Goal: Complete application form: Complete application form

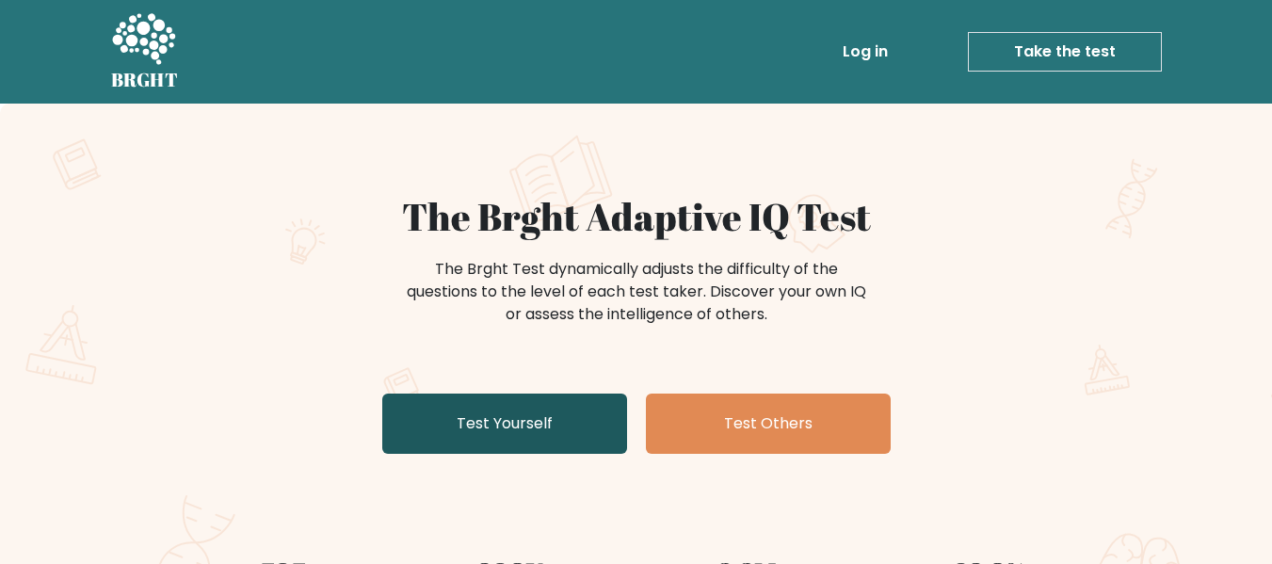
click at [570, 429] on link "Test Yourself" at bounding box center [504, 424] width 245 height 60
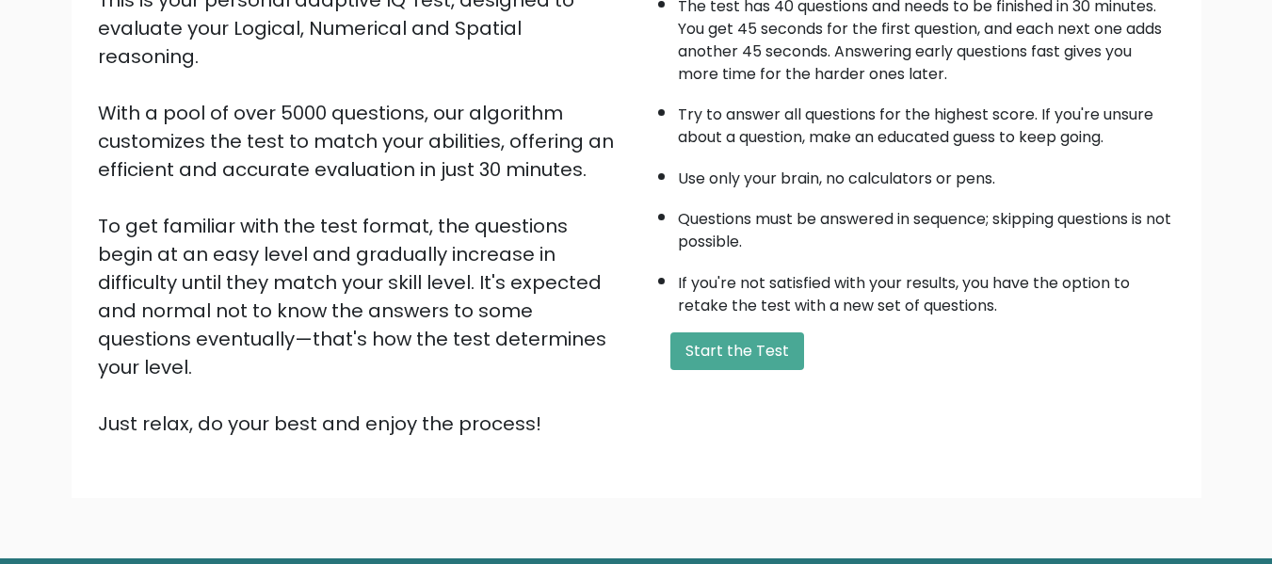
scroll to position [247, 0]
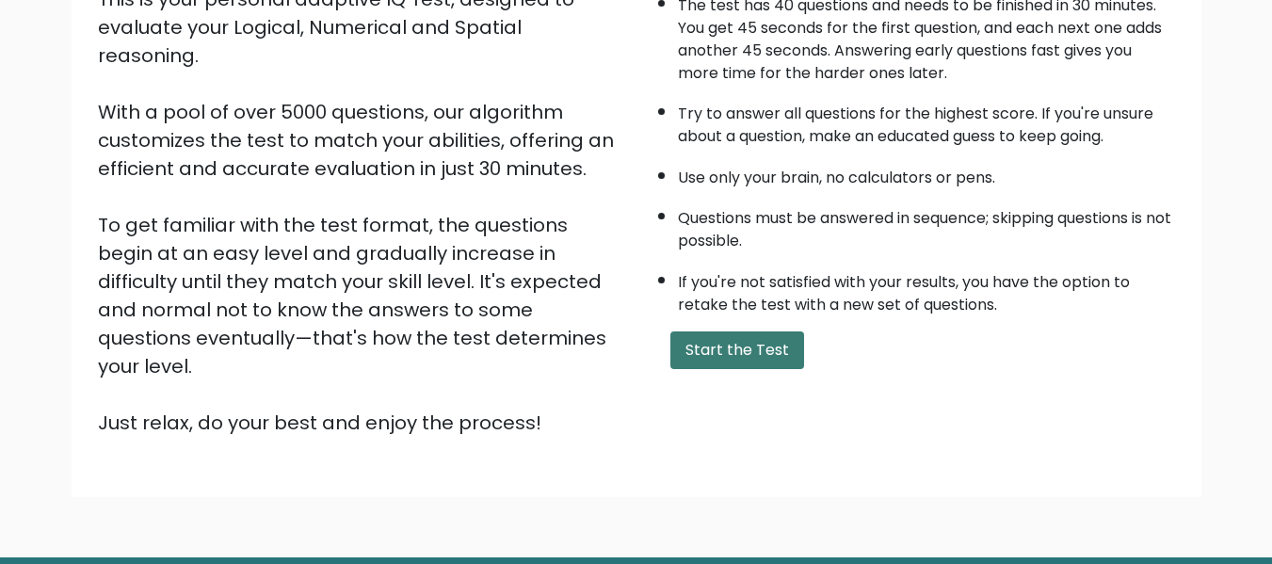
click at [720, 357] on button "Start the Test" at bounding box center [738, 351] width 134 height 38
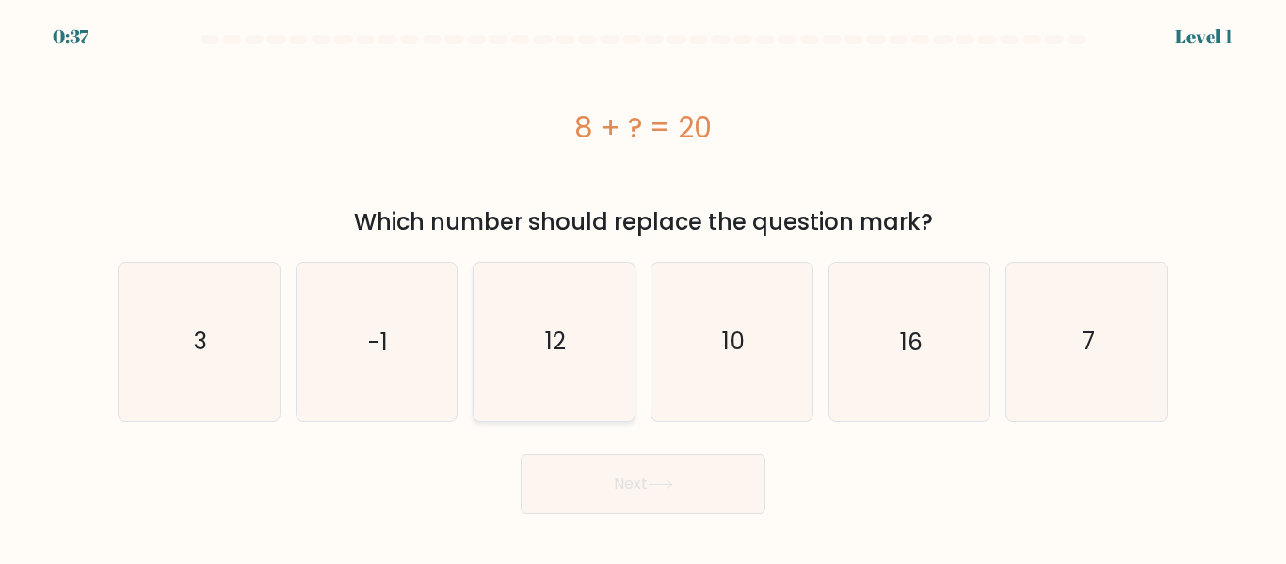
click at [592, 336] on icon "12" at bounding box center [554, 341] width 157 height 157
click at [643, 287] on input "c. 12" at bounding box center [643, 285] width 1 height 5
radio input "true"
click at [608, 486] on button "Next" at bounding box center [643, 484] width 245 height 60
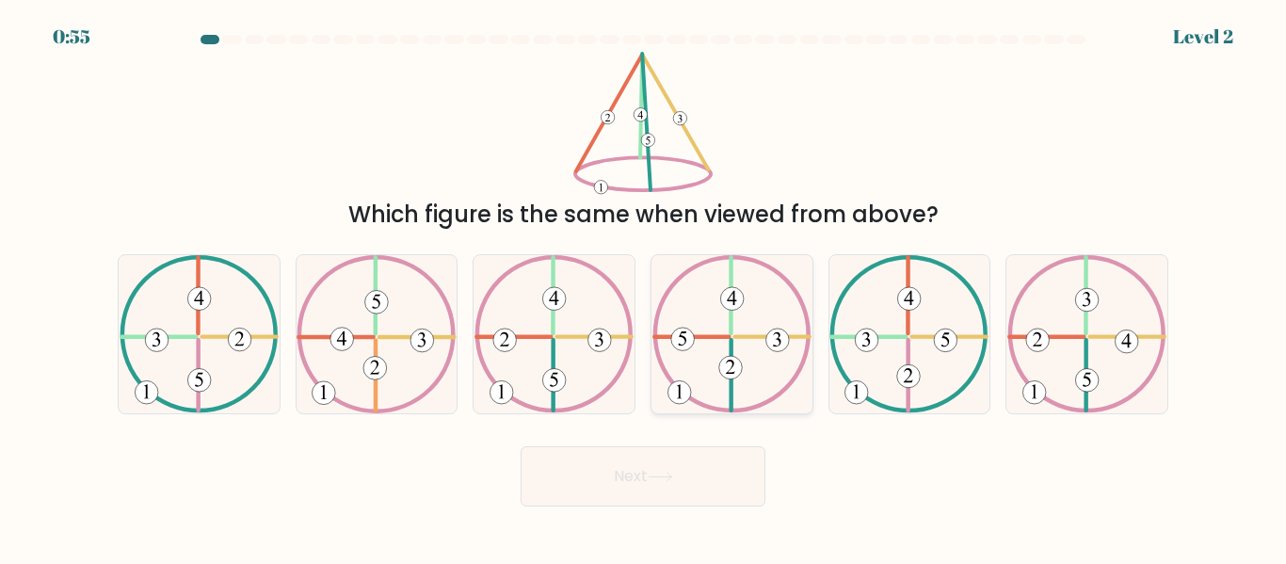
click at [746, 366] on icon at bounding box center [732, 333] width 159 height 157
click at [644, 287] on input "d." at bounding box center [643, 285] width 1 height 5
radio input "true"
click at [668, 481] on icon at bounding box center [660, 477] width 25 height 10
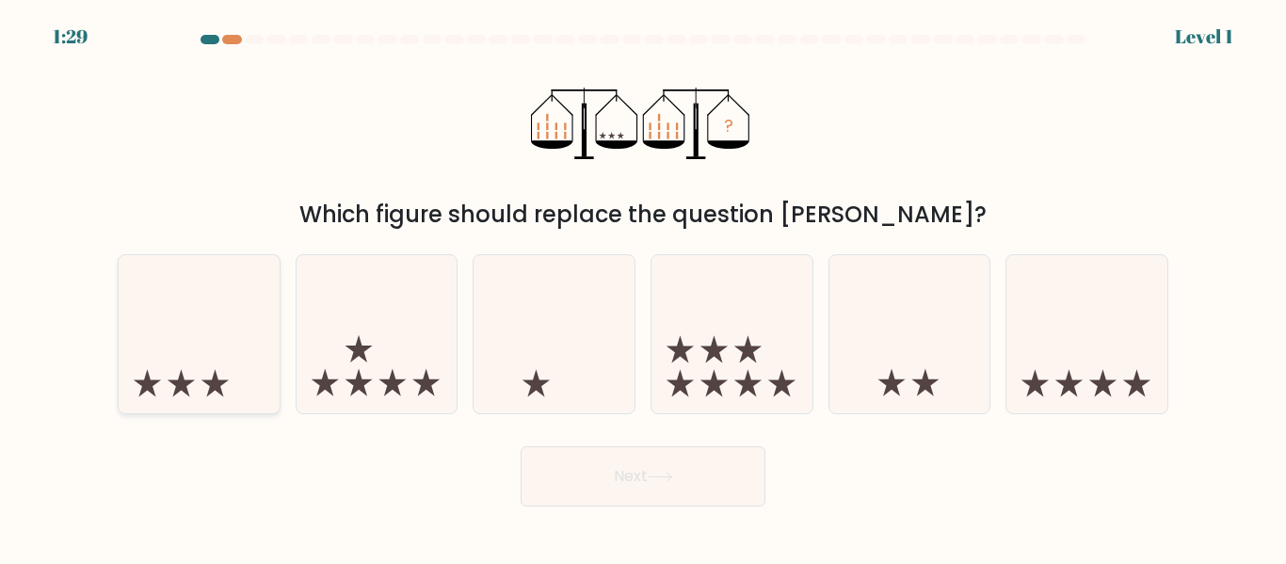
click at [221, 344] on icon at bounding box center [199, 333] width 161 height 133
click at [643, 287] on input "a." at bounding box center [643, 285] width 1 height 5
radio input "true"
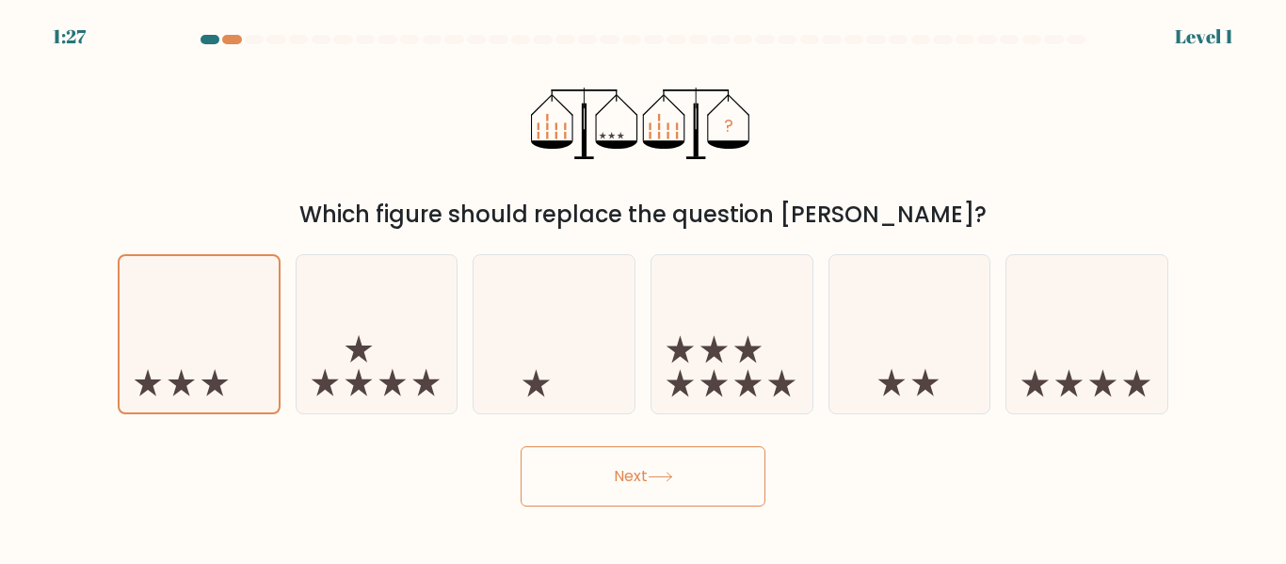
click at [608, 482] on button "Next" at bounding box center [643, 476] width 245 height 60
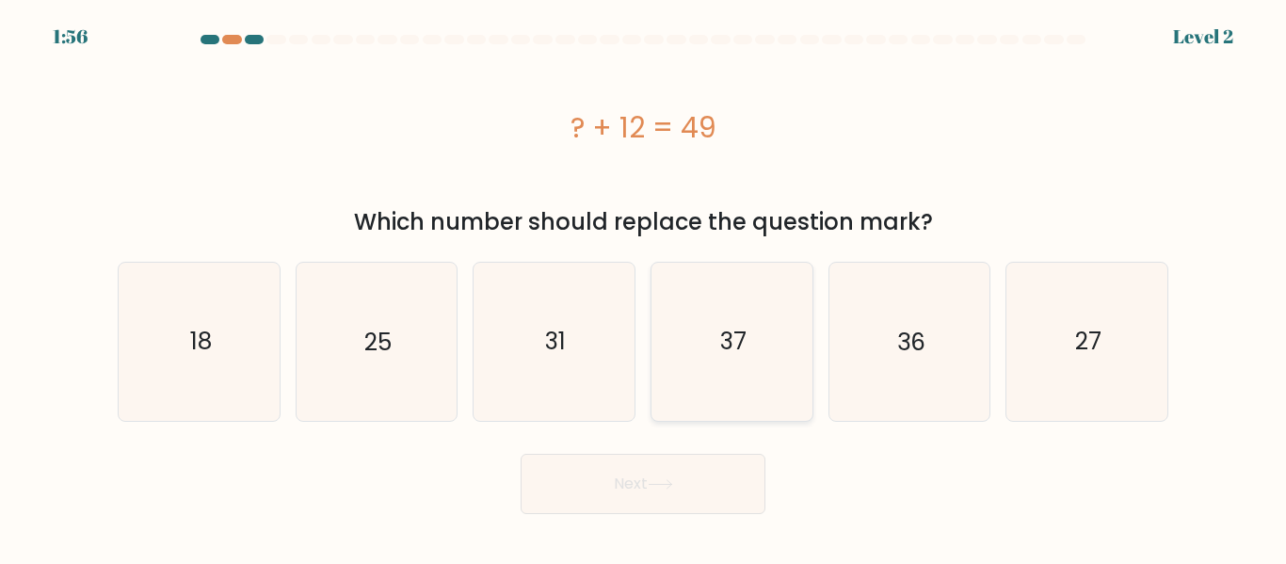
click at [696, 353] on icon "37" at bounding box center [732, 341] width 157 height 157
click at [644, 287] on input "d. 37" at bounding box center [643, 285] width 1 height 5
radio input "true"
click at [670, 492] on button "Next" at bounding box center [643, 484] width 245 height 60
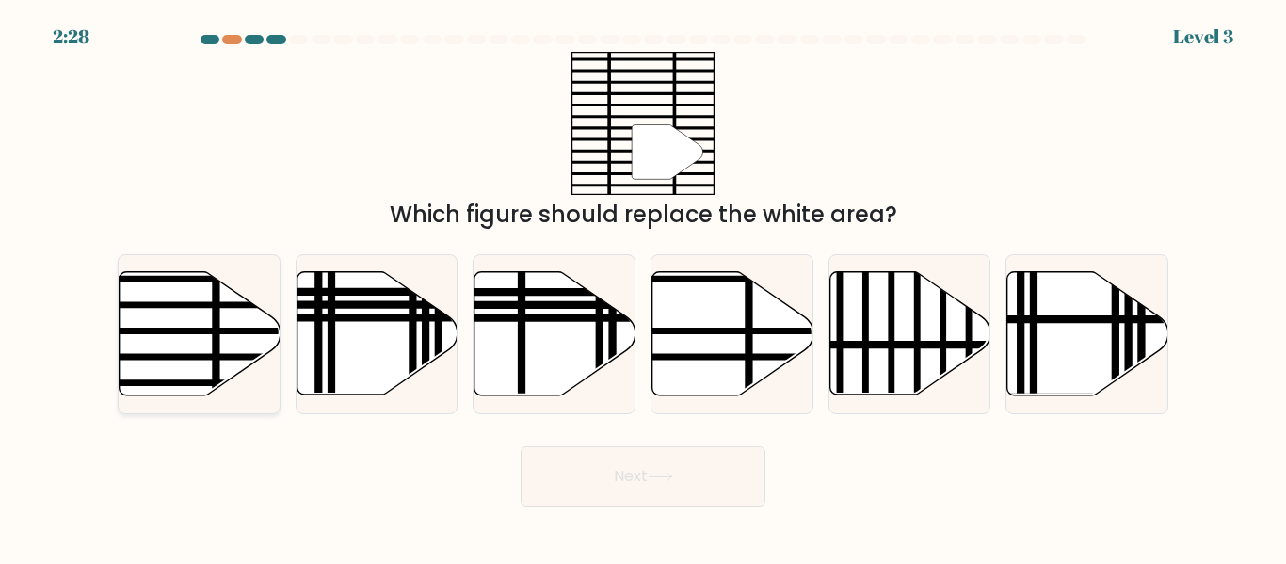
click at [212, 357] on line at bounding box center [145, 357] width 324 height 0
click at [643, 287] on input "a." at bounding box center [643, 285] width 1 height 5
radio input "true"
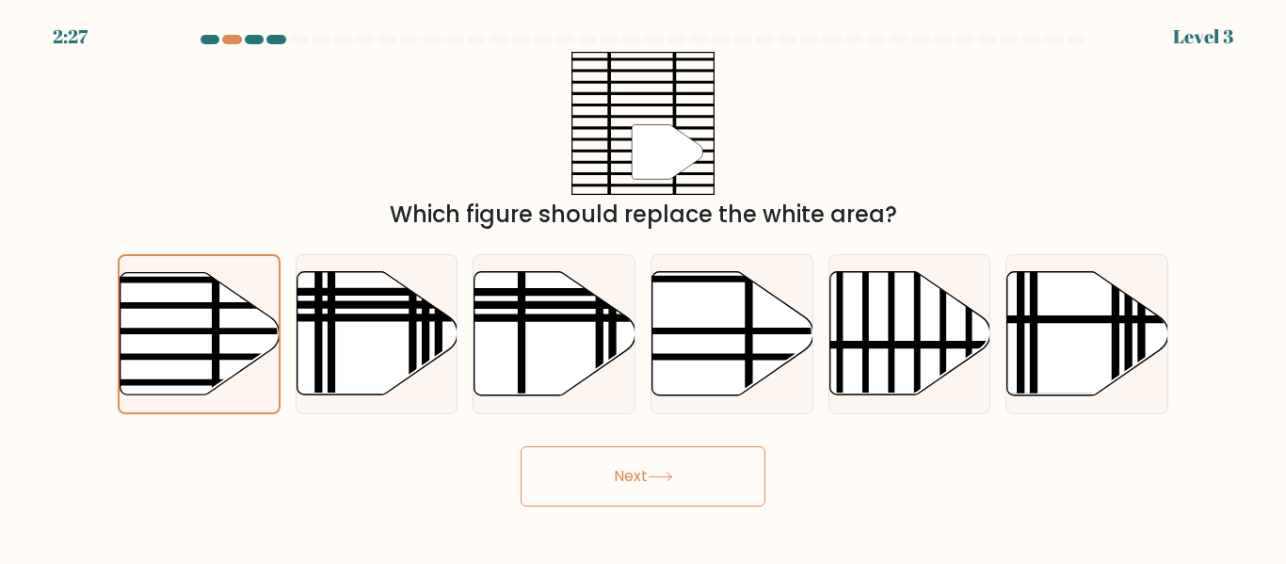
click at [581, 483] on button "Next" at bounding box center [643, 476] width 245 height 60
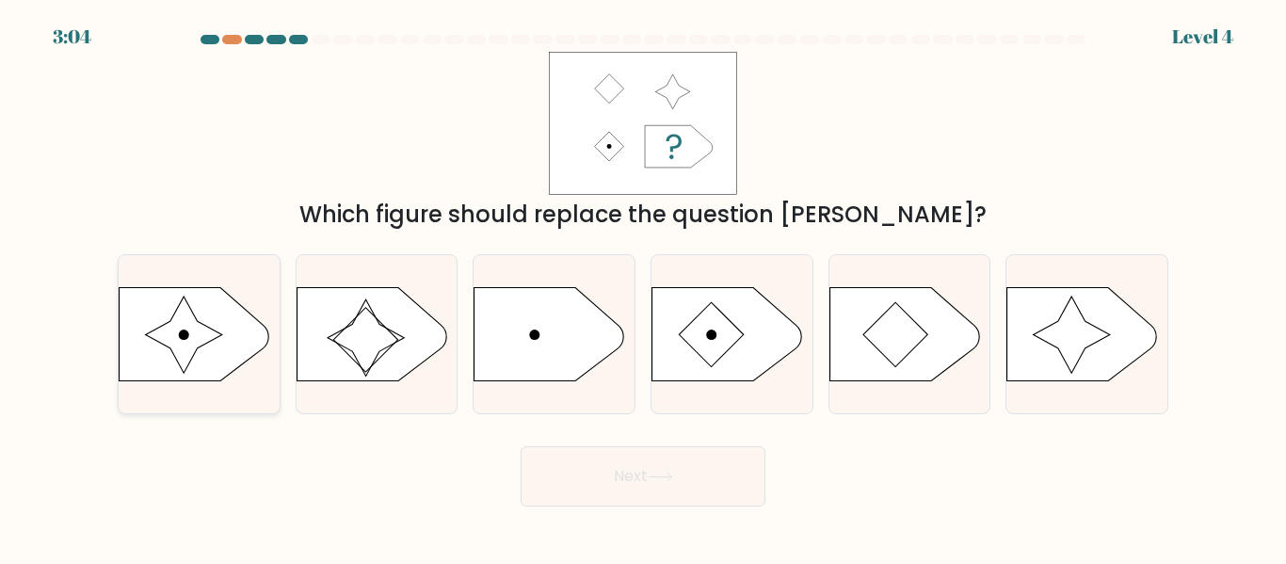
click at [201, 333] on icon at bounding box center [184, 335] width 77 height 77
click at [643, 287] on input "a." at bounding box center [643, 285] width 1 height 5
radio input "true"
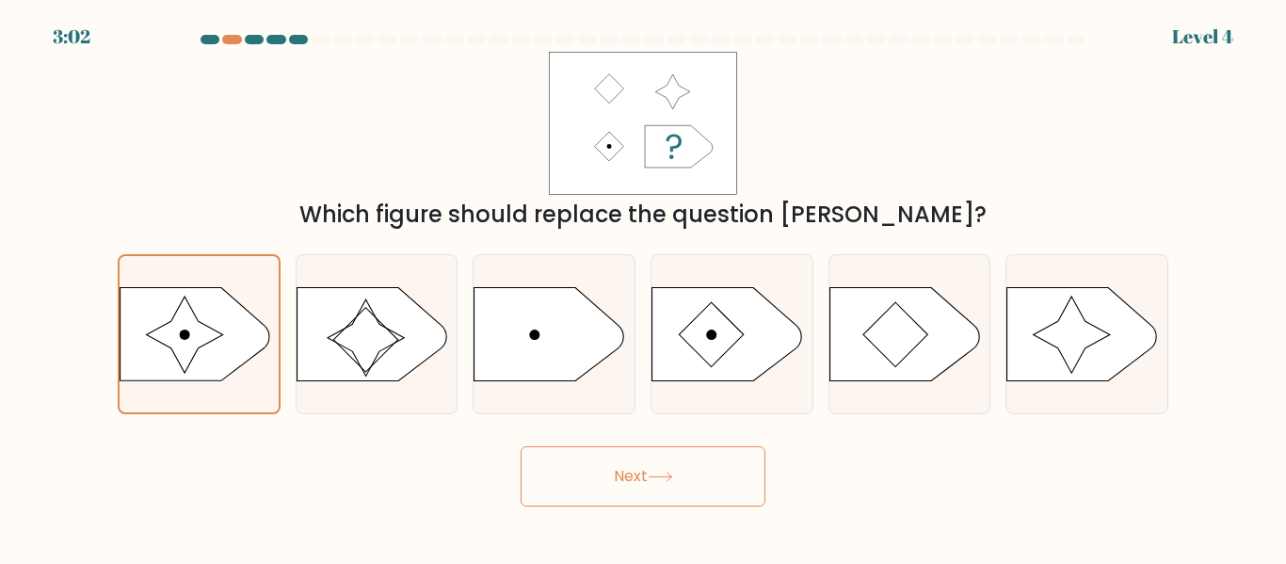
click at [710, 475] on button "Next" at bounding box center [643, 476] width 245 height 60
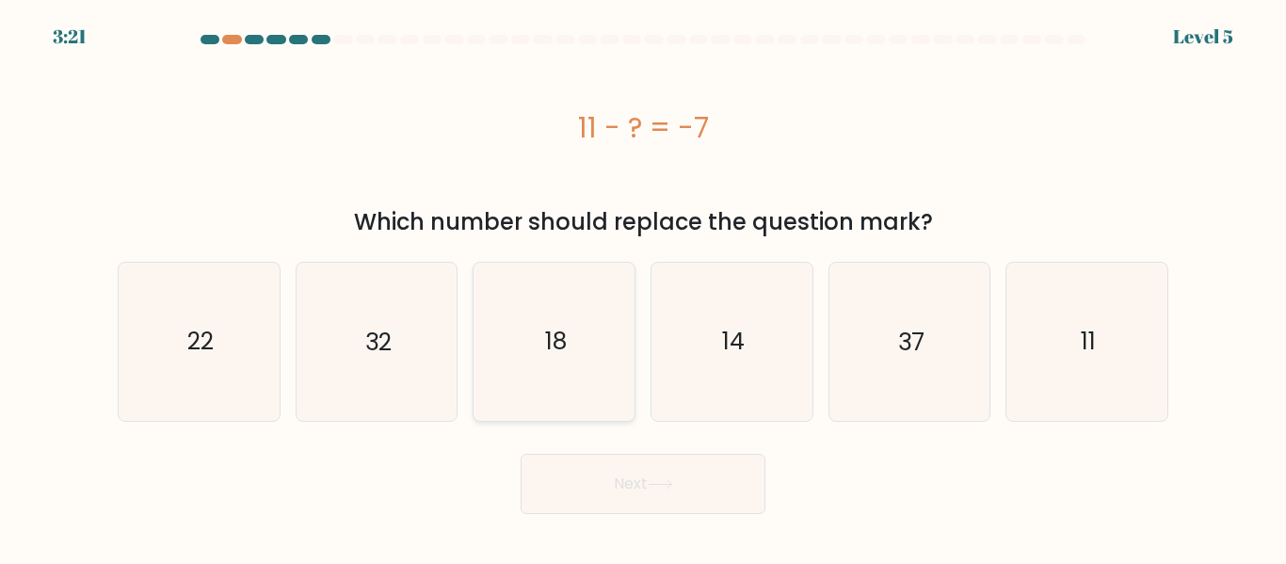
click at [586, 359] on icon "18" at bounding box center [554, 341] width 157 height 157
click at [643, 287] on input "c. 18" at bounding box center [643, 285] width 1 height 5
radio input "true"
click at [620, 494] on button "Next" at bounding box center [643, 484] width 245 height 60
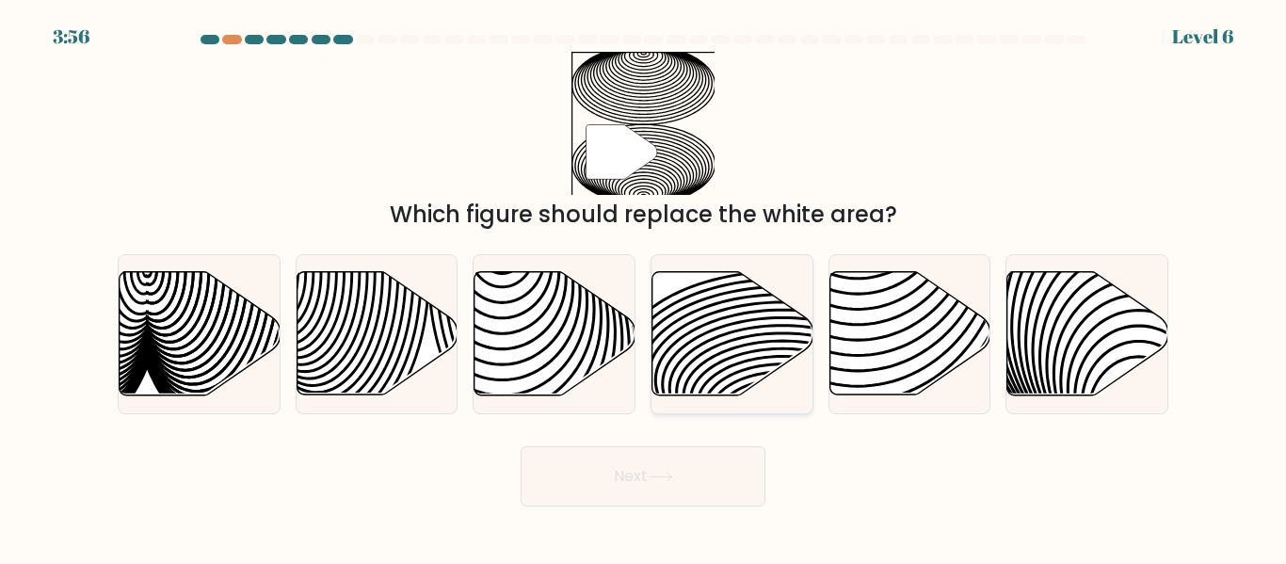
click at [717, 299] on icon at bounding box center [733, 333] width 161 height 123
click at [644, 287] on input "d." at bounding box center [643, 285] width 1 height 5
radio input "true"
click at [690, 462] on button "Next" at bounding box center [643, 476] width 245 height 60
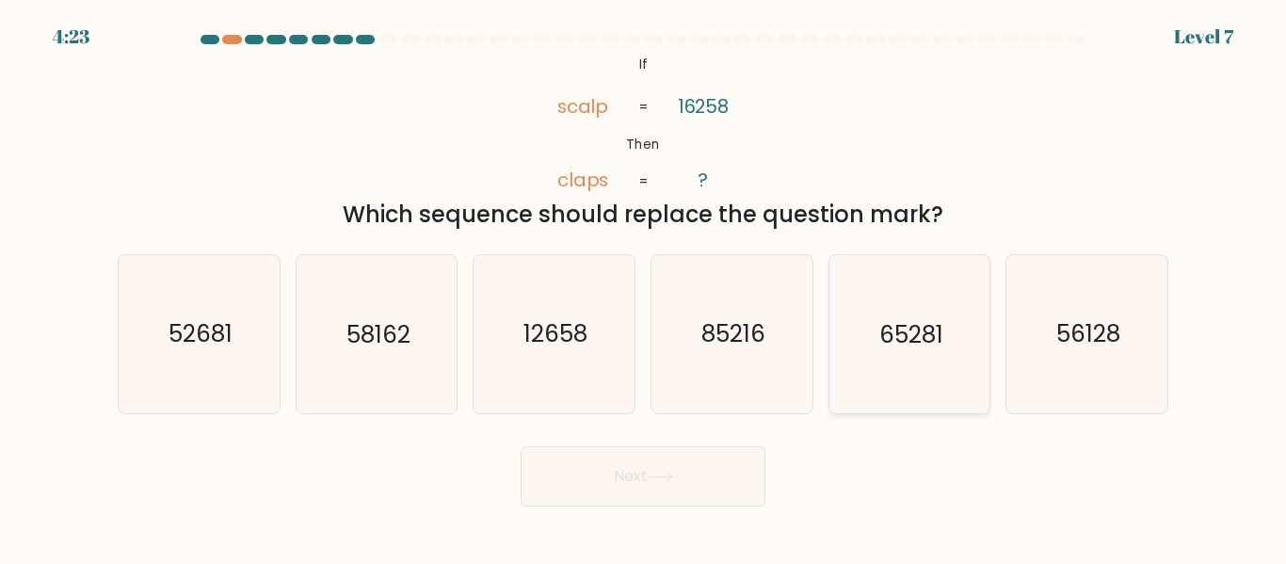
click at [930, 356] on icon "65281" at bounding box center [909, 333] width 157 height 157
click at [644, 287] on input "e. 65281" at bounding box center [643, 285] width 1 height 5
radio input "true"
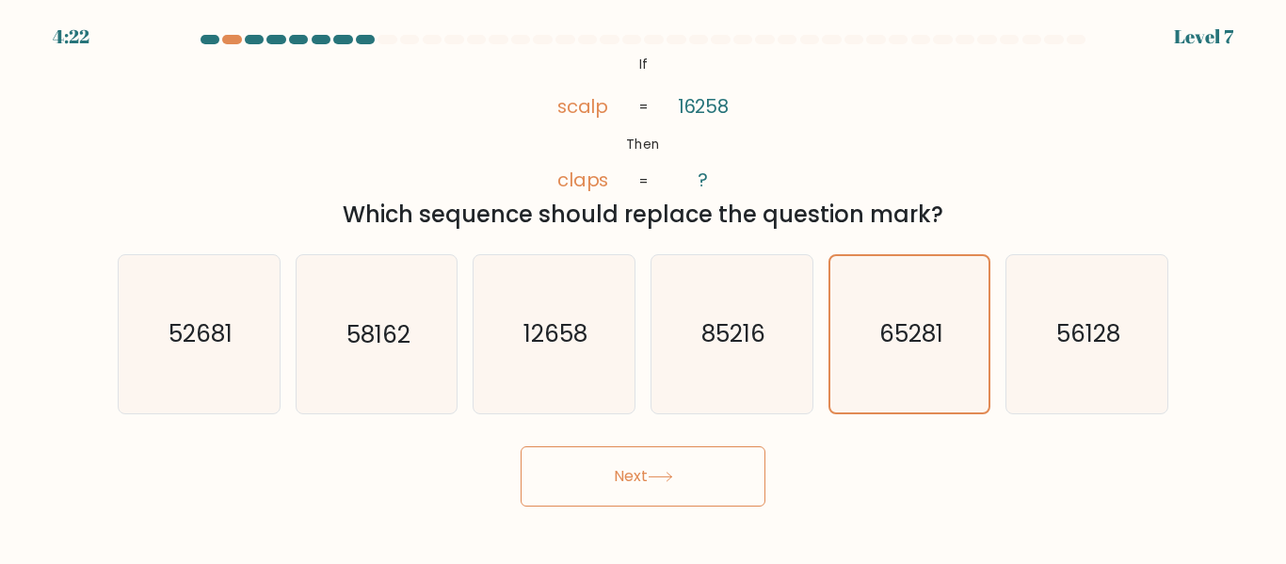
click at [736, 476] on button "Next" at bounding box center [643, 476] width 245 height 60
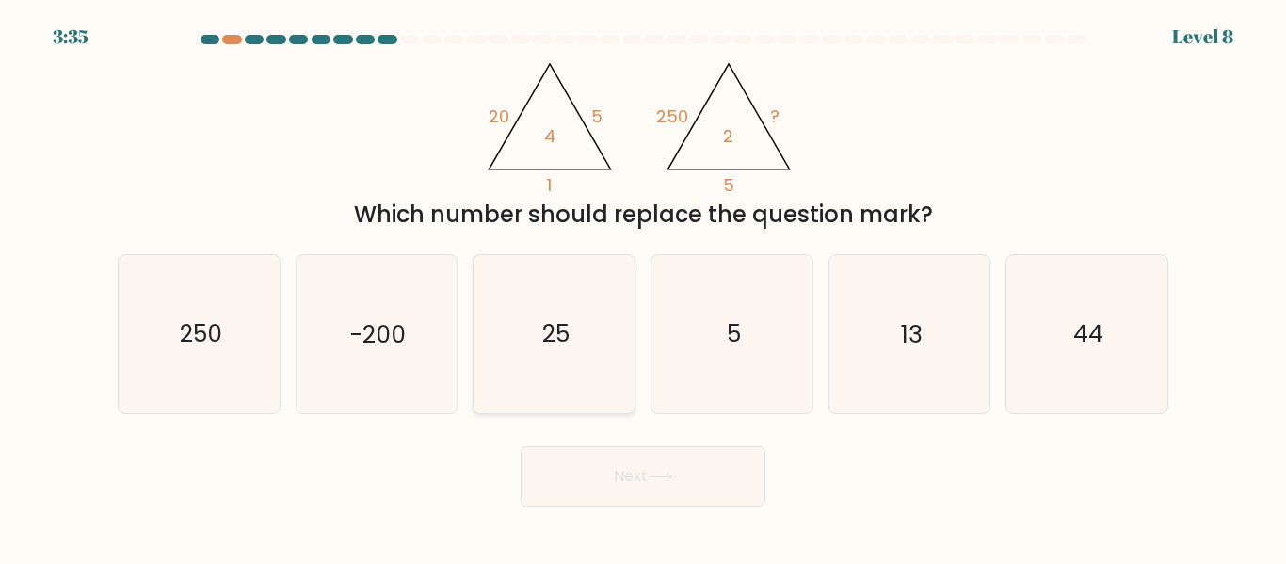
click at [598, 327] on icon "25" at bounding box center [554, 333] width 157 height 157
click at [643, 287] on input "c. 25" at bounding box center [643, 285] width 1 height 5
radio input "true"
click at [658, 473] on icon at bounding box center [660, 477] width 25 height 10
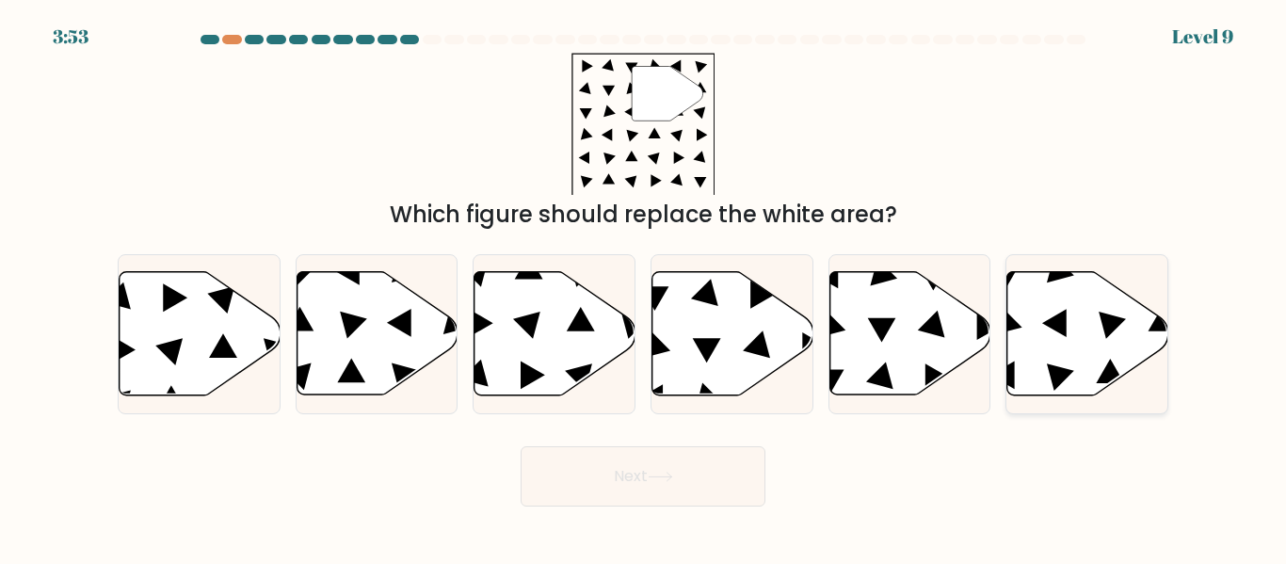
click at [1067, 326] on icon at bounding box center [1088, 333] width 161 height 123
click at [644, 287] on input "f." at bounding box center [643, 285] width 1 height 5
radio input "true"
click at [660, 487] on button "Next" at bounding box center [643, 476] width 245 height 60
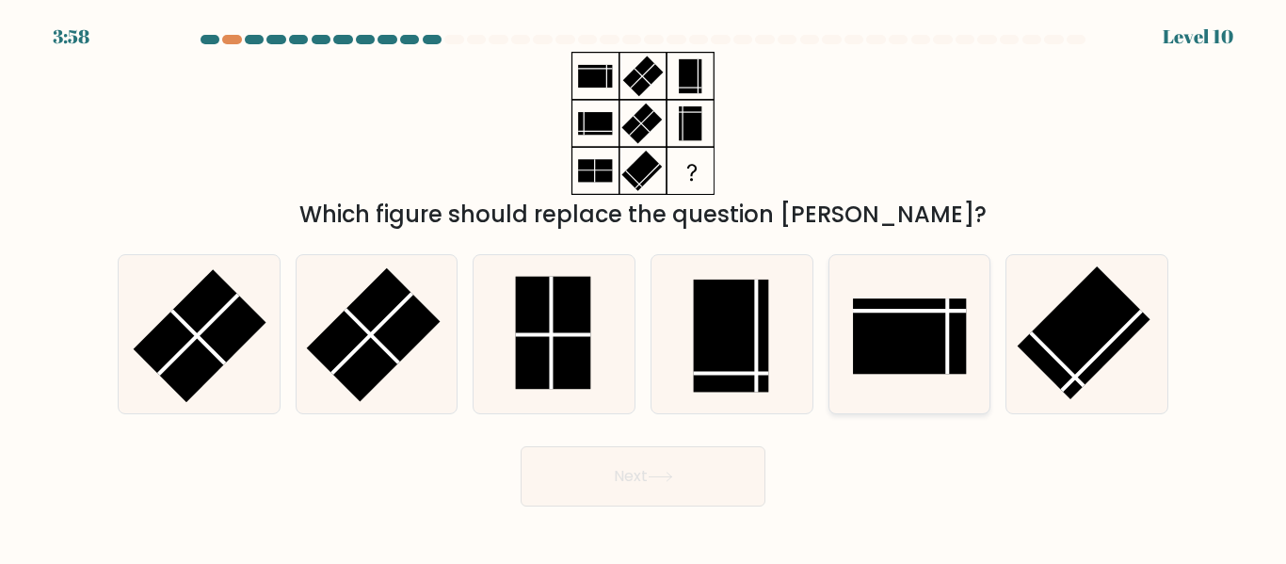
click at [903, 321] on rect at bounding box center [909, 336] width 113 height 75
click at [644, 287] on input "e." at bounding box center [643, 285] width 1 height 5
radio input "true"
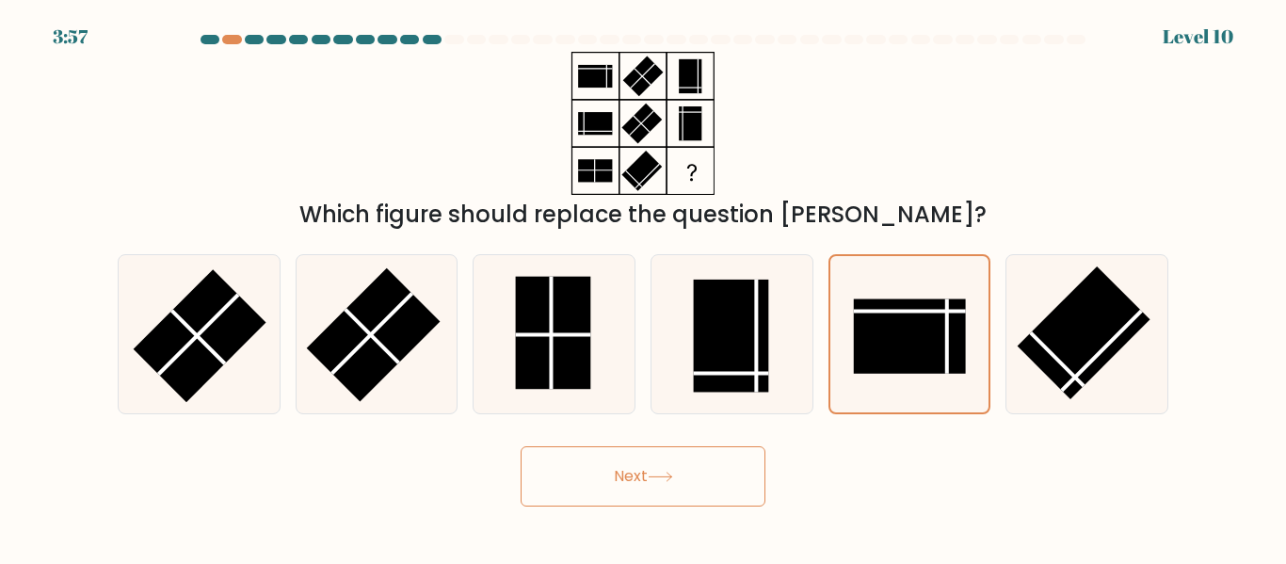
click at [648, 467] on button "Next" at bounding box center [643, 476] width 245 height 60
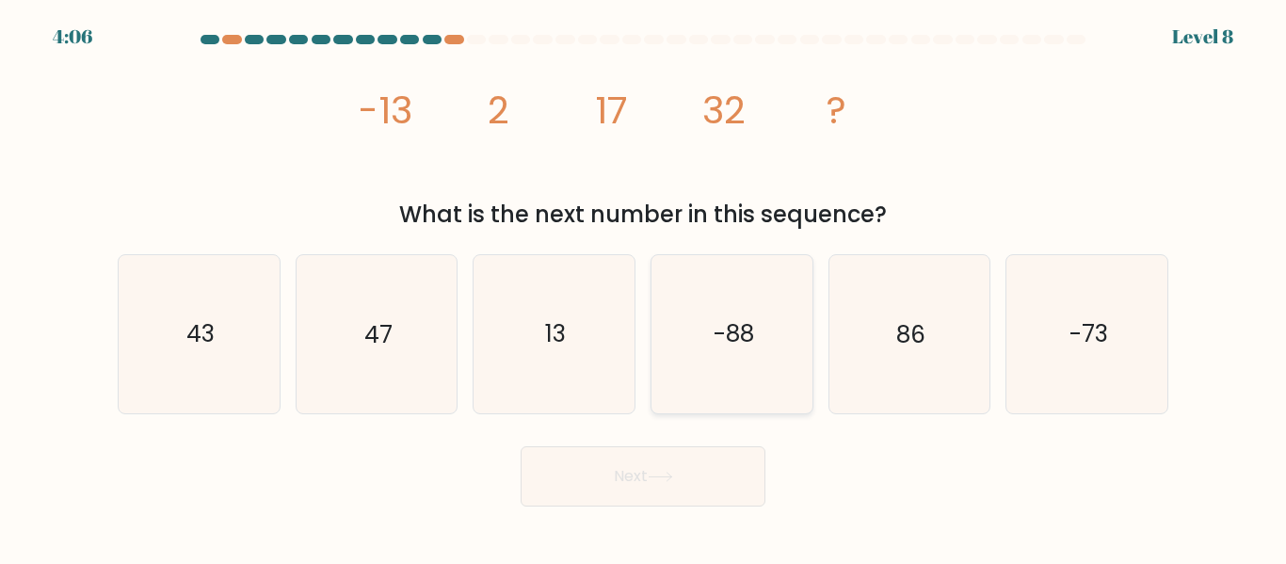
click at [763, 346] on icon "-88" at bounding box center [732, 333] width 157 height 157
click at [644, 287] on input "d. -88" at bounding box center [643, 285] width 1 height 5
radio input "true"
click at [725, 470] on button "Next" at bounding box center [643, 476] width 245 height 60
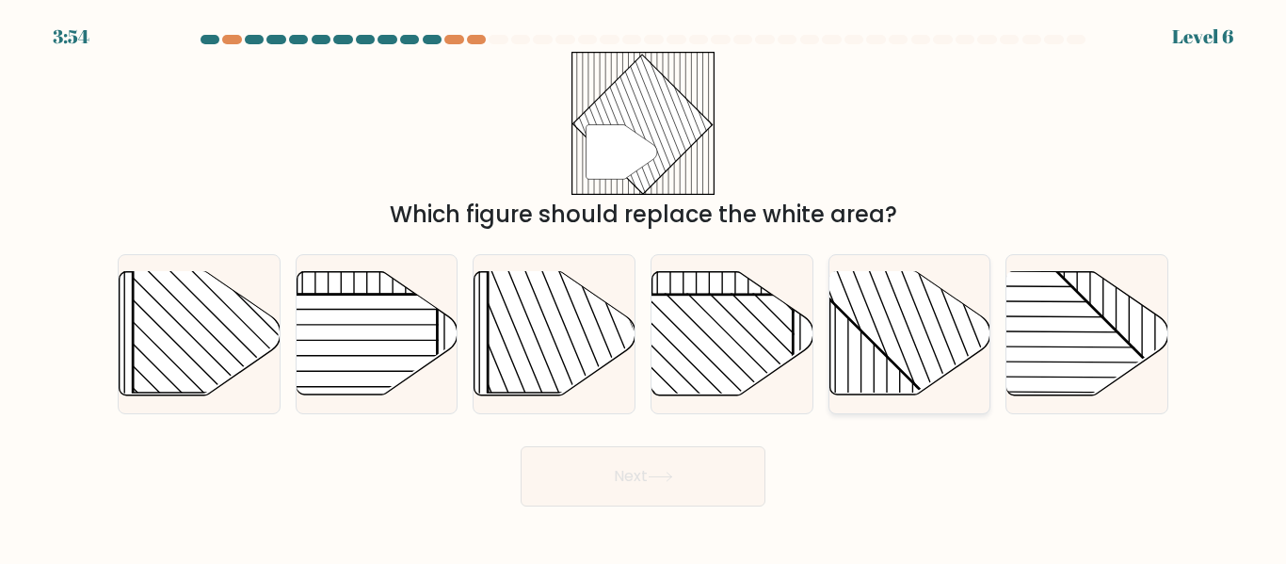
click at [924, 327] on line at bounding box center [911, 295] width 139 height 349
click at [644, 287] on input "e." at bounding box center [643, 285] width 1 height 5
radio input "true"
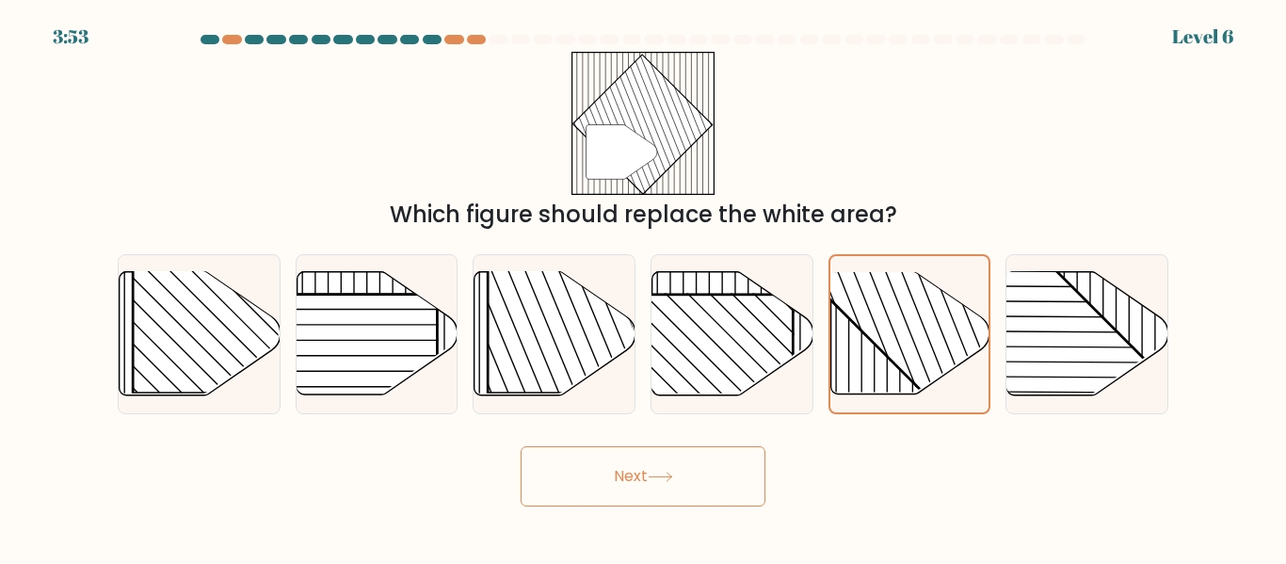
click at [718, 425] on form at bounding box center [643, 271] width 1286 height 472
click at [720, 493] on button "Next" at bounding box center [643, 476] width 245 height 60
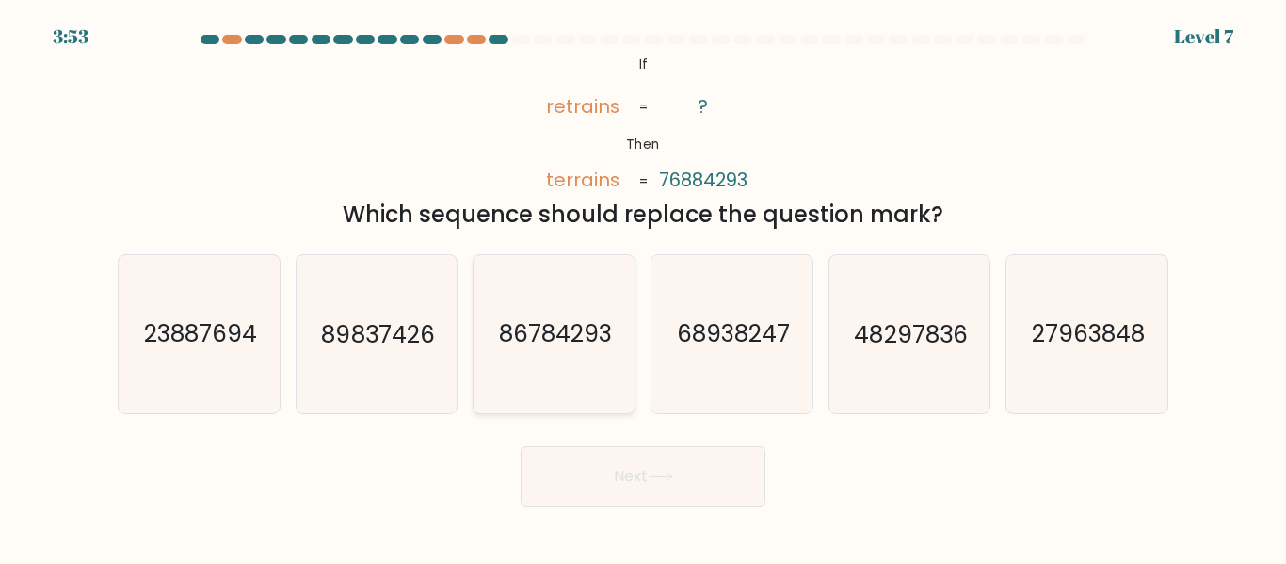
click at [510, 329] on text "86784293" at bounding box center [555, 334] width 113 height 33
click at [643, 287] on input "c. 86784293" at bounding box center [643, 285] width 1 height 5
radio input "true"
click at [655, 480] on icon at bounding box center [660, 477] width 25 height 10
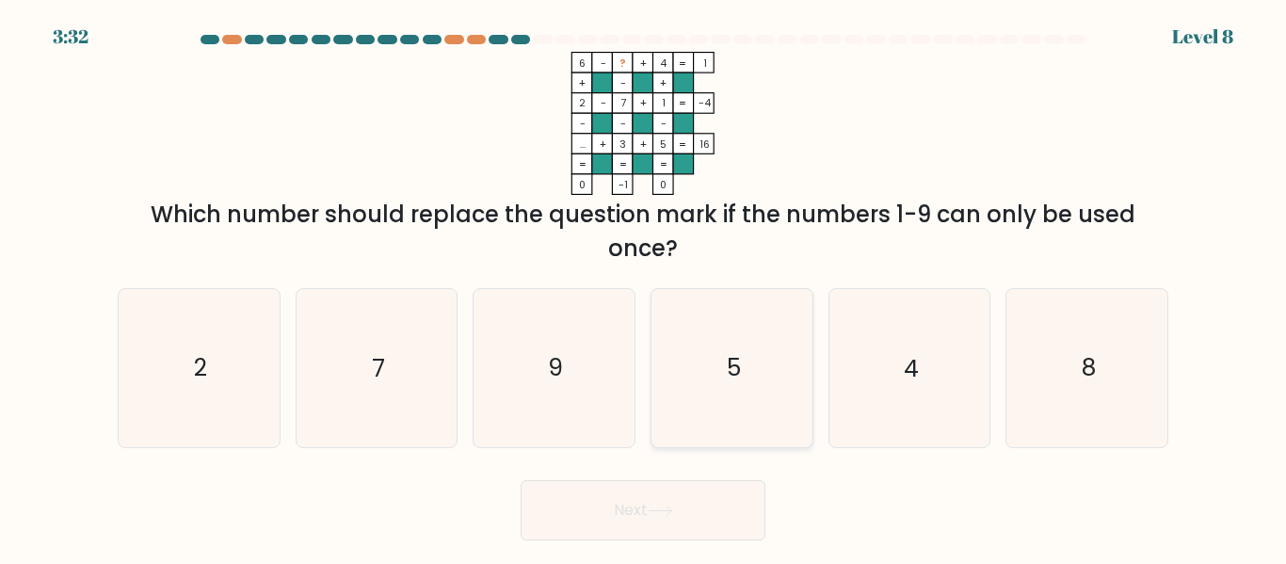
click at [721, 387] on icon "5" at bounding box center [732, 367] width 157 height 157
click at [644, 287] on input "d. 5" at bounding box center [643, 285] width 1 height 5
radio input "true"
click at [682, 497] on button "Next" at bounding box center [643, 510] width 245 height 60
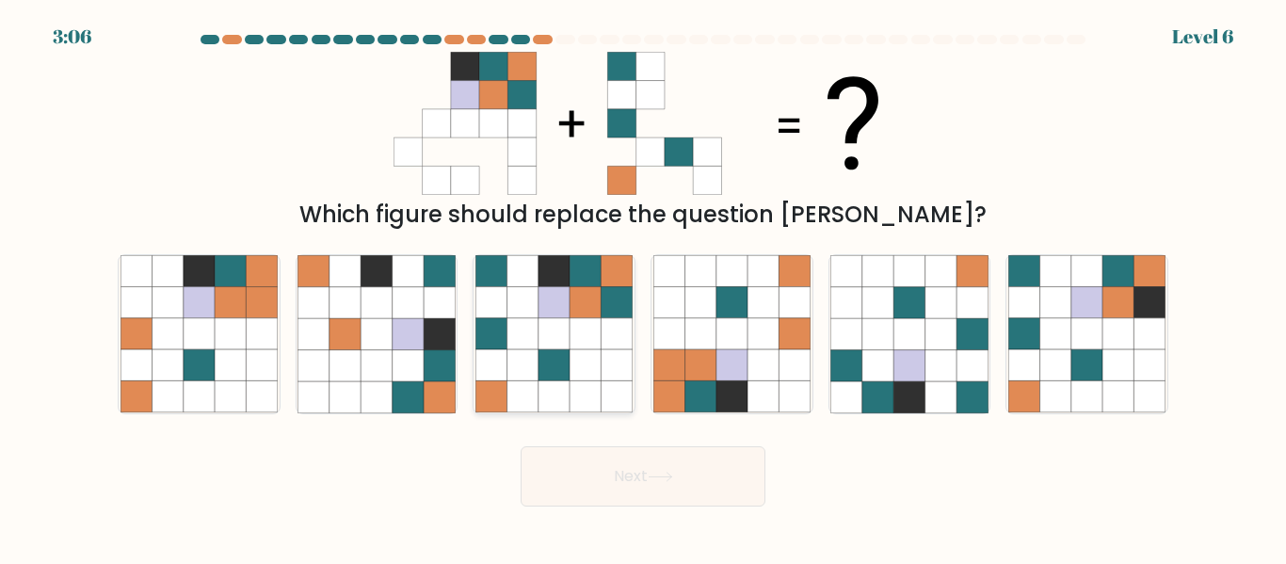
click at [607, 307] on icon at bounding box center [617, 302] width 31 height 31
click at [643, 287] on input "c." at bounding box center [643, 285] width 1 height 5
radio input "true"
click at [661, 461] on button "Next" at bounding box center [643, 476] width 245 height 60
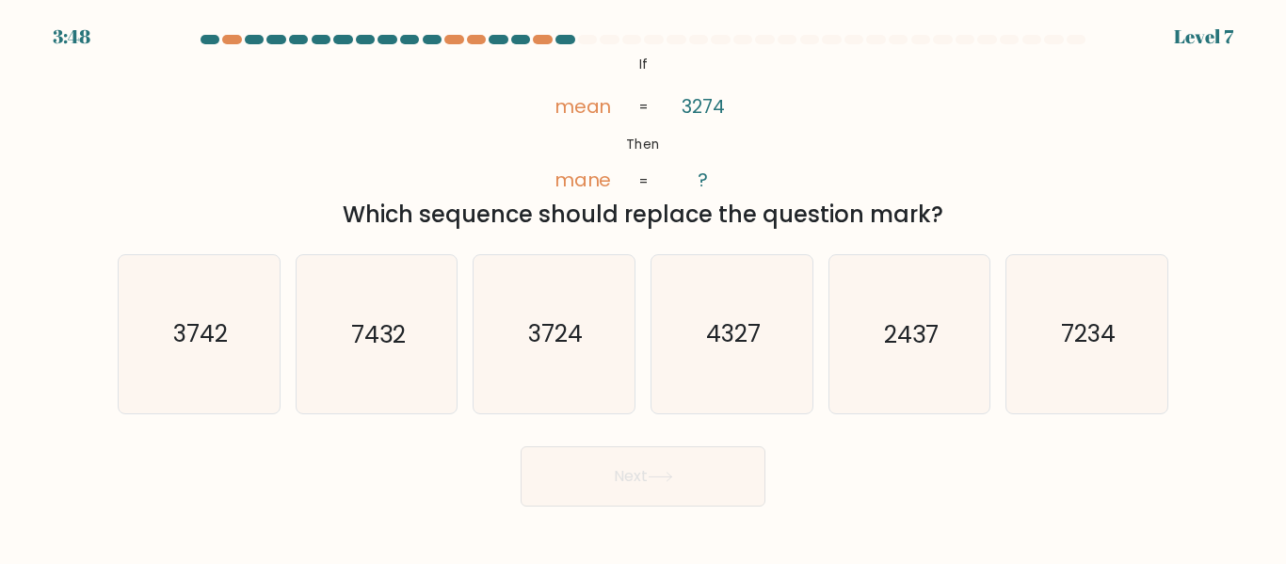
click at [661, 461] on button "Next" at bounding box center [643, 476] width 245 height 60
click at [216, 347] on text "3742" at bounding box center [200, 334] width 55 height 33
click at [643, 287] on input "a. 3742" at bounding box center [643, 285] width 1 height 5
radio input "true"
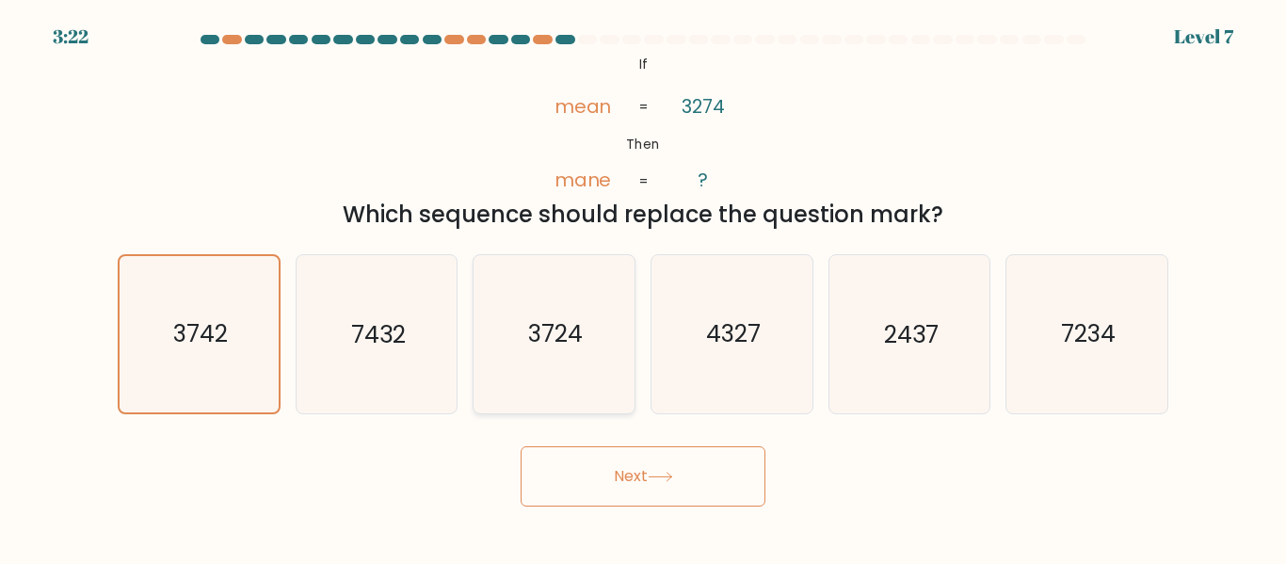
click at [572, 334] on text "3724" at bounding box center [555, 334] width 55 height 33
click at [643, 287] on input "c. 3724" at bounding box center [643, 285] width 1 height 5
radio input "true"
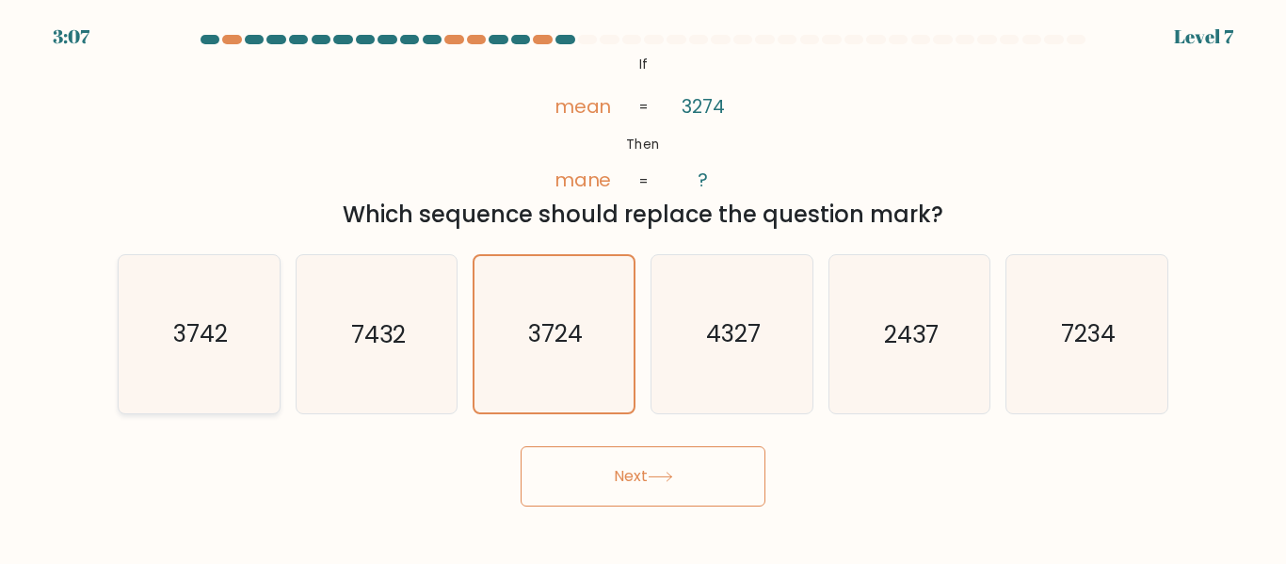
click at [227, 327] on text "3742" at bounding box center [200, 334] width 55 height 33
click at [643, 287] on input "a. 3742" at bounding box center [643, 285] width 1 height 5
radio input "true"
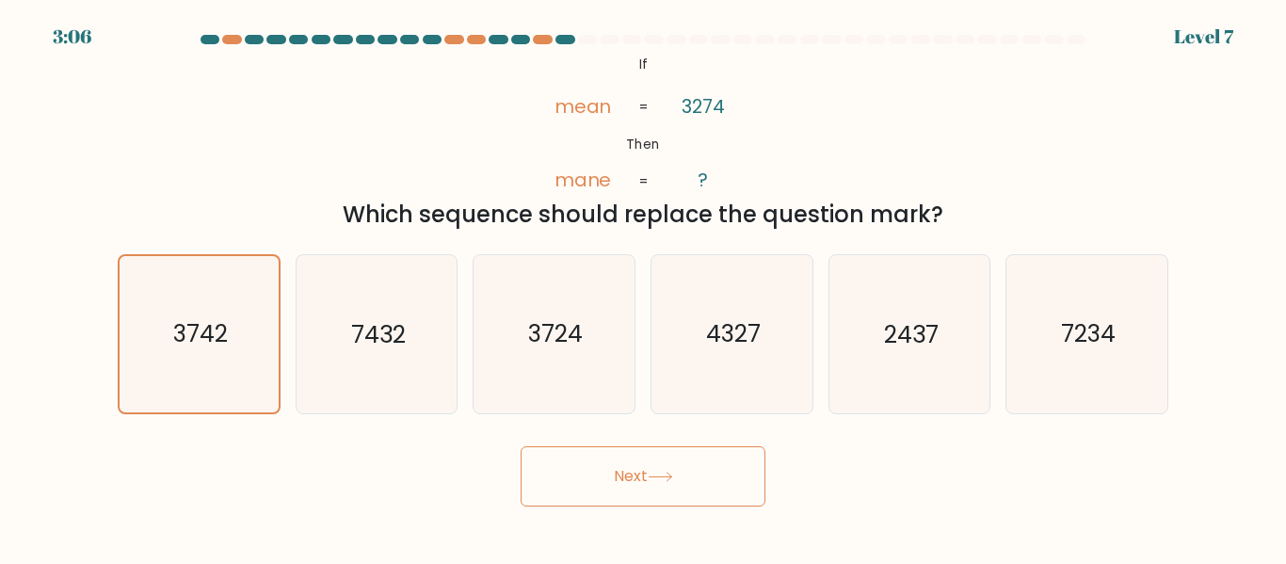
click at [617, 476] on button "Next" at bounding box center [643, 476] width 245 height 60
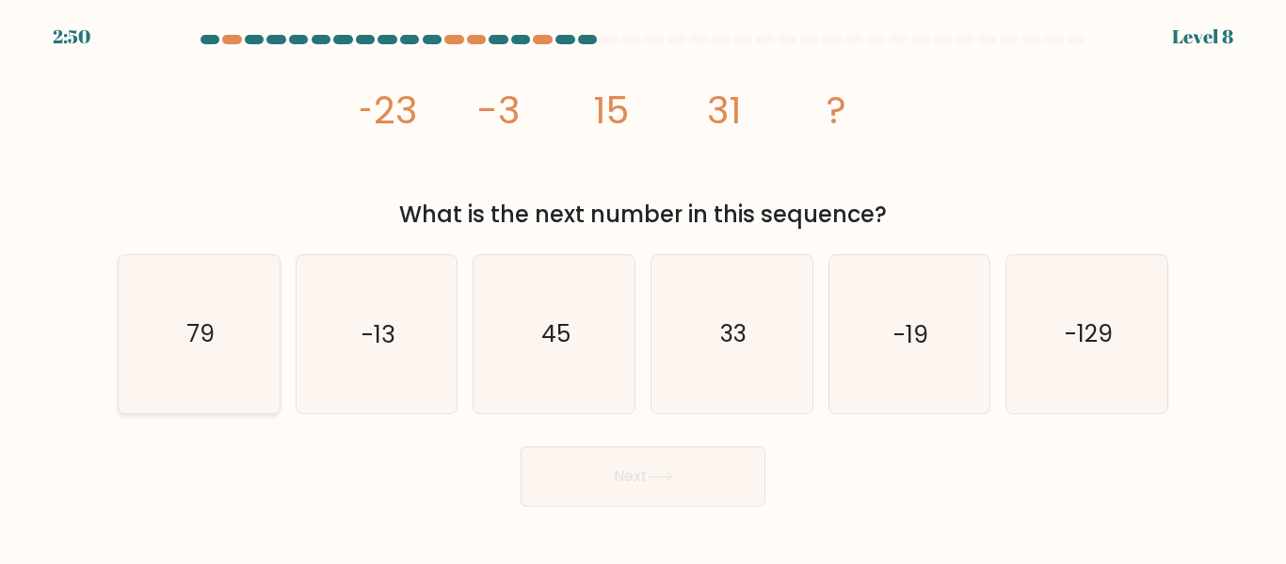
click at [202, 359] on icon "79" at bounding box center [199, 333] width 157 height 157
click at [643, 287] on input "a. 79" at bounding box center [643, 285] width 1 height 5
radio input "true"
click at [574, 461] on button "Next" at bounding box center [643, 476] width 245 height 60
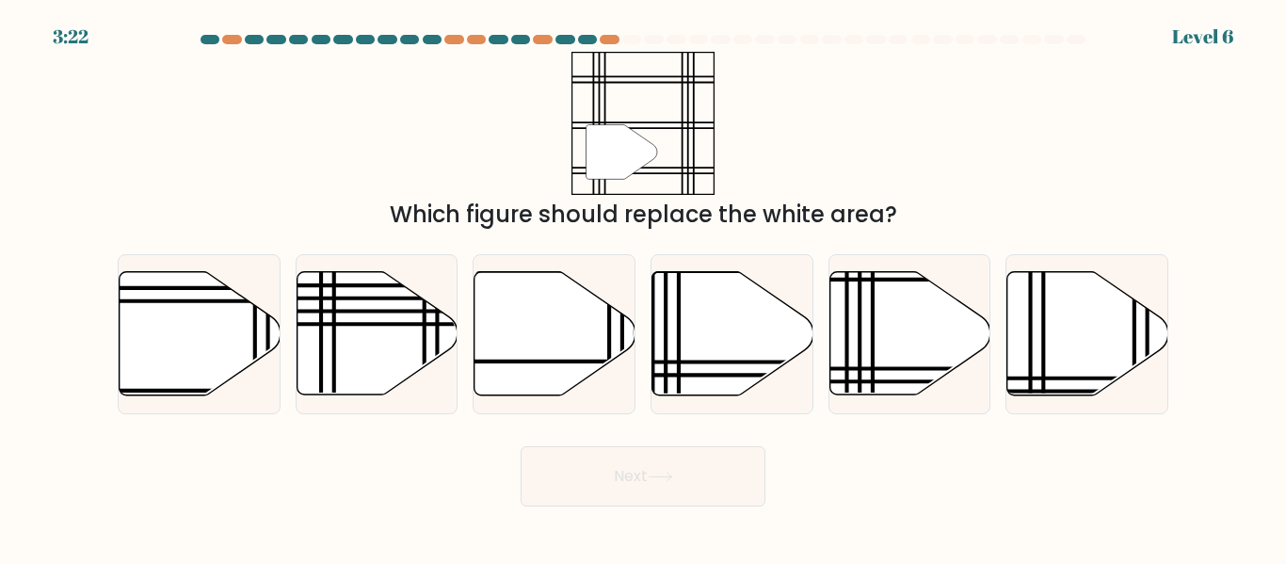
drag, startPoint x: 886, startPoint y: 320, endPoint x: 666, endPoint y: 454, distance: 257.8
click at [666, 454] on form at bounding box center [643, 271] width 1286 height 472
click at [666, 454] on button "Next" at bounding box center [643, 476] width 245 height 60
click at [911, 334] on icon at bounding box center [910, 333] width 161 height 123
click at [644, 287] on input "e." at bounding box center [643, 285] width 1 height 5
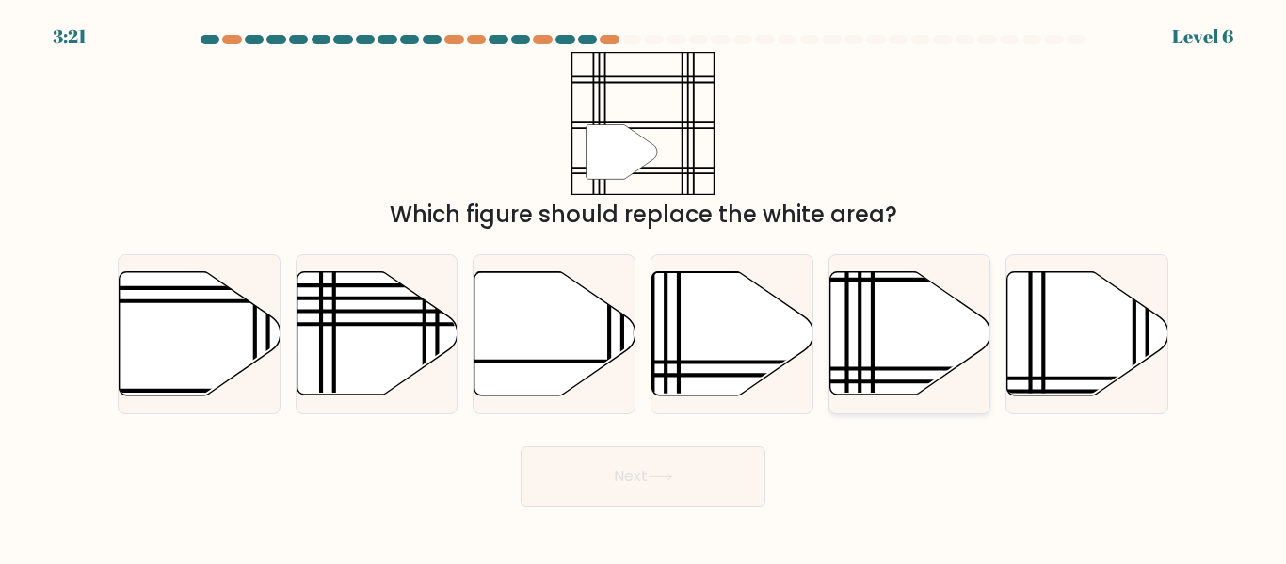
radio input "true"
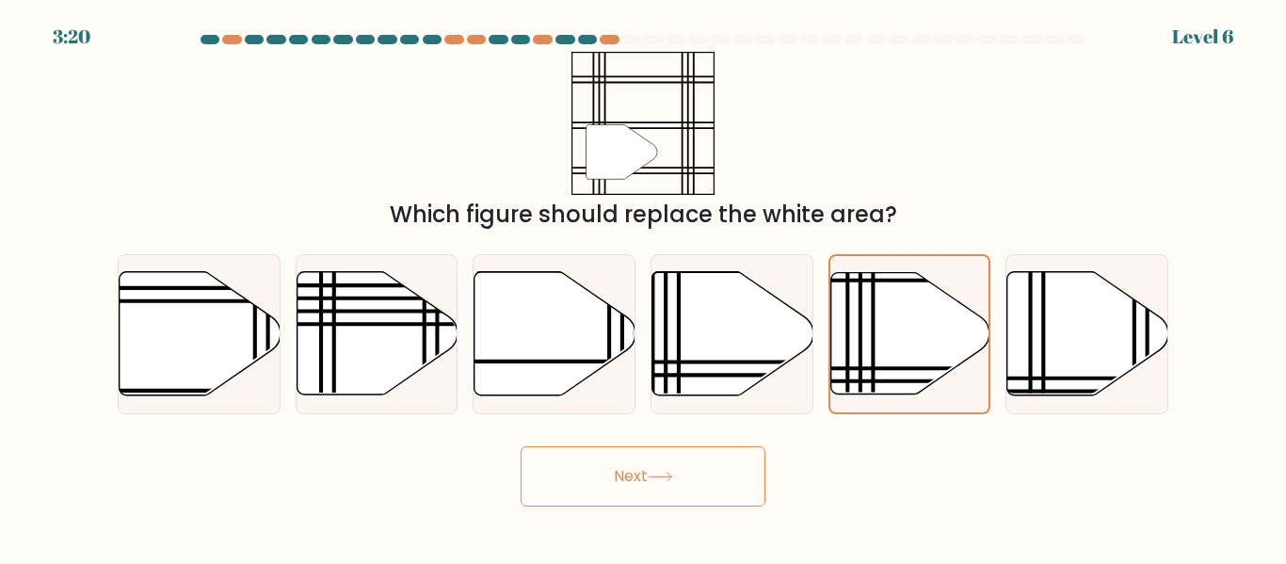
click at [747, 472] on button "Next" at bounding box center [643, 476] width 245 height 60
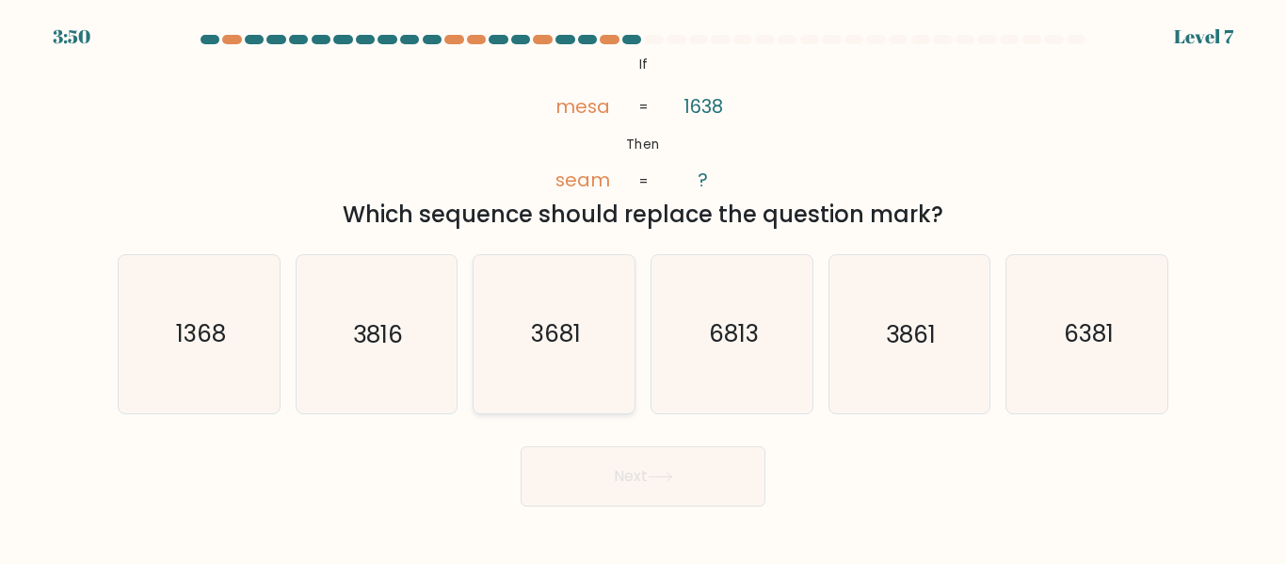
click at [562, 373] on icon "3681" at bounding box center [554, 333] width 157 height 157
click at [643, 287] on input "c. 3681" at bounding box center [643, 285] width 1 height 5
radio input "true"
click at [596, 462] on button "Next" at bounding box center [643, 476] width 245 height 60
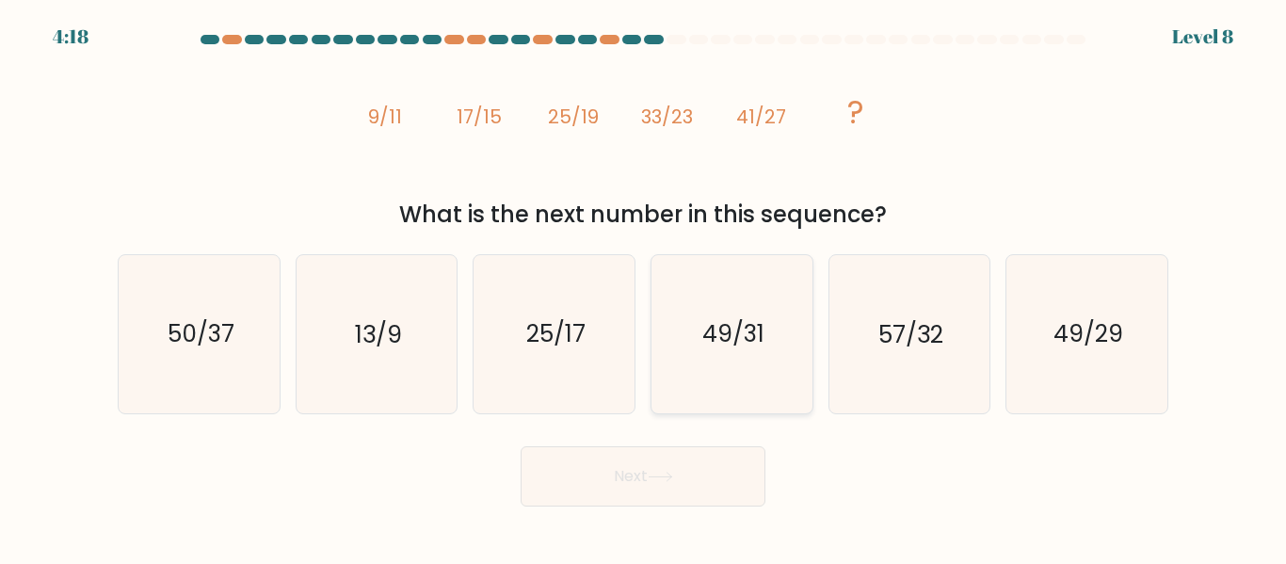
click at [705, 393] on icon "49/31" at bounding box center [732, 333] width 157 height 157
click at [644, 287] on input "d. 49/31" at bounding box center [643, 285] width 1 height 5
radio input "true"
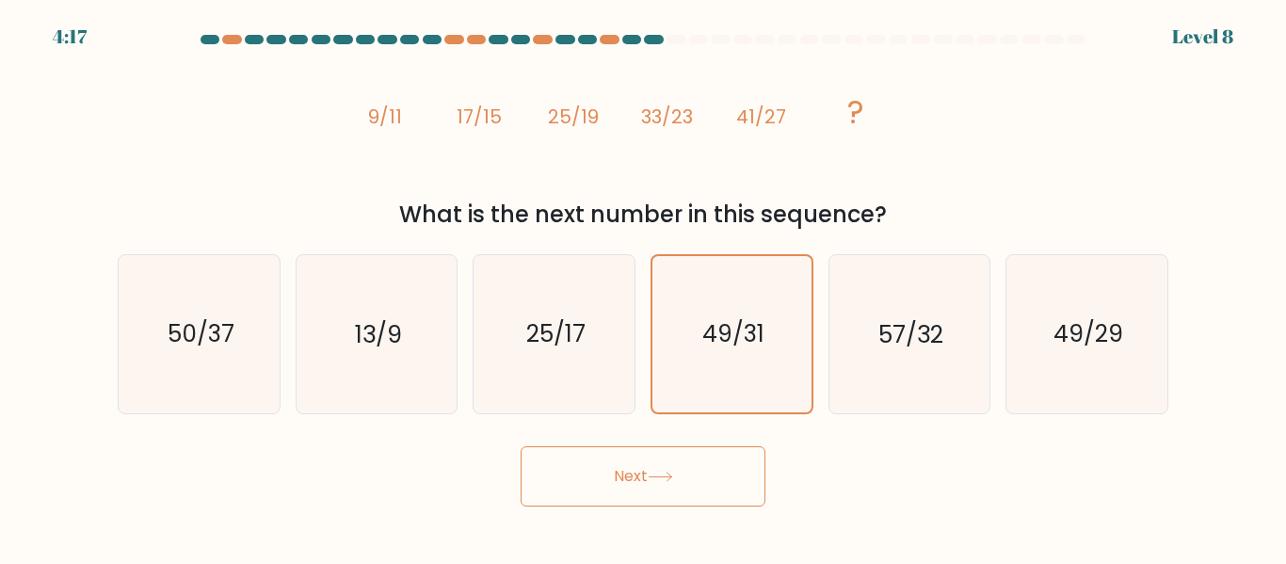
click at [694, 465] on button "Next" at bounding box center [643, 476] width 245 height 60
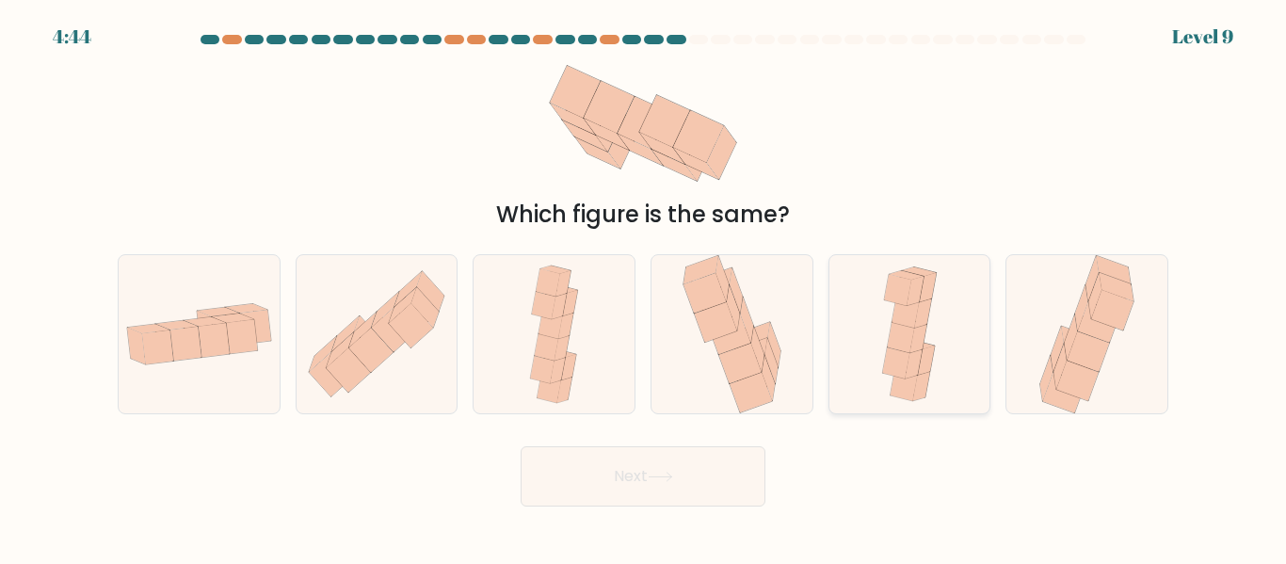
click at [883, 383] on icon at bounding box center [910, 333] width 72 height 157
click at [644, 287] on input "e." at bounding box center [643, 285] width 1 height 5
radio input "true"
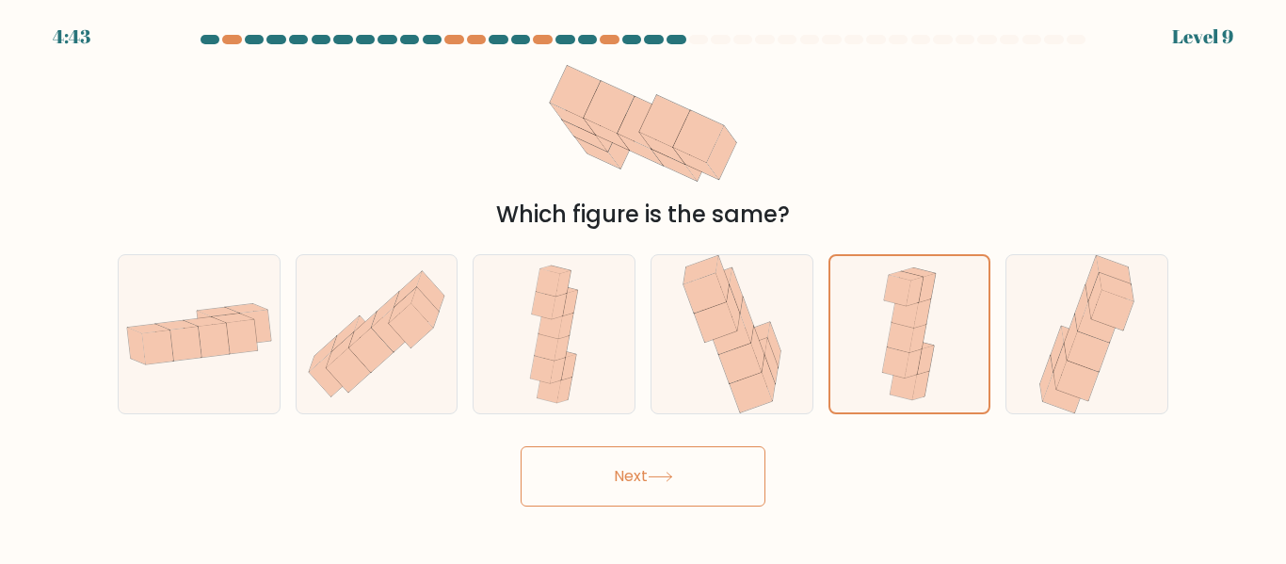
click at [722, 473] on button "Next" at bounding box center [643, 476] width 245 height 60
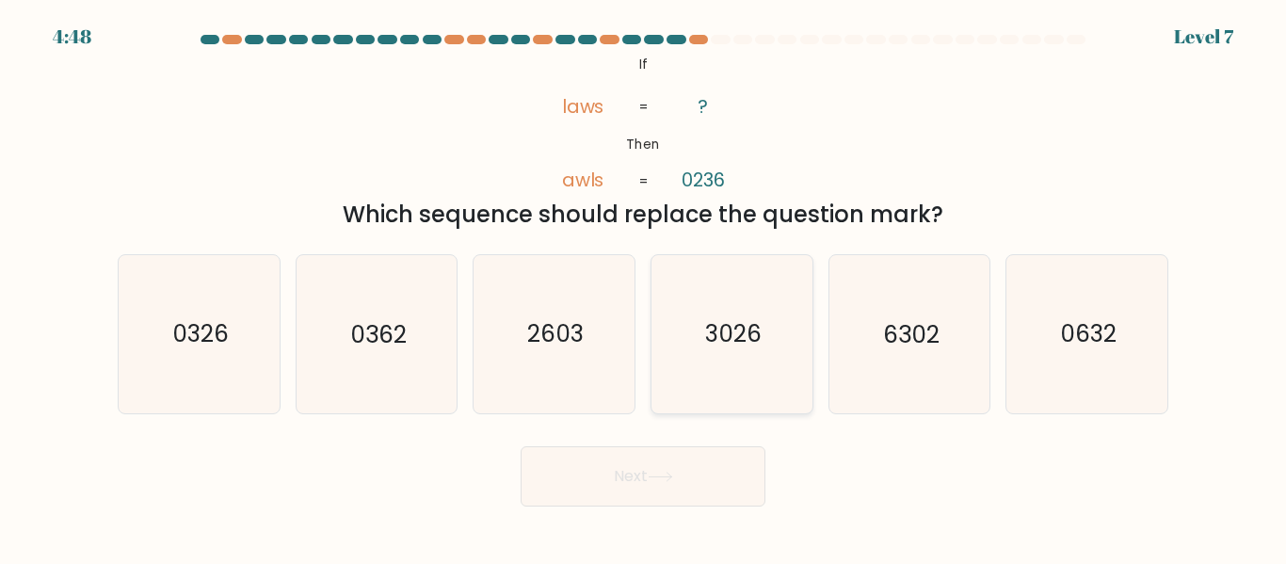
click at [719, 349] on text "3026" at bounding box center [733, 334] width 57 height 33
click at [644, 287] on input "d. 3026" at bounding box center [643, 285] width 1 height 5
radio input "true"
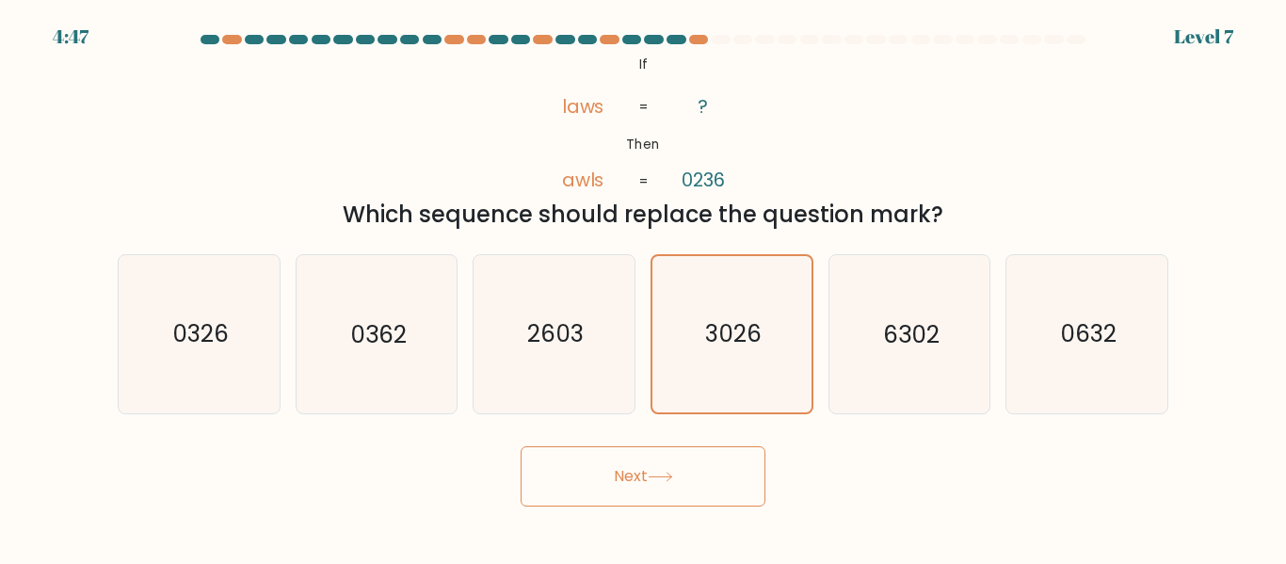
click at [665, 482] on button "Next" at bounding box center [643, 476] width 245 height 60
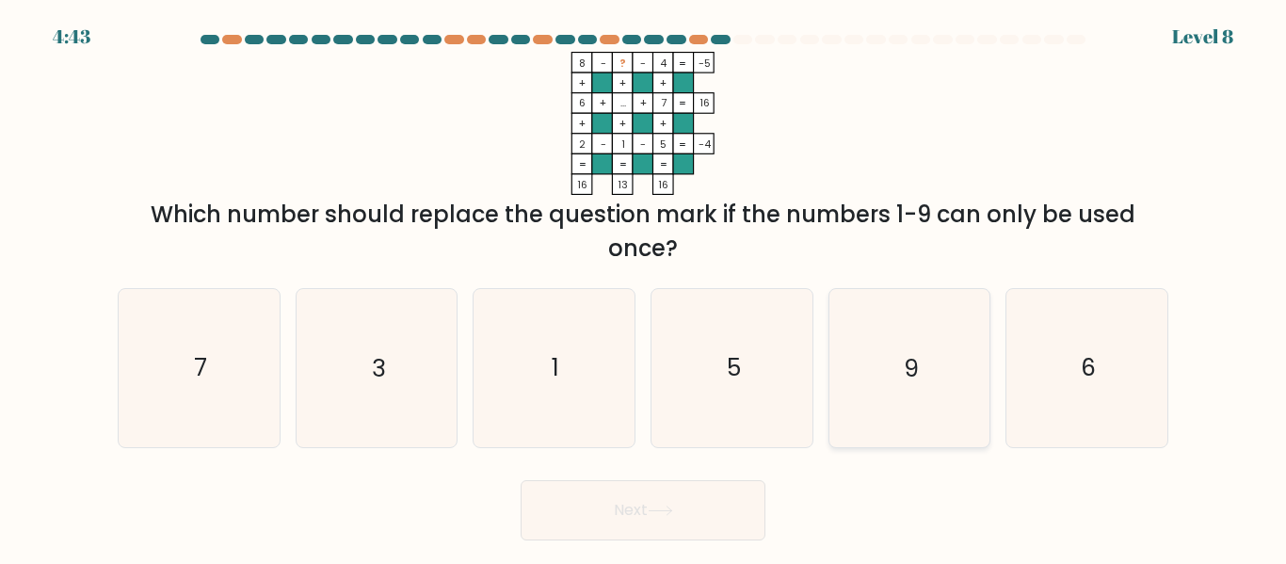
click at [910, 376] on text "9" at bounding box center [911, 368] width 15 height 33
click at [644, 287] on input "e. 9" at bounding box center [643, 285] width 1 height 5
radio input "true"
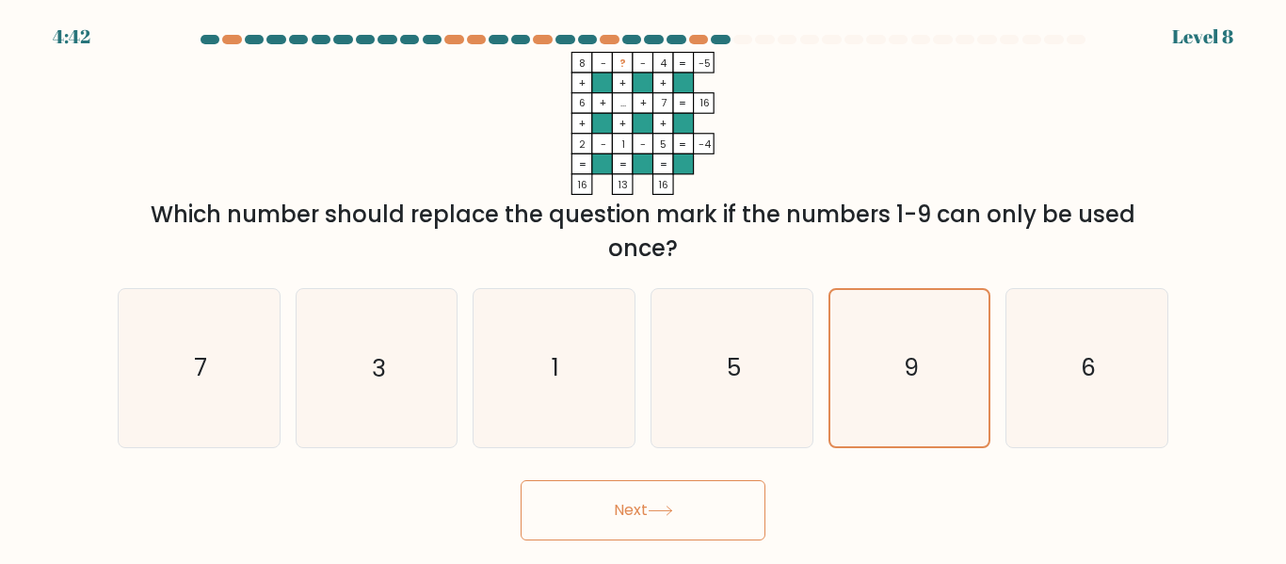
click at [724, 505] on button "Next" at bounding box center [643, 510] width 245 height 60
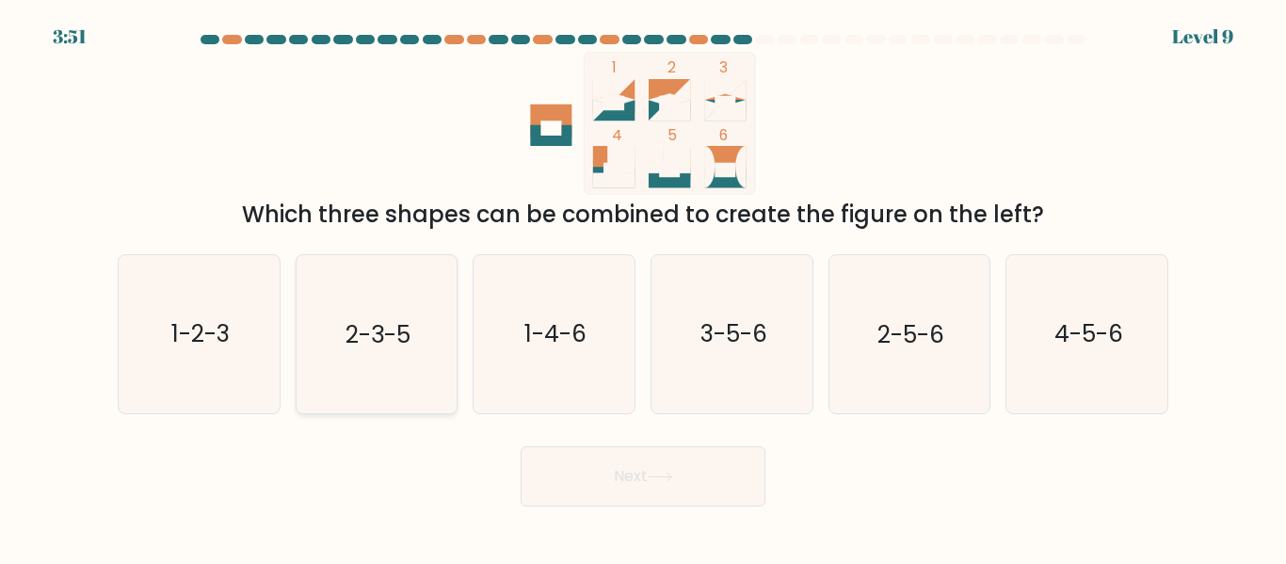
click at [379, 345] on text "2-3-5" at bounding box center [378, 334] width 65 height 33
click at [643, 287] on input "b. 2-3-5" at bounding box center [643, 285] width 1 height 5
radio input "true"
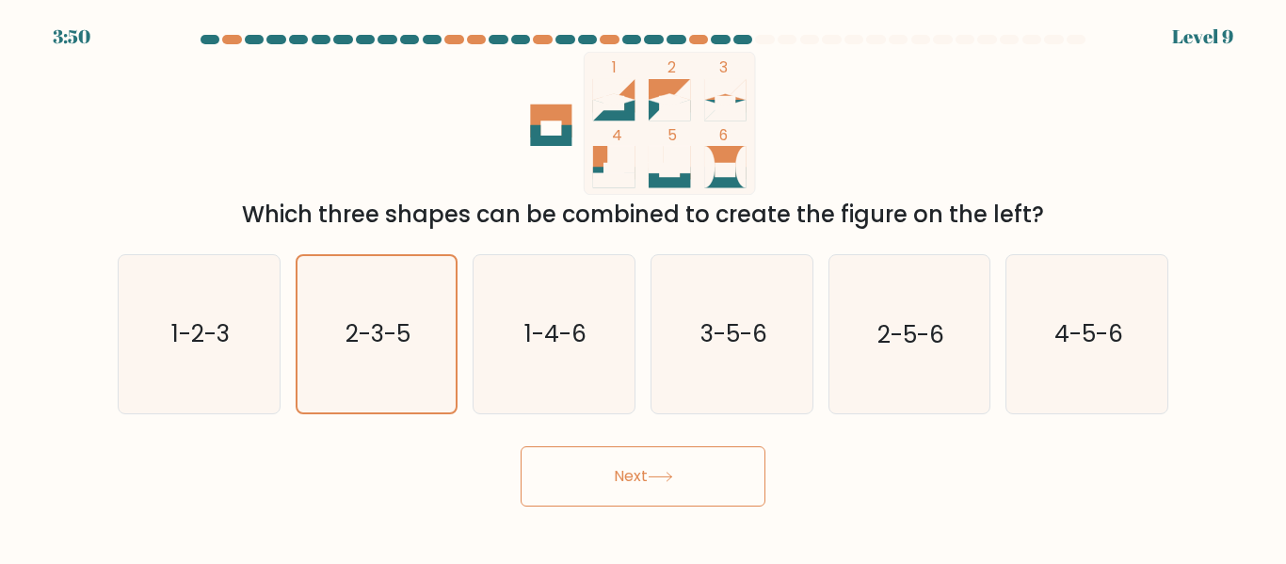
click at [633, 435] on form at bounding box center [643, 271] width 1286 height 472
click at [652, 461] on button "Next" at bounding box center [643, 476] width 245 height 60
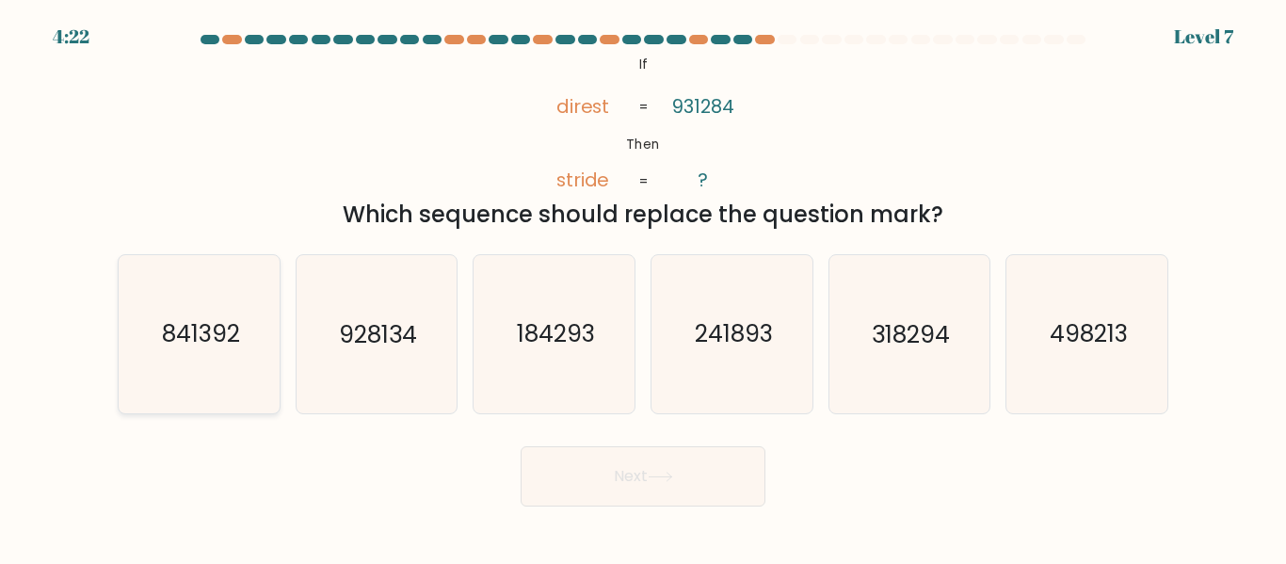
click at [182, 302] on icon "841392" at bounding box center [199, 333] width 157 height 157
click at [643, 287] on input "a. 841392" at bounding box center [643, 285] width 1 height 5
radio input "true"
click at [577, 459] on button "Next" at bounding box center [643, 476] width 245 height 60
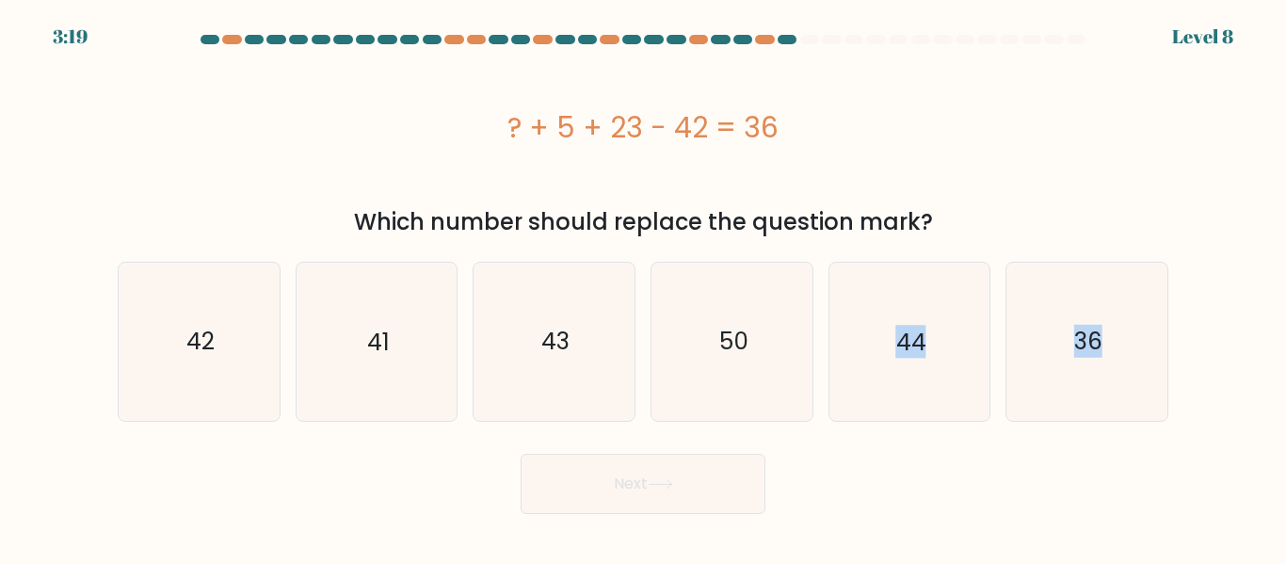
drag, startPoint x: 878, startPoint y: 381, endPoint x: 688, endPoint y: 487, distance: 216.7
click at [688, 487] on form "a." at bounding box center [643, 274] width 1286 height 479
click at [688, 487] on button "Next" at bounding box center [643, 484] width 245 height 60
click at [1095, 349] on text "36" at bounding box center [1089, 341] width 28 height 33
click at [644, 287] on input "f. 36" at bounding box center [643, 285] width 1 height 5
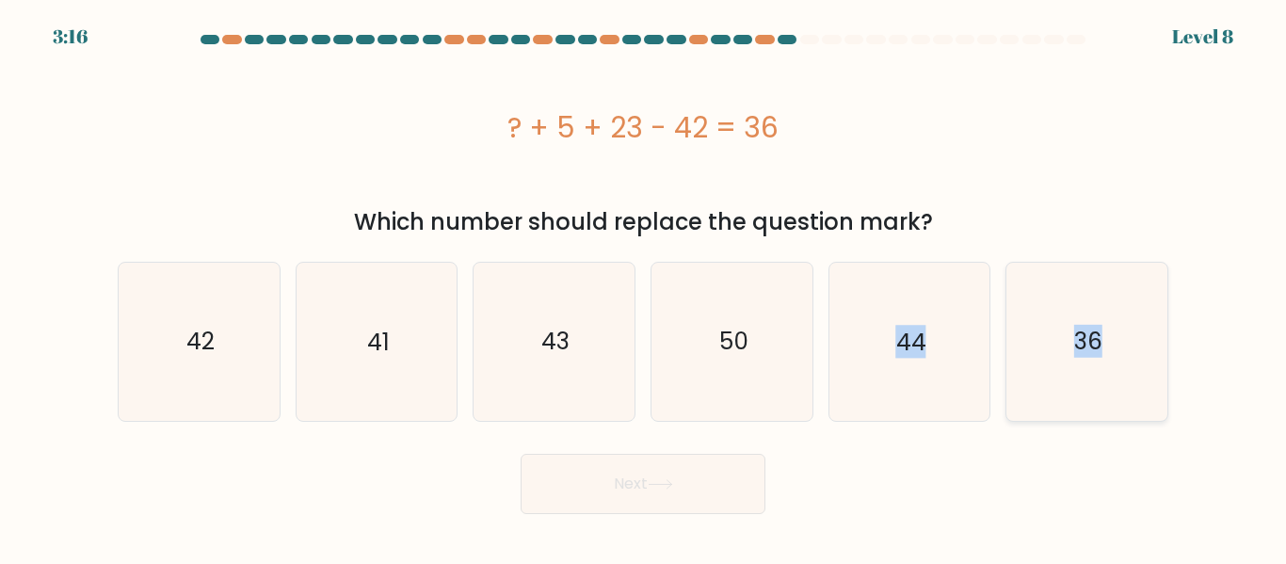
radio input "true"
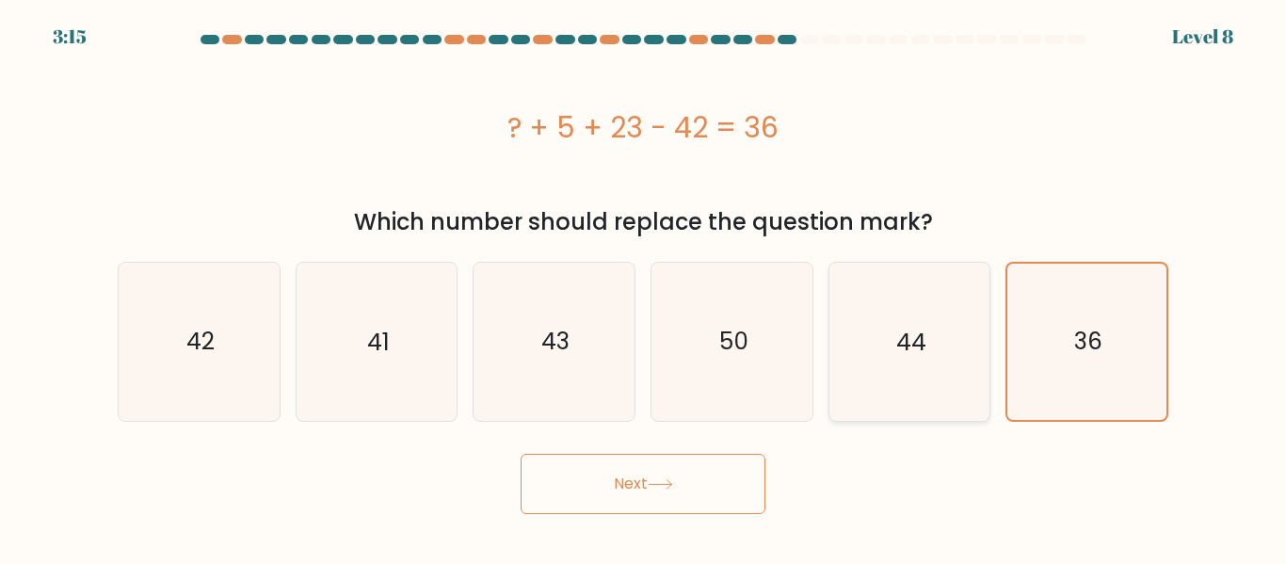
click at [884, 361] on icon "44" at bounding box center [909, 341] width 157 height 157
click at [644, 287] on input "e. 44" at bounding box center [643, 285] width 1 height 5
radio input "true"
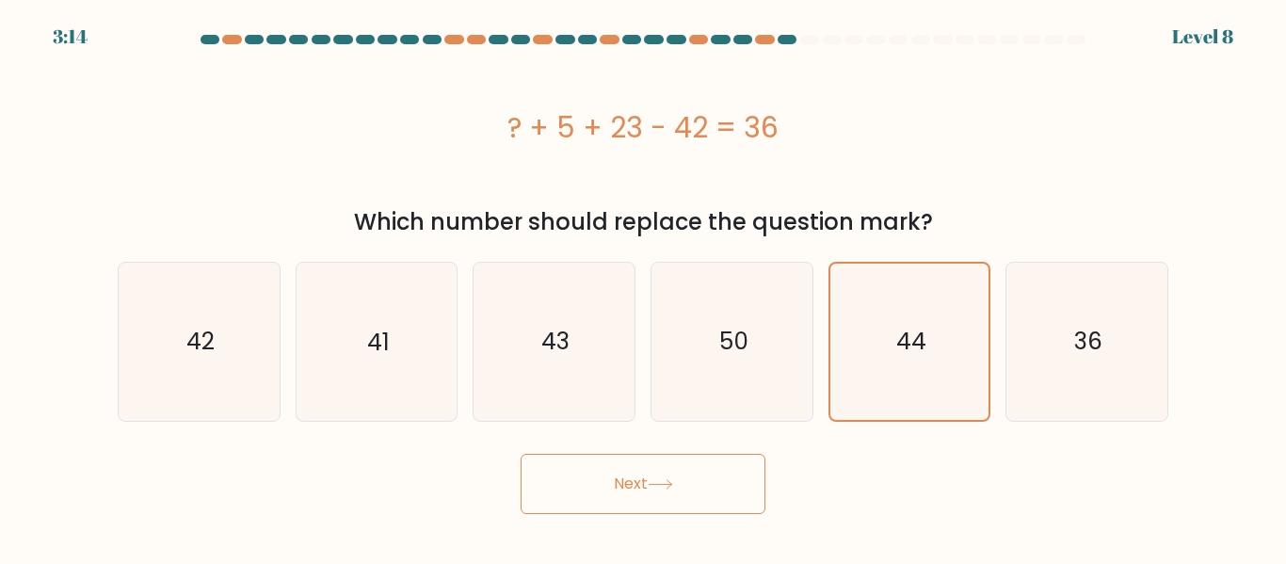
click at [728, 467] on button "Next" at bounding box center [643, 484] width 245 height 60
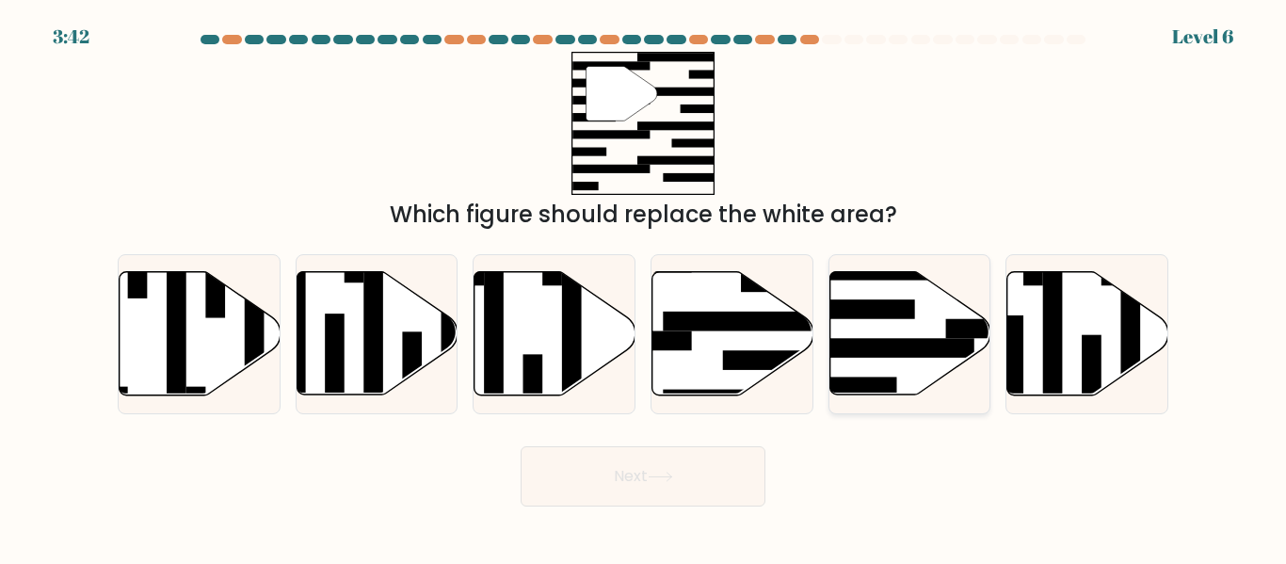
click at [912, 364] on icon at bounding box center [910, 333] width 161 height 123
click at [644, 287] on input "e." at bounding box center [643, 285] width 1 height 5
radio input "true"
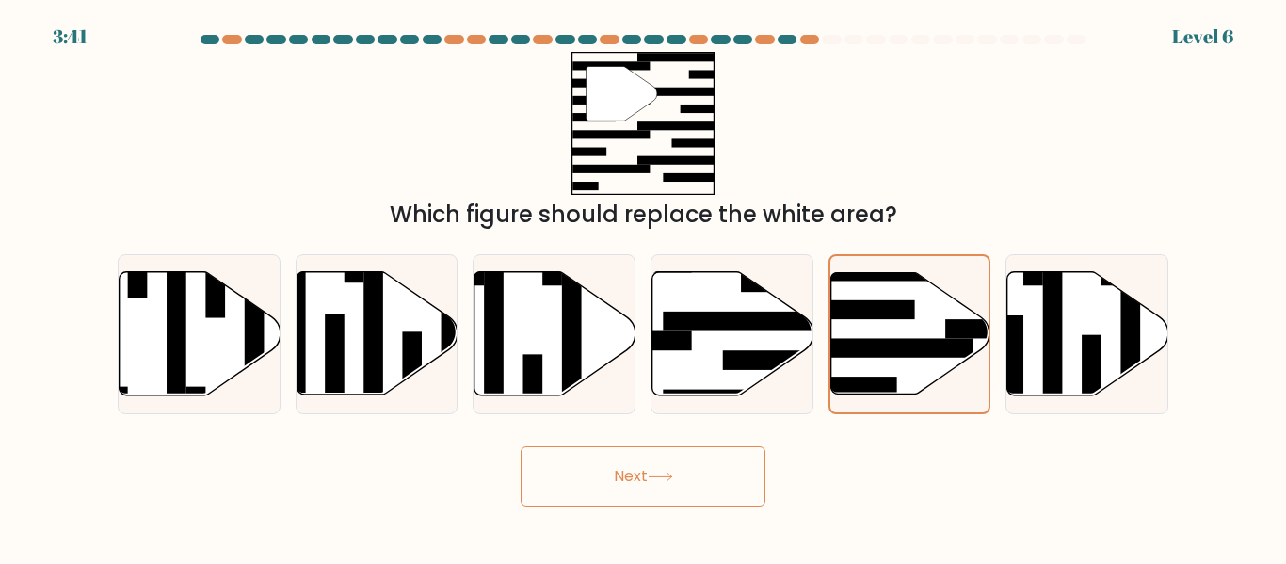
click at [704, 497] on button "Next" at bounding box center [643, 476] width 245 height 60
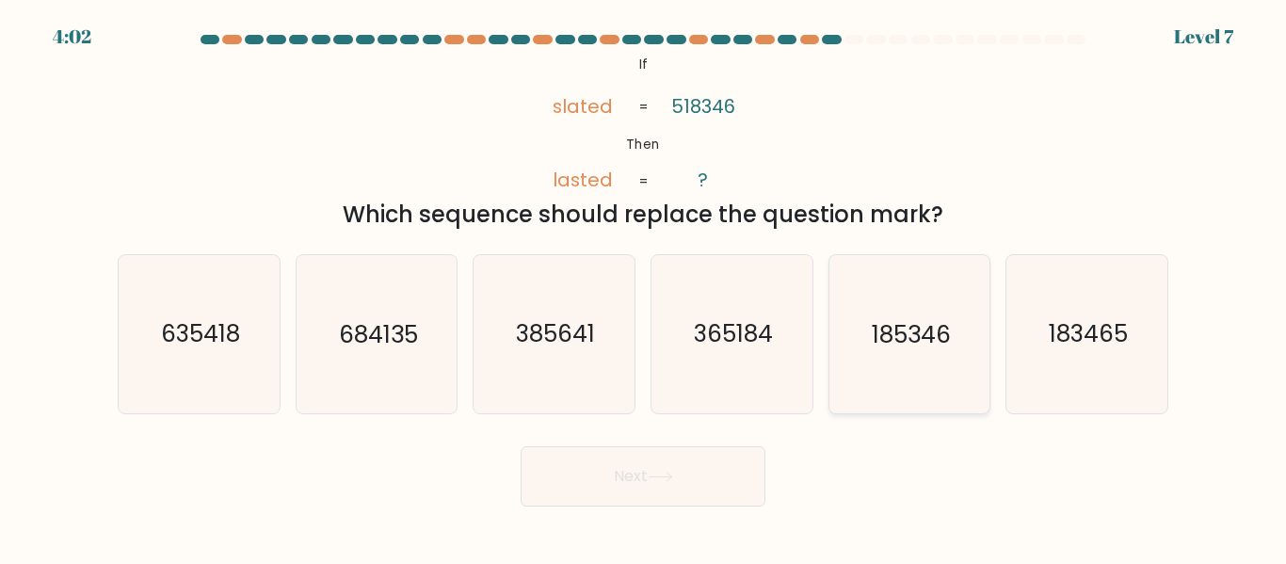
click at [891, 335] on text "185346" at bounding box center [911, 334] width 79 height 33
click at [644, 287] on input "e. 185346" at bounding box center [643, 285] width 1 height 5
radio input "true"
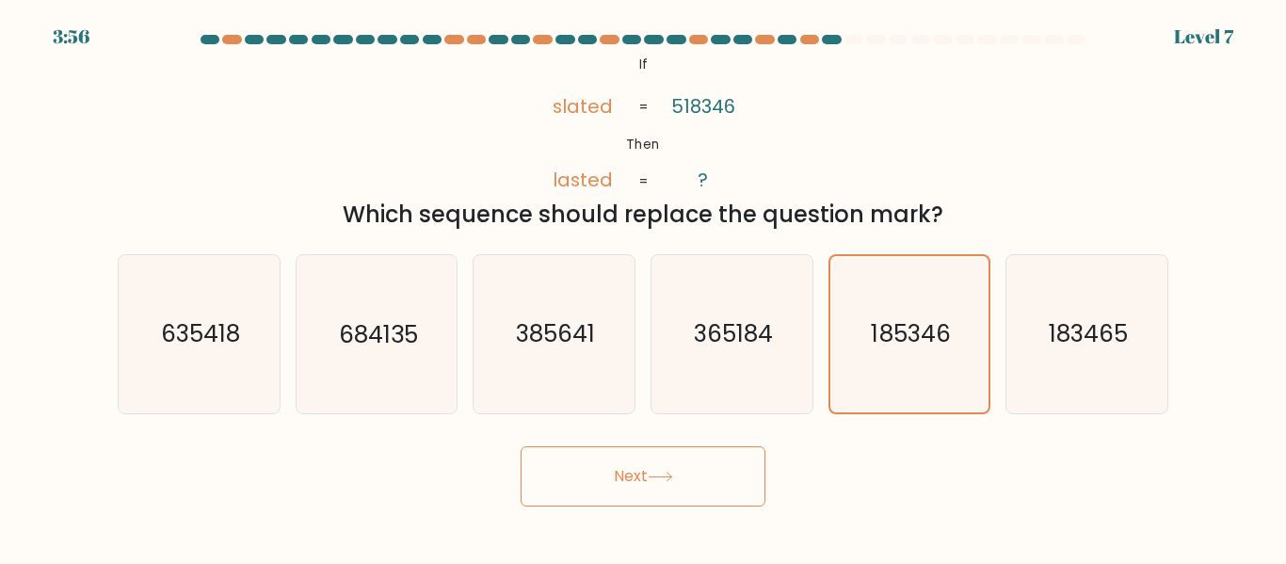
click at [677, 466] on button "Next" at bounding box center [643, 476] width 245 height 60
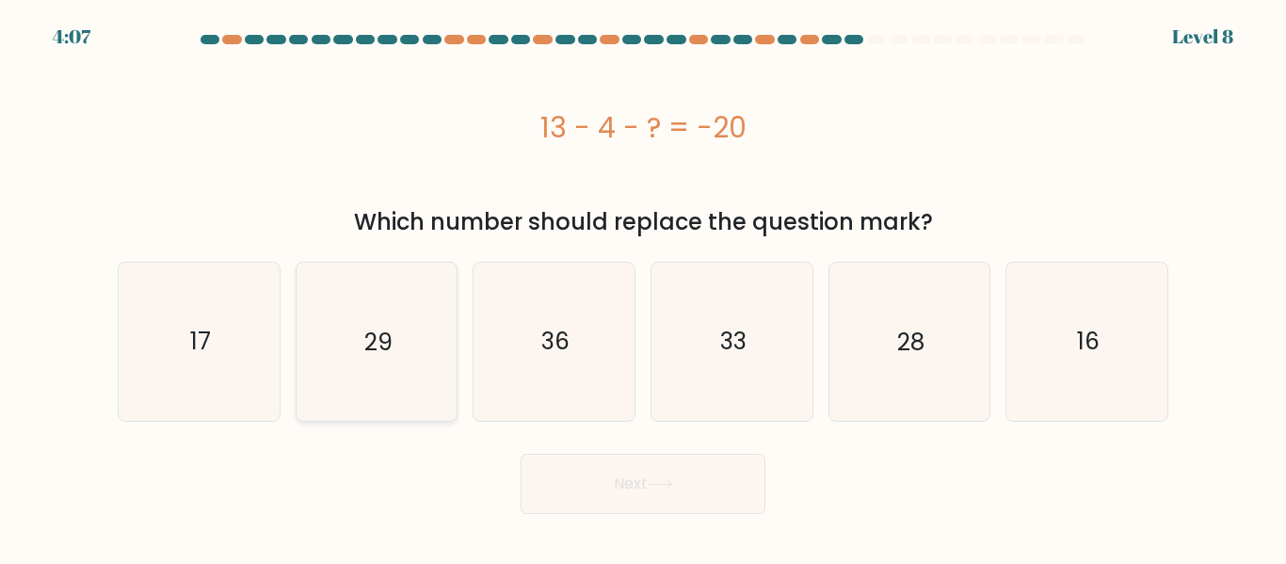
click at [418, 345] on icon "29" at bounding box center [376, 341] width 157 height 157
click at [643, 287] on input "b. 29" at bounding box center [643, 285] width 1 height 5
radio input "true"
click at [591, 465] on button "Next" at bounding box center [643, 484] width 245 height 60
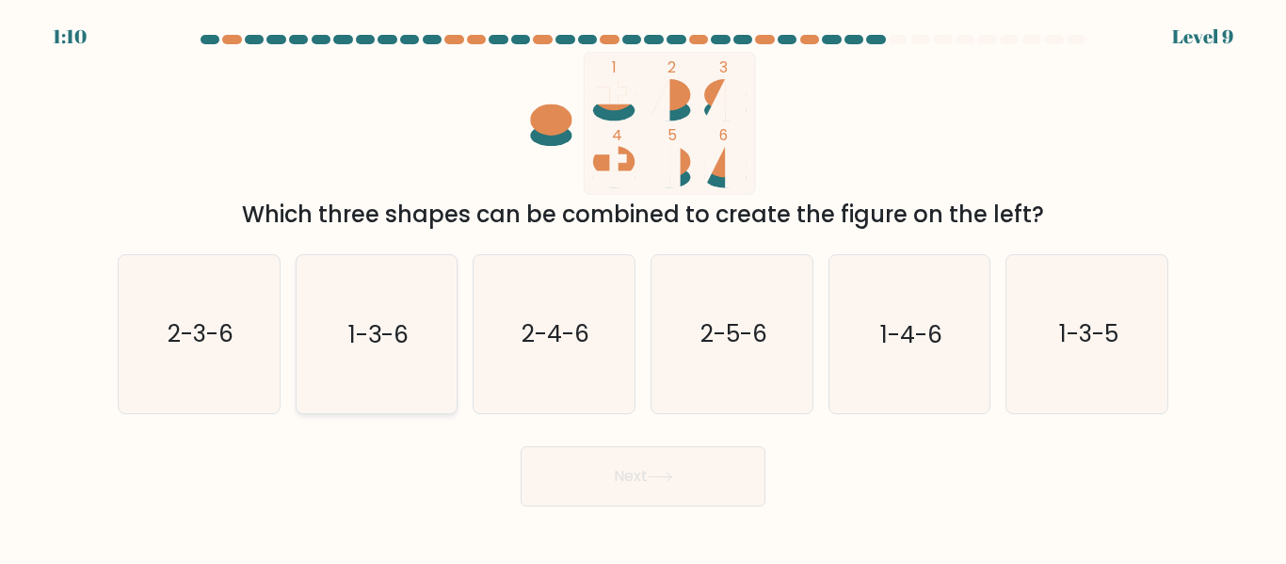
click at [401, 305] on icon "1-3-6" at bounding box center [376, 333] width 157 height 157
click at [643, 287] on input "b. 1-3-6" at bounding box center [643, 285] width 1 height 5
radio input "true"
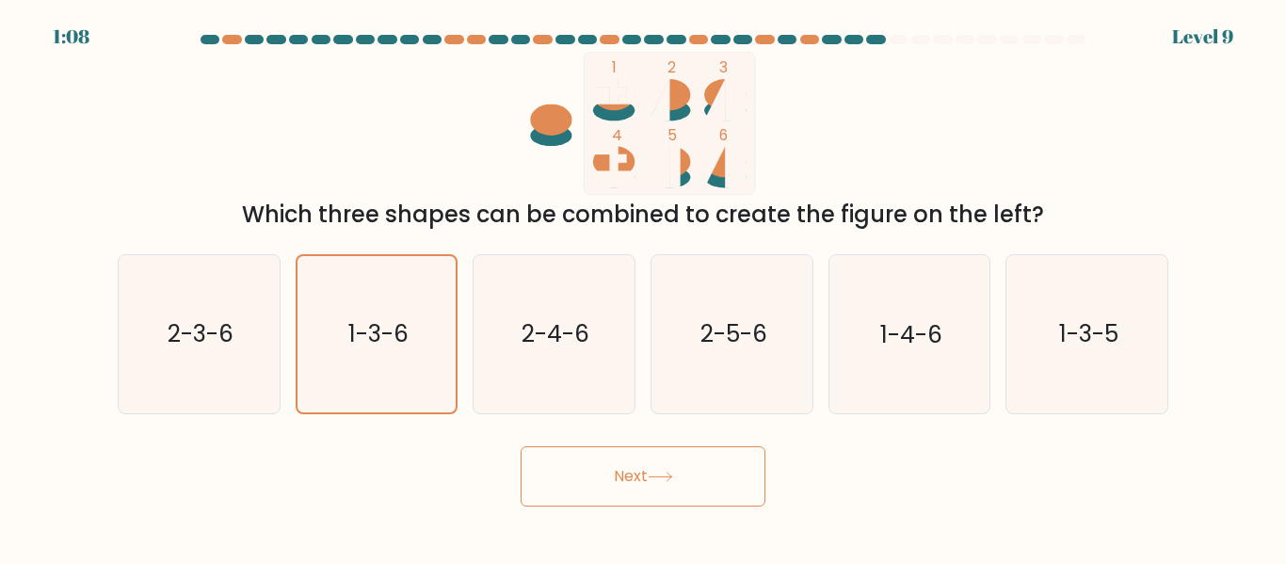
click at [588, 469] on button "Next" at bounding box center [643, 476] width 245 height 60
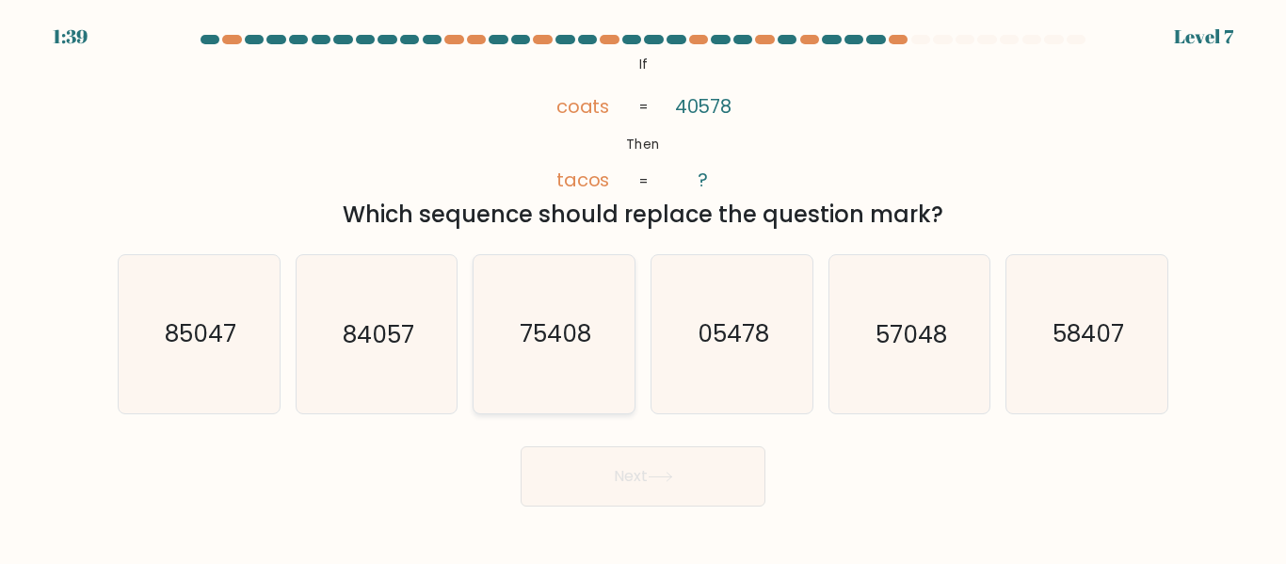
click at [555, 306] on icon "75408" at bounding box center [554, 333] width 157 height 157
click at [643, 287] on input "c. 75408" at bounding box center [643, 285] width 1 height 5
radio input "true"
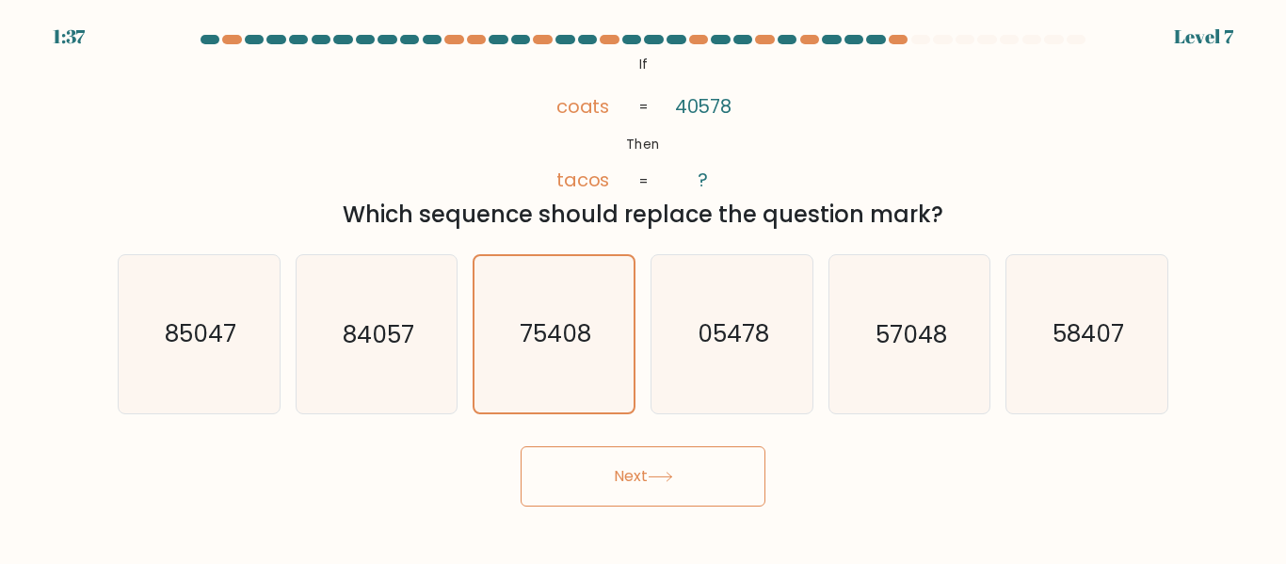
click at [566, 474] on button "Next" at bounding box center [643, 476] width 245 height 60
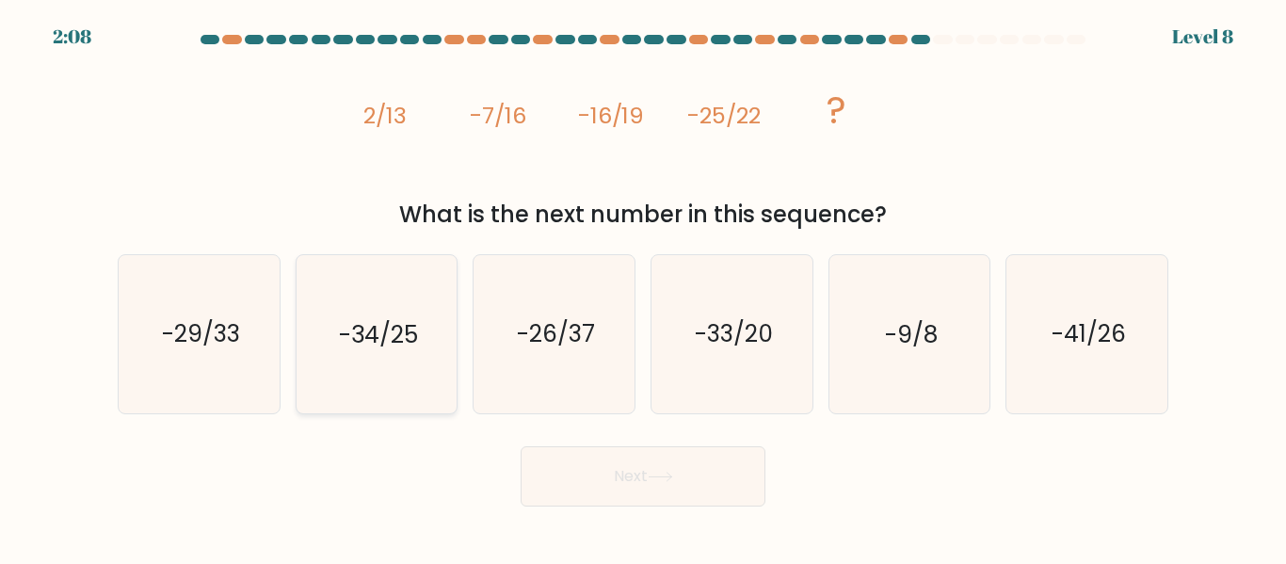
click at [446, 357] on icon "-34/25" at bounding box center [376, 333] width 157 height 157
click at [643, 287] on input "b. -34/25" at bounding box center [643, 285] width 1 height 5
radio input "true"
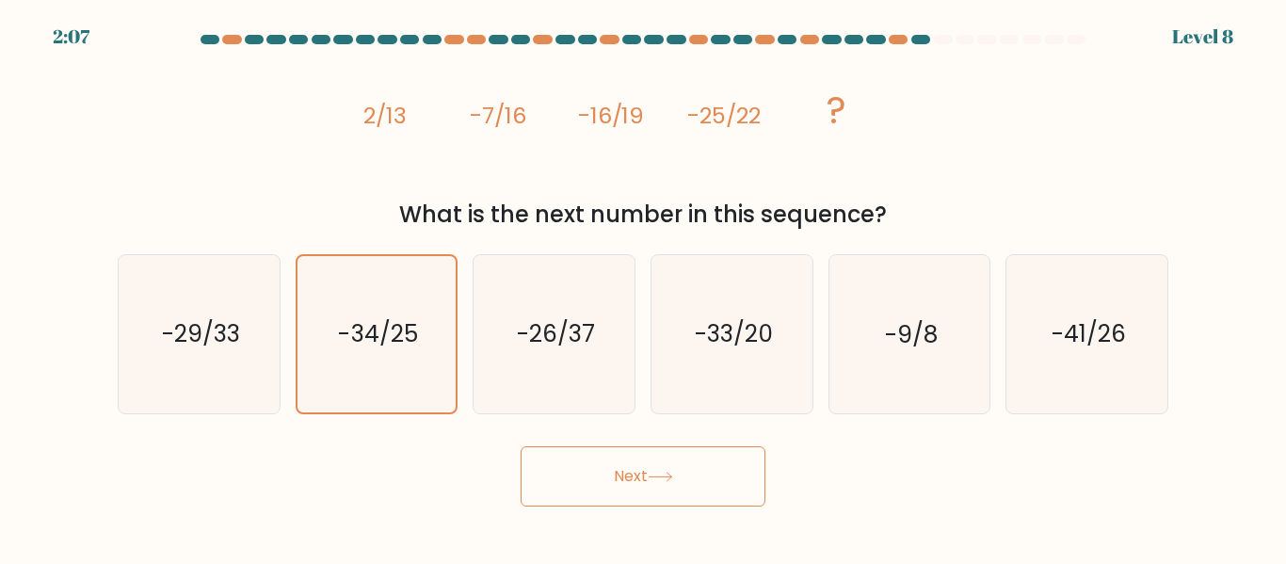
click at [617, 454] on button "Next" at bounding box center [643, 476] width 245 height 60
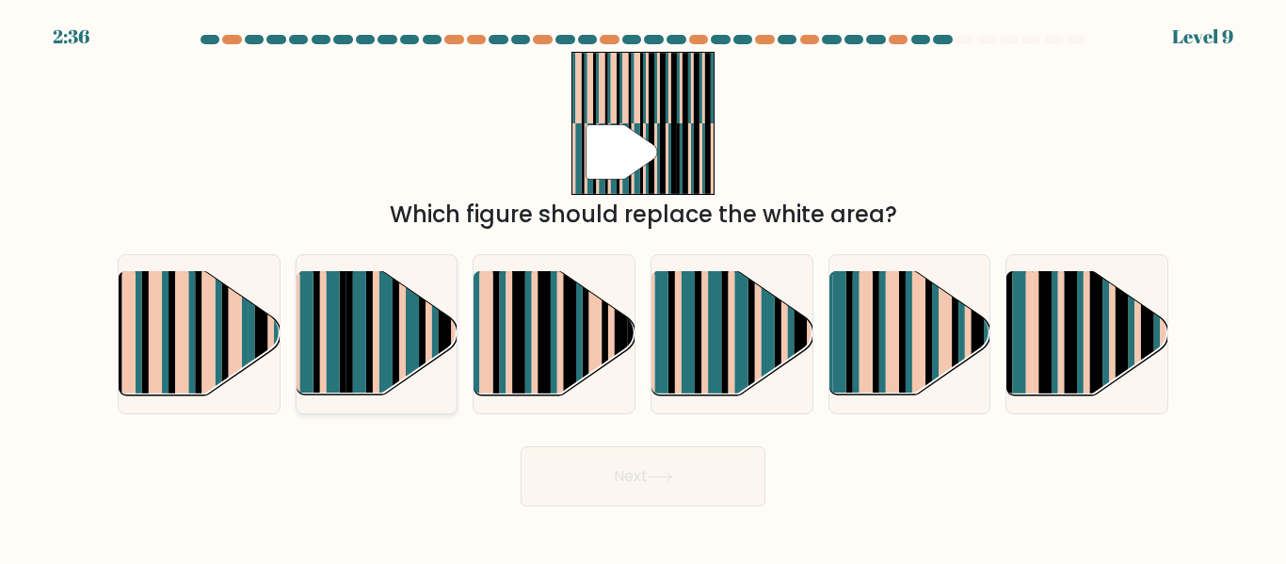
click at [324, 338] on rect at bounding box center [322, 348] width 7 height 159
click at [643, 287] on input "b." at bounding box center [643, 285] width 1 height 5
radio input "true"
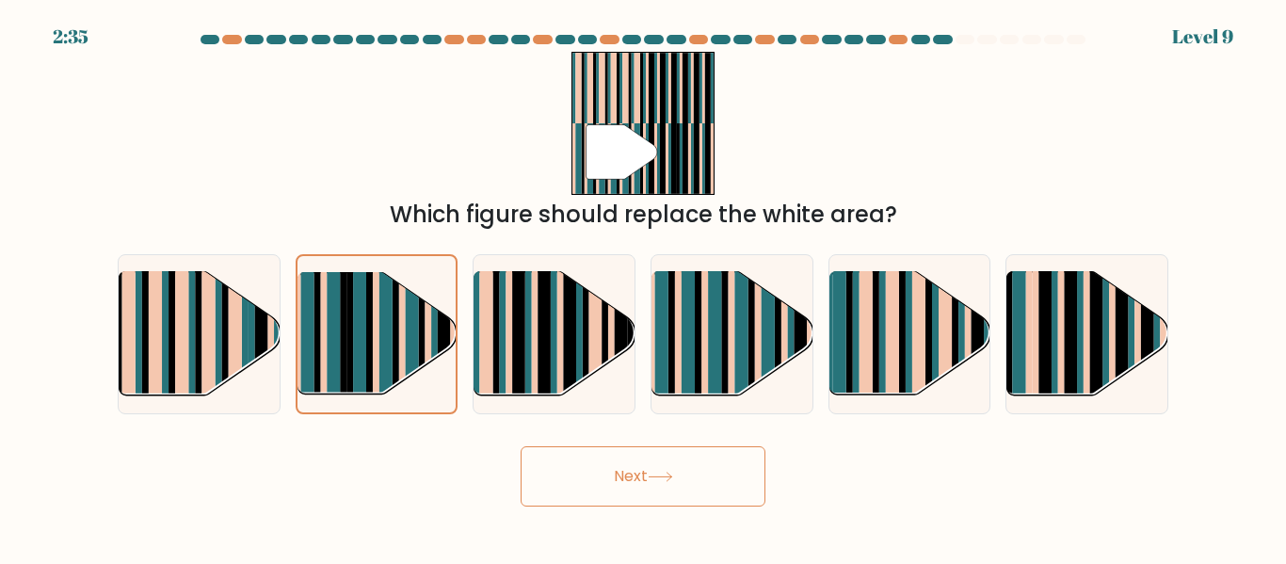
click at [734, 483] on button "Next" at bounding box center [643, 476] width 245 height 60
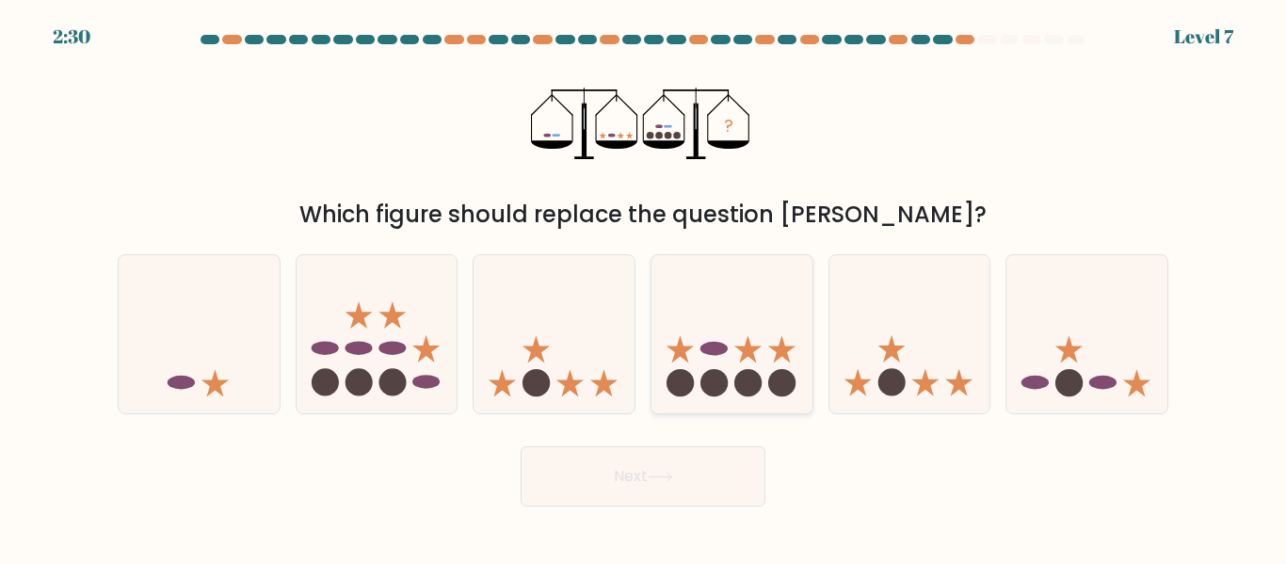
click at [750, 355] on icon at bounding box center [748, 348] width 27 height 27
click at [644, 287] on input "d." at bounding box center [643, 285] width 1 height 5
radio input "true"
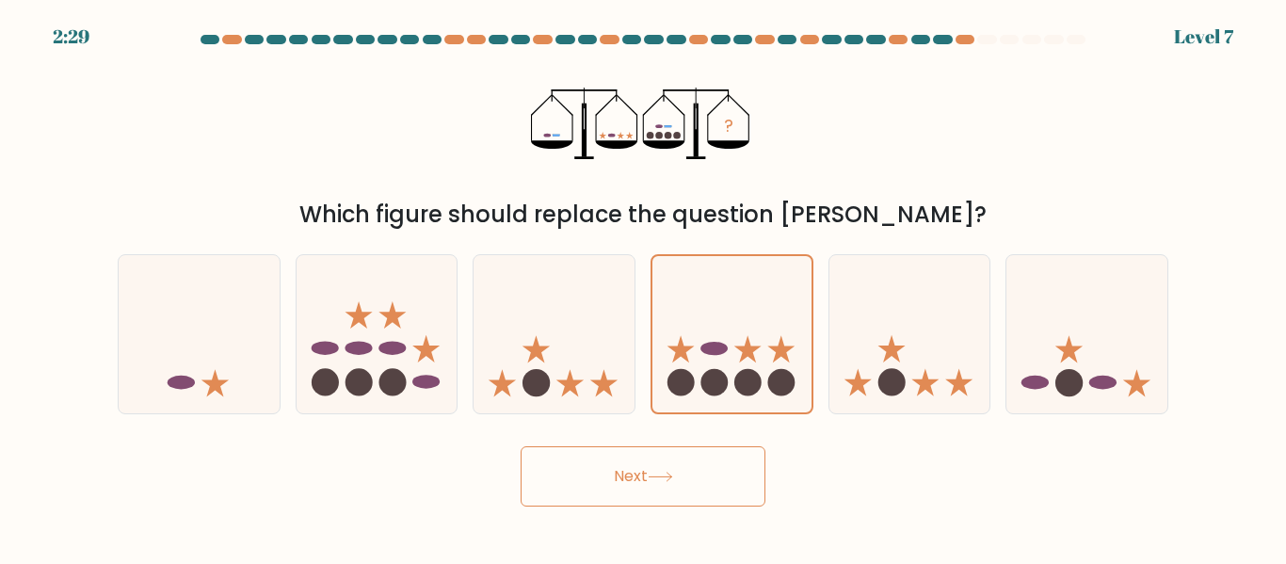
click at [734, 494] on button "Next" at bounding box center [643, 476] width 245 height 60
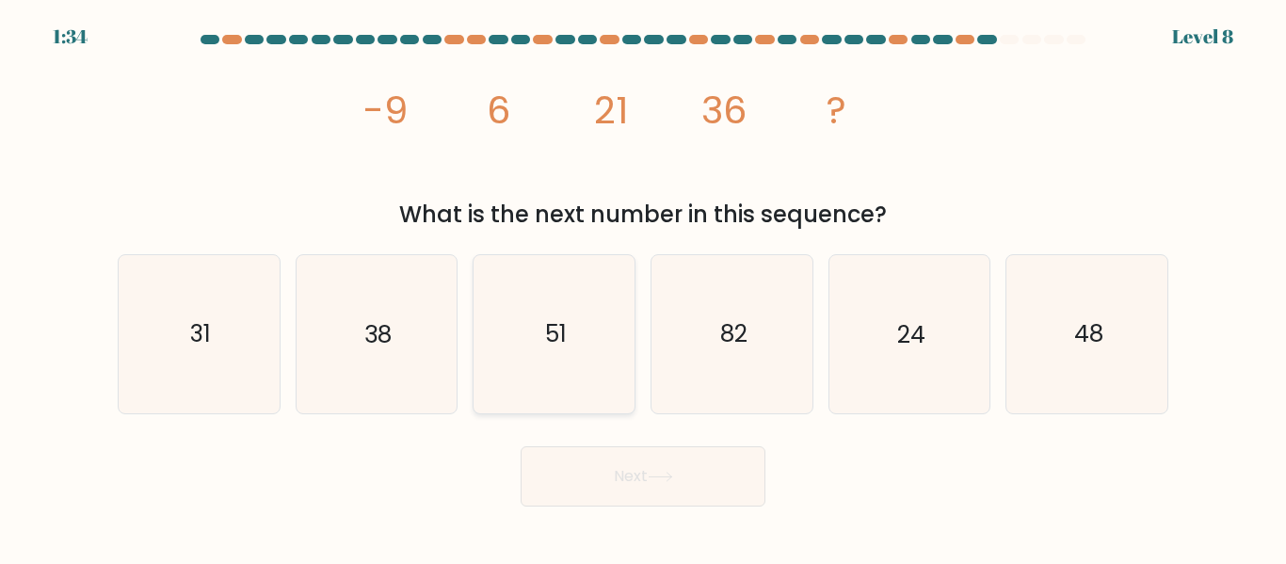
click at [605, 297] on icon "51" at bounding box center [554, 333] width 157 height 157
click at [643, 287] on input "c. 51" at bounding box center [643, 285] width 1 height 5
radio input "true"
click at [608, 489] on button "Next" at bounding box center [643, 476] width 245 height 60
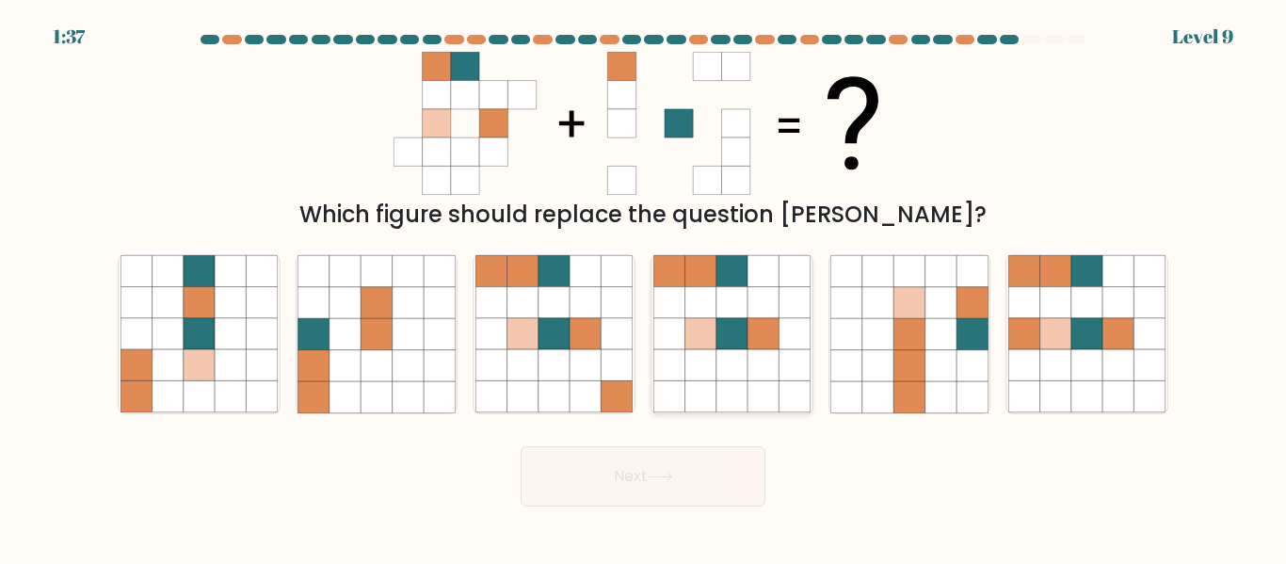
click at [675, 371] on icon at bounding box center [669, 365] width 31 height 31
click at [644, 287] on input "d." at bounding box center [643, 285] width 1 height 5
radio input "true"
click at [624, 479] on button "Next" at bounding box center [643, 476] width 245 height 60
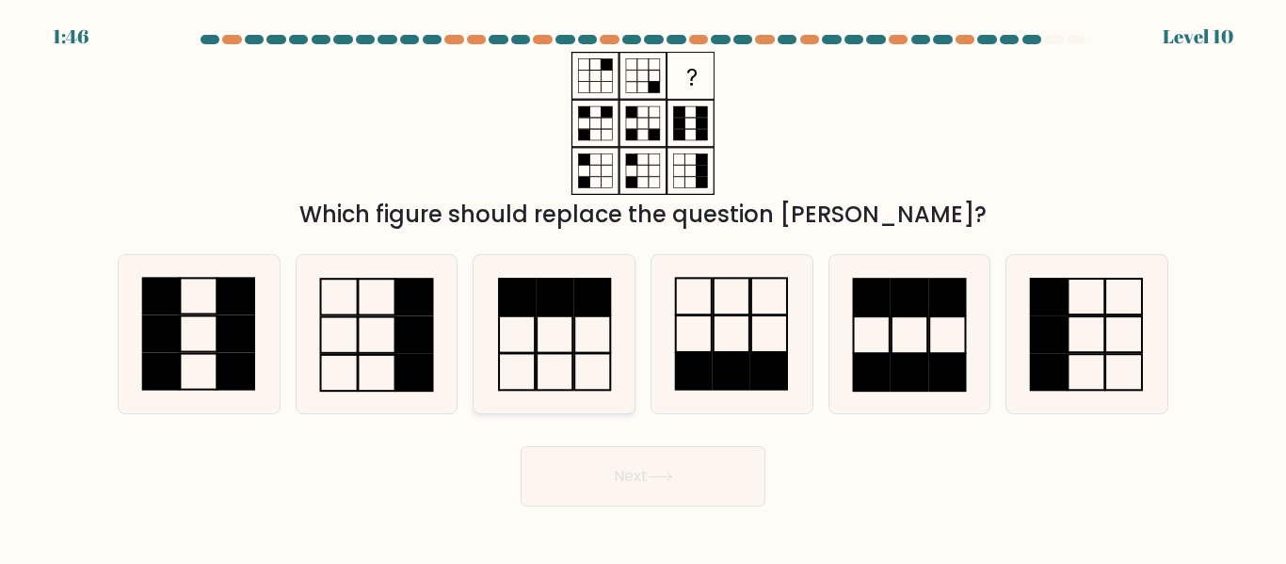
click at [574, 294] on rect at bounding box center [592, 297] width 36 height 37
click at [643, 287] on input "c." at bounding box center [643, 285] width 1 height 5
radio input "true"
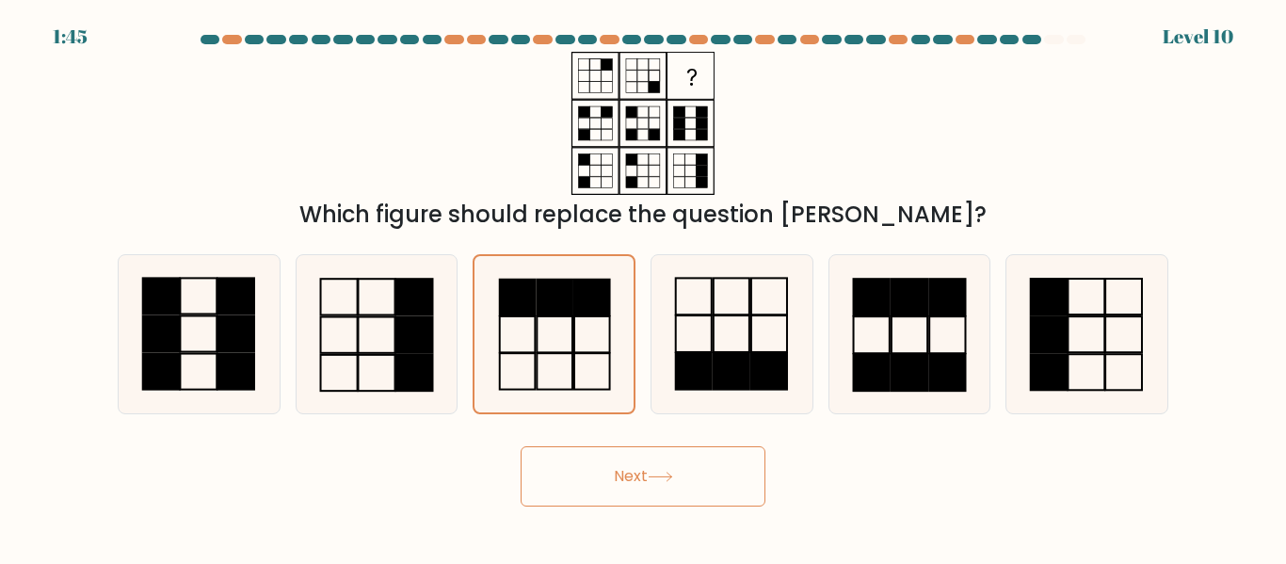
click at [581, 462] on button "Next" at bounding box center [643, 476] width 245 height 60
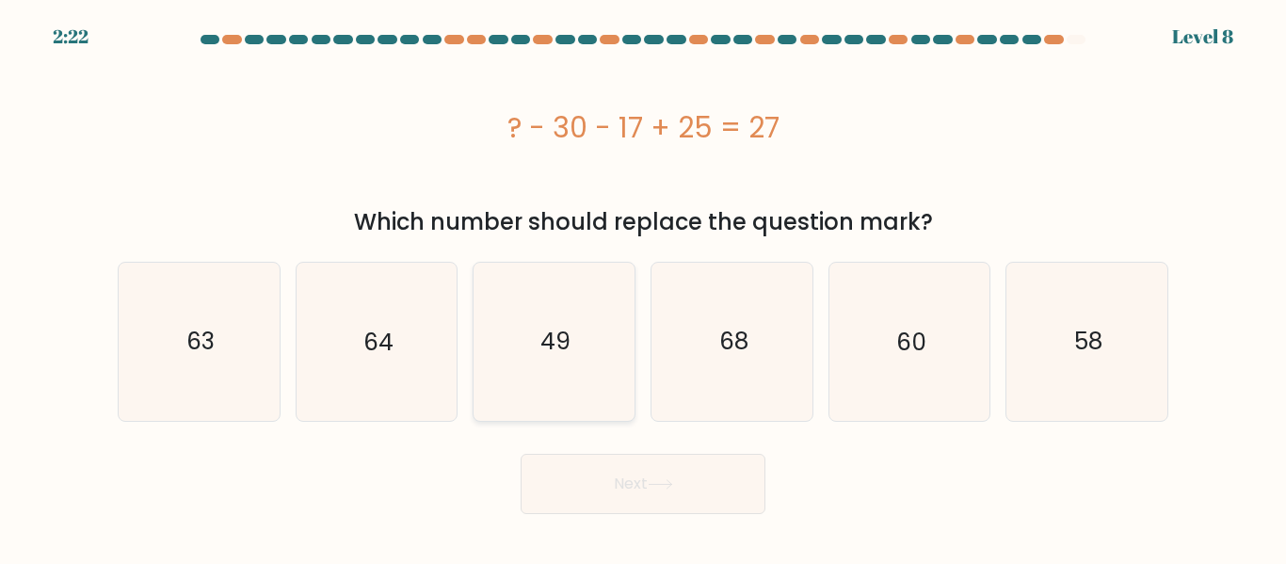
click at [563, 367] on icon "49" at bounding box center [554, 341] width 157 height 157
click at [643, 287] on input "c. 49" at bounding box center [643, 285] width 1 height 5
radio input "true"
click at [603, 499] on button "Next" at bounding box center [643, 484] width 245 height 60
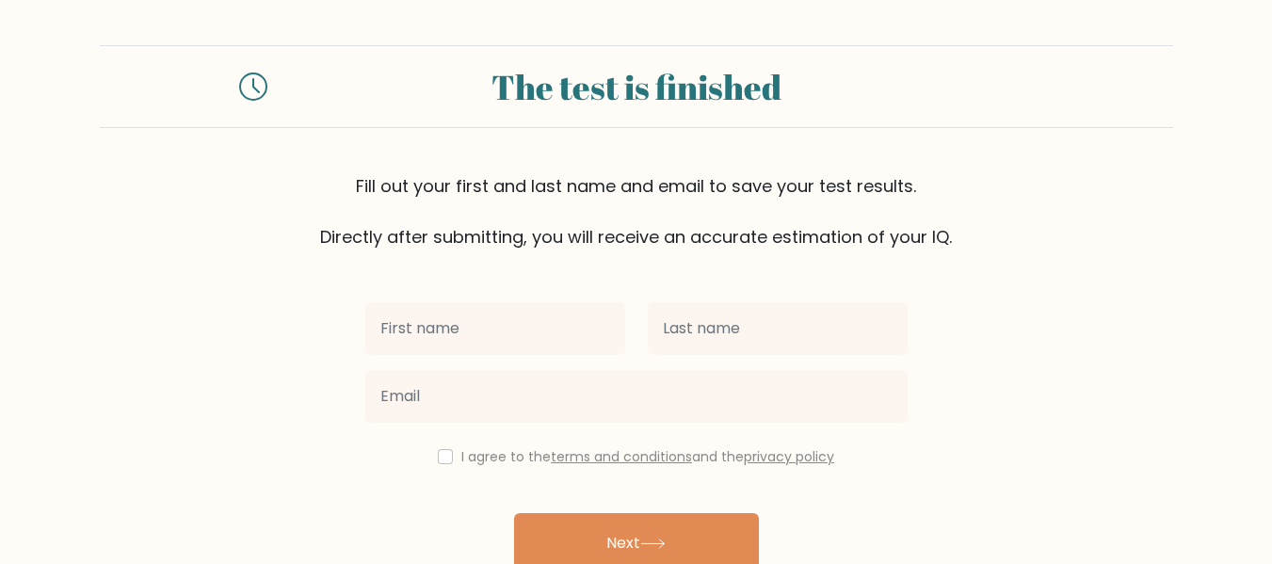
click at [577, 326] on input "text" at bounding box center [495, 328] width 260 height 53
type input "Laila"
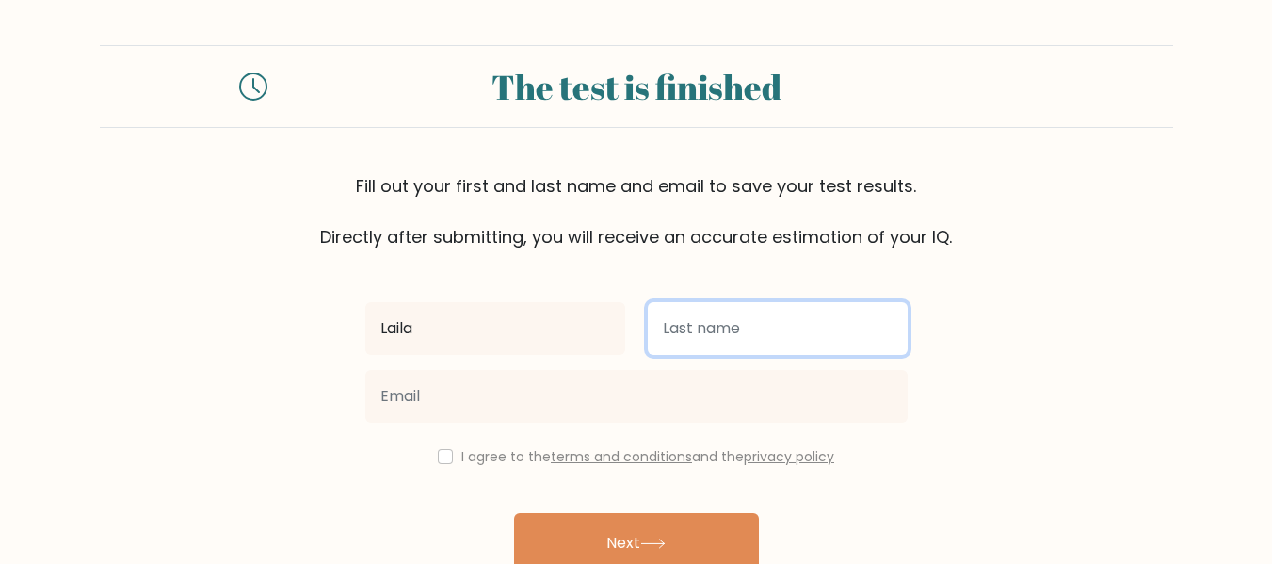
click at [710, 338] on input "text" at bounding box center [778, 328] width 260 height 53
type input "Pagligaran"
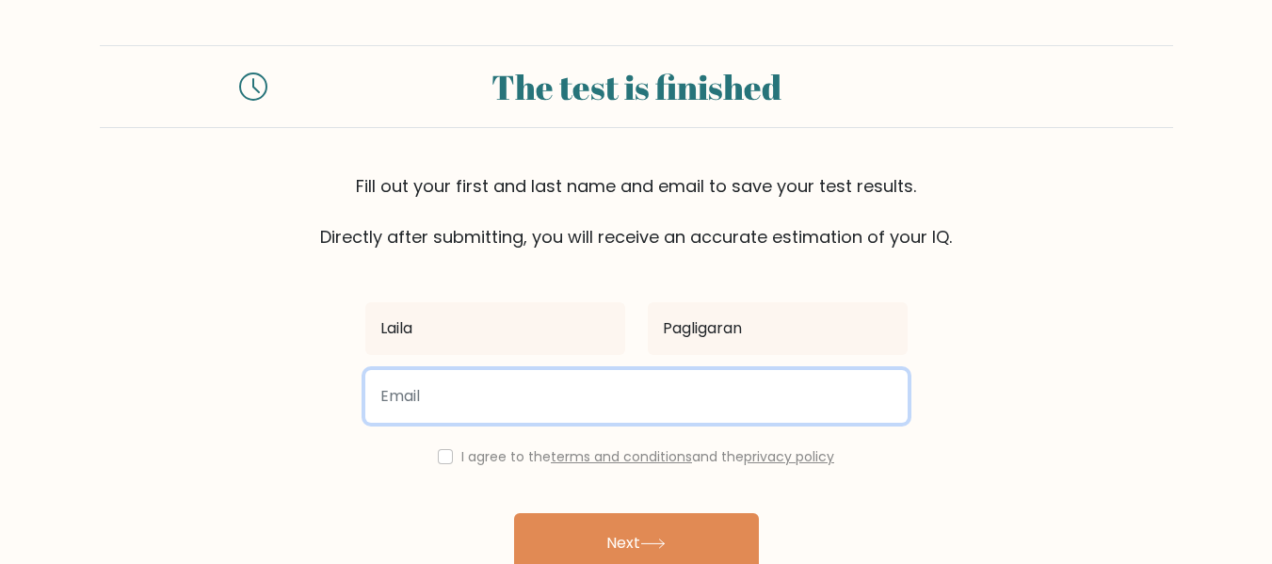
click at [720, 397] on input "email" at bounding box center [636, 396] width 542 height 53
type input "pagligaranl32@gmail.com"
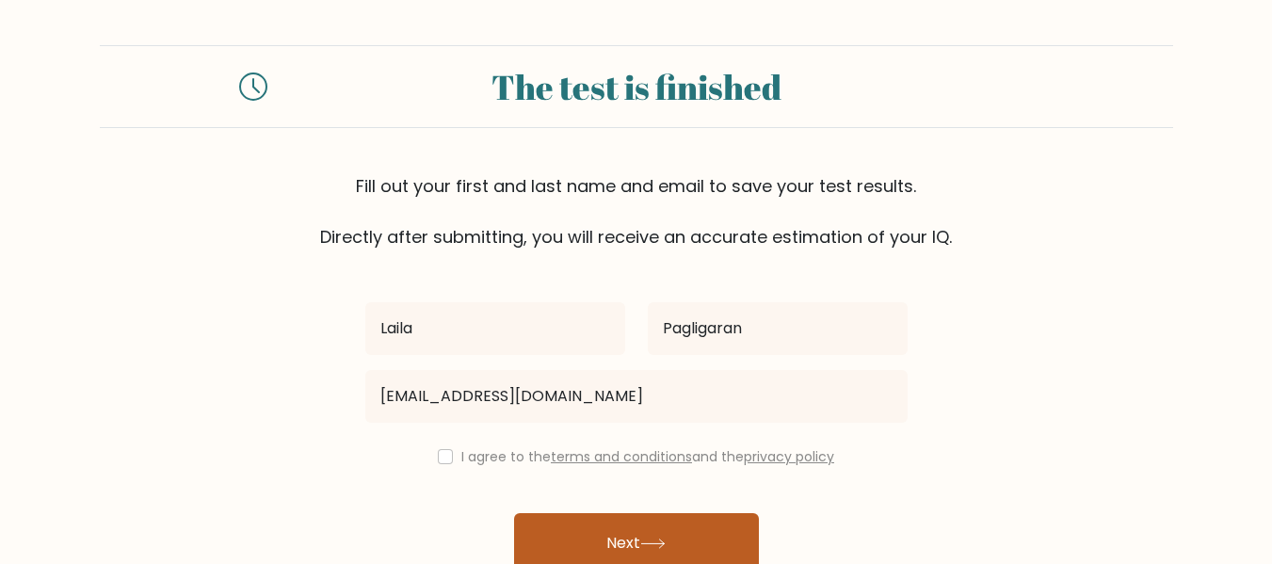
click at [547, 540] on button "Next" at bounding box center [636, 543] width 245 height 60
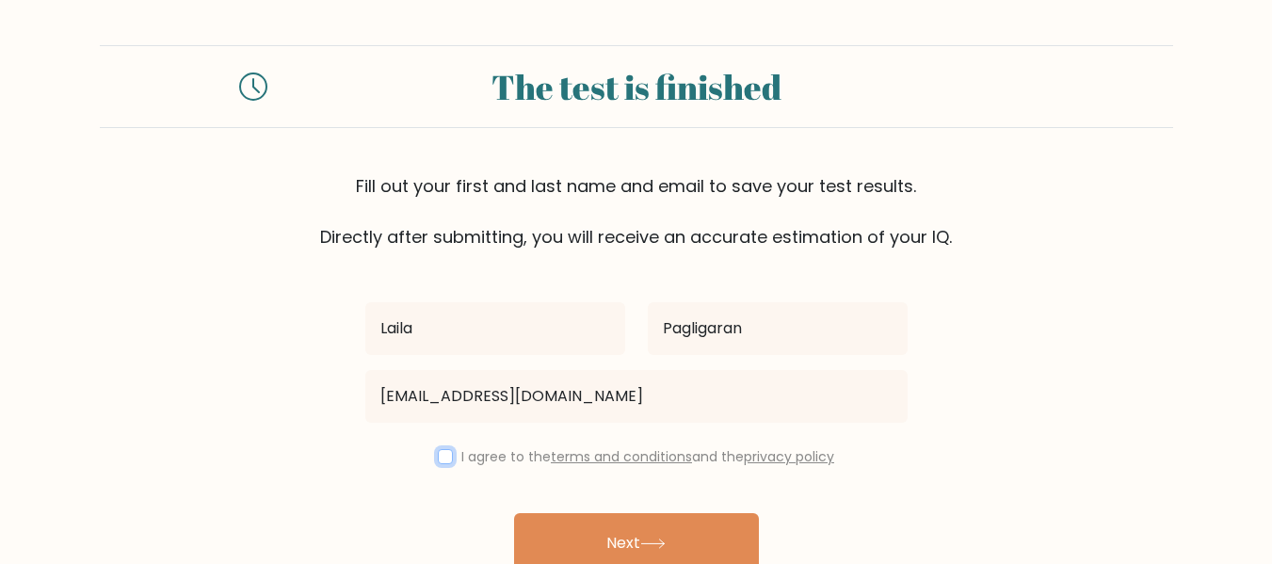
click at [438, 455] on input "checkbox" at bounding box center [445, 456] width 15 height 15
checkbox input "true"
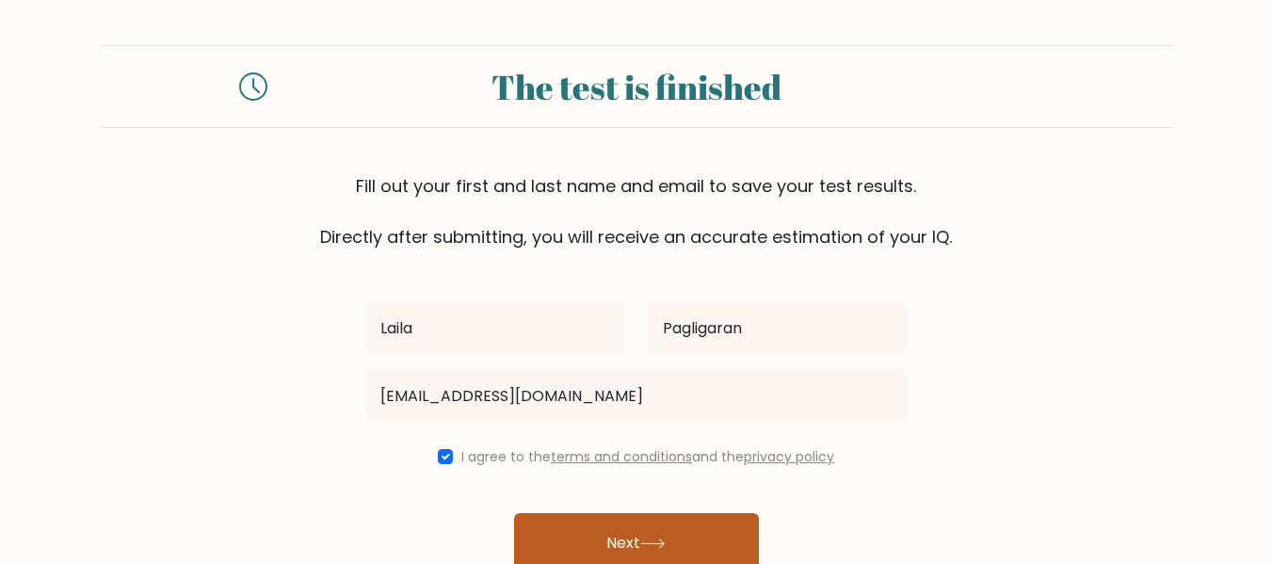
click at [538, 525] on button "Next" at bounding box center [636, 543] width 245 height 60
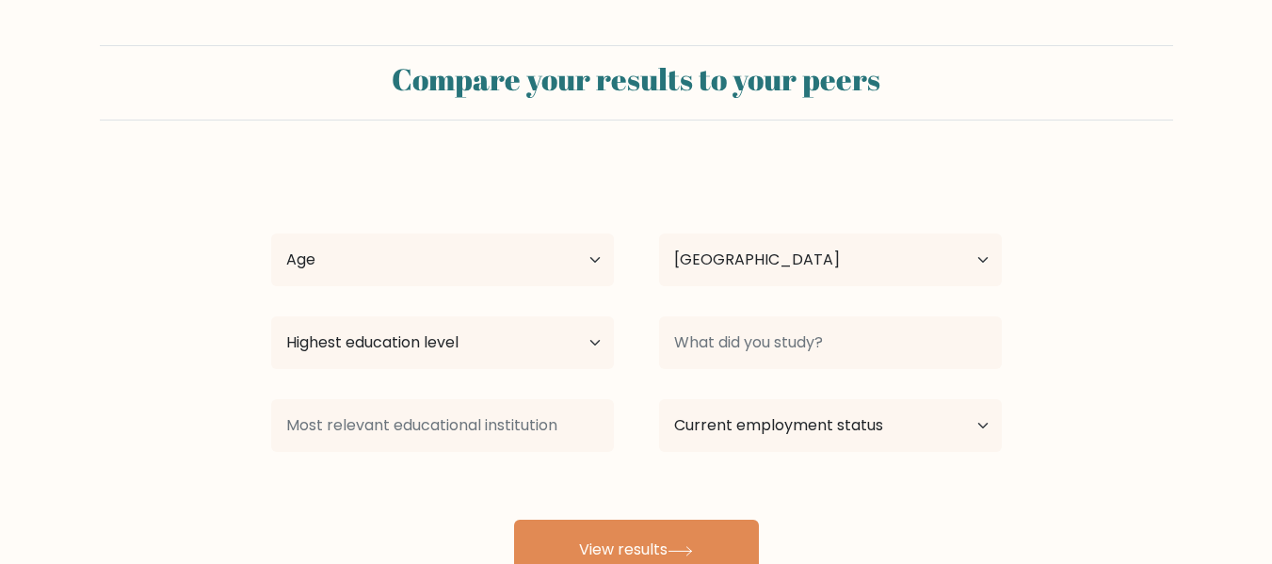
select select "PH"
click at [473, 253] on select "Age Under [DEMOGRAPHIC_DATA] [DEMOGRAPHIC_DATA] [DEMOGRAPHIC_DATA] [DEMOGRAPHIC…" at bounding box center [442, 260] width 343 height 53
select select "25_34"
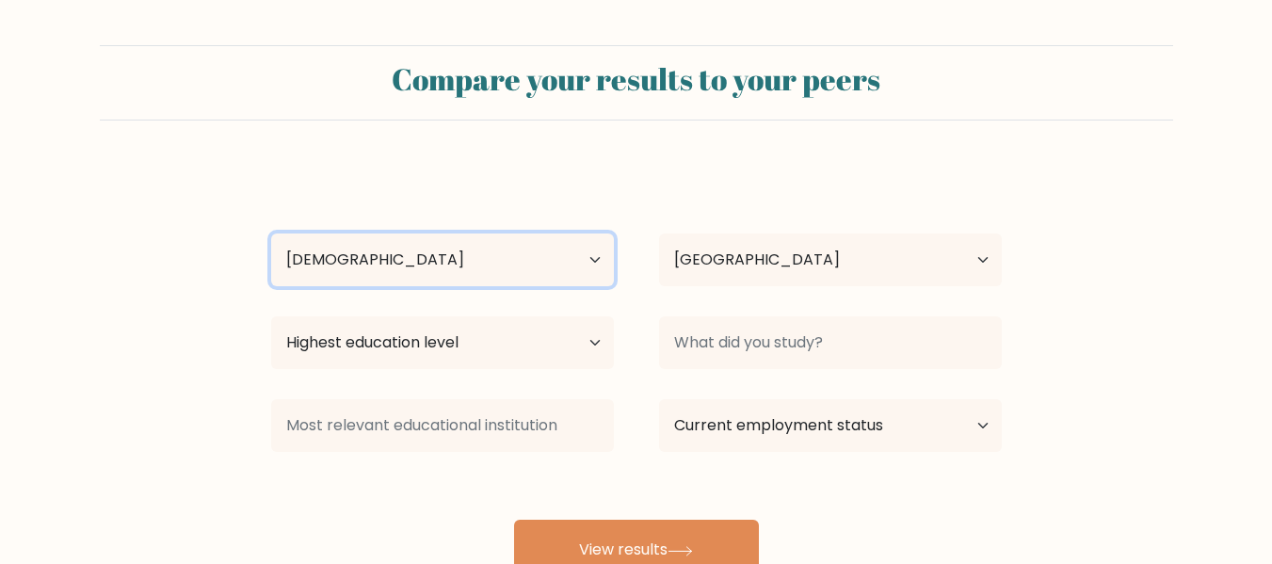
click at [271, 234] on select "Age Under [DEMOGRAPHIC_DATA] [DEMOGRAPHIC_DATA] [DEMOGRAPHIC_DATA] [DEMOGRAPHIC…" at bounding box center [442, 260] width 343 height 53
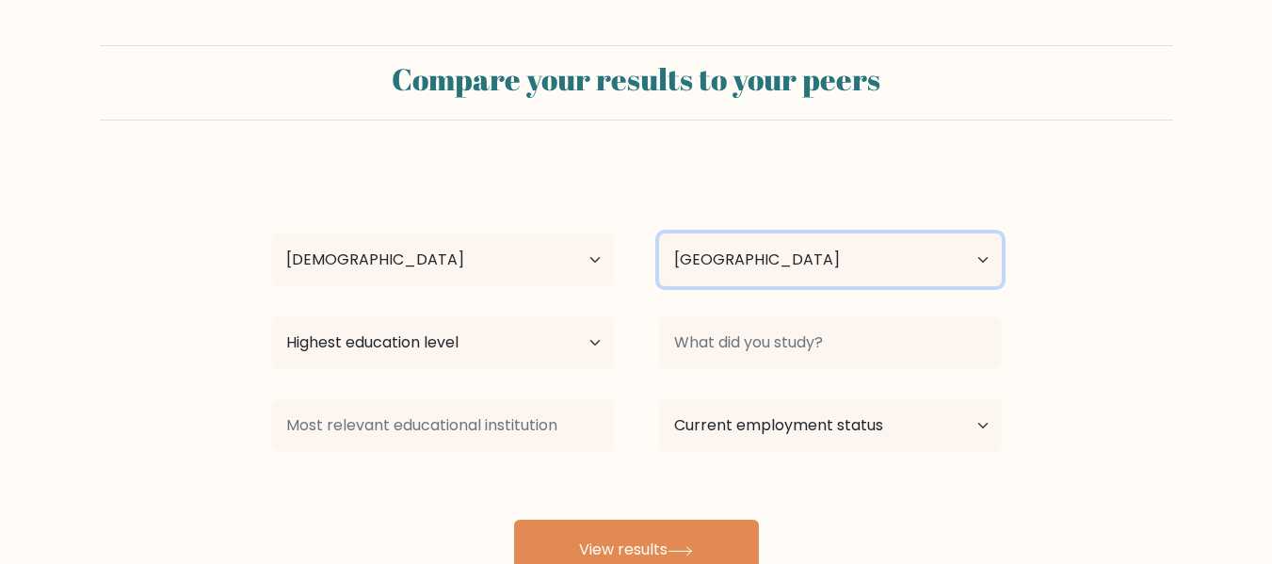
click at [725, 246] on select "Country [GEOGRAPHIC_DATA] [GEOGRAPHIC_DATA] [GEOGRAPHIC_DATA] [US_STATE] [GEOGR…" at bounding box center [830, 260] width 343 height 53
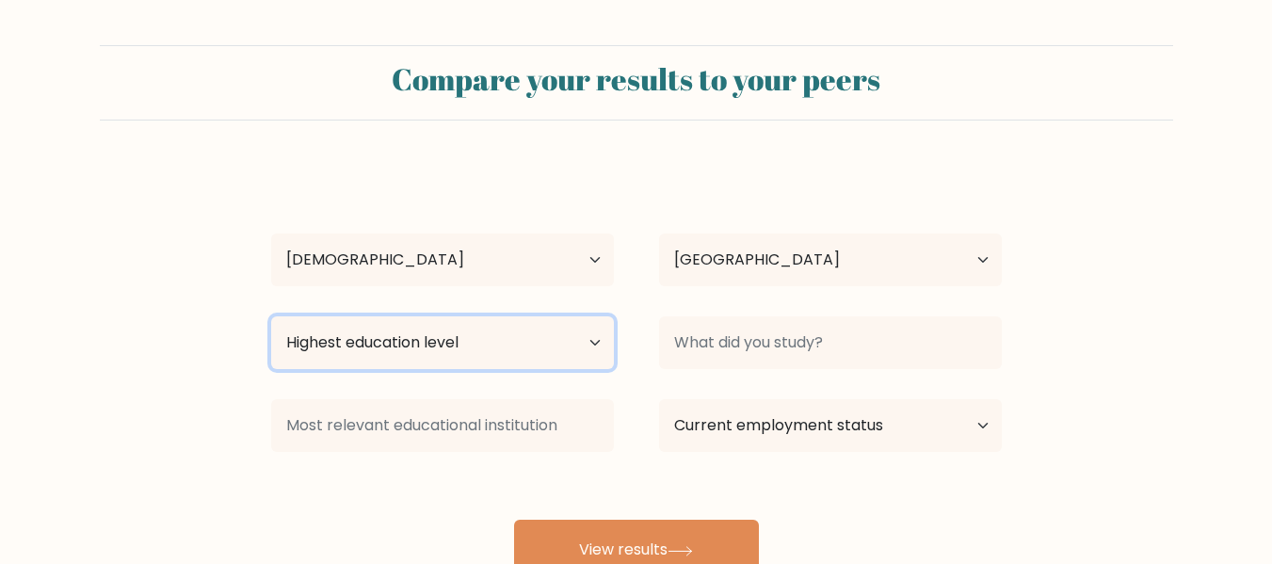
click at [592, 349] on select "Highest education level No schooling Primary Lower Secondary Upper Secondary Oc…" at bounding box center [442, 342] width 343 height 53
select select "bachelors_degree"
click at [271, 316] on select "Highest education level No schooling Primary Lower Secondary Upper Secondary Oc…" at bounding box center [442, 342] width 343 height 53
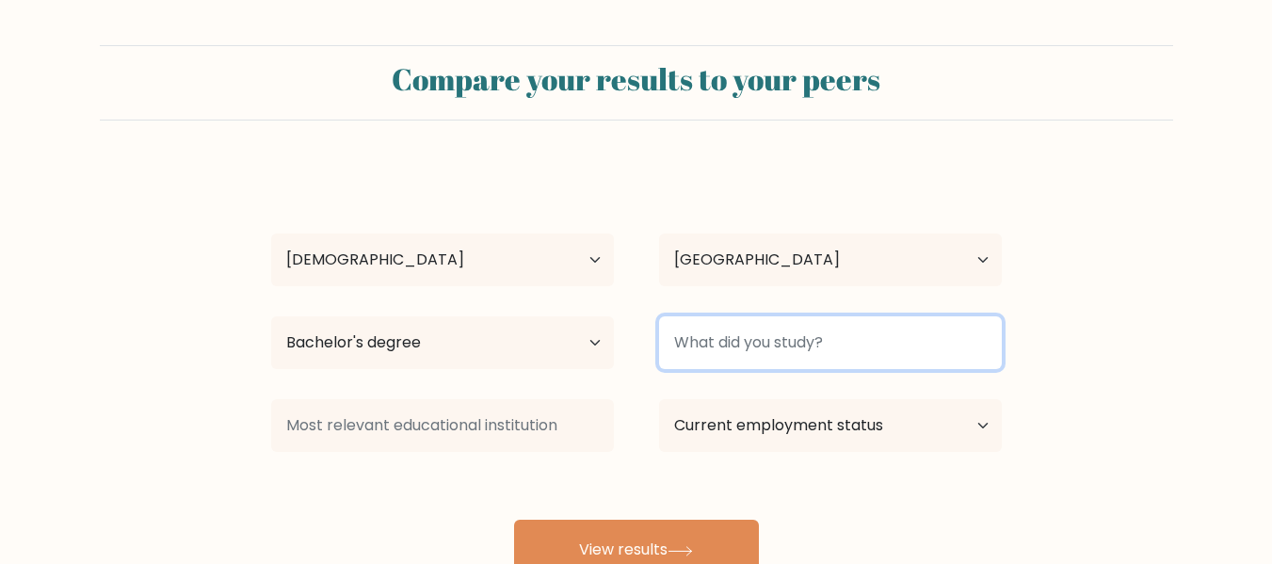
click at [736, 338] on input at bounding box center [830, 342] width 343 height 53
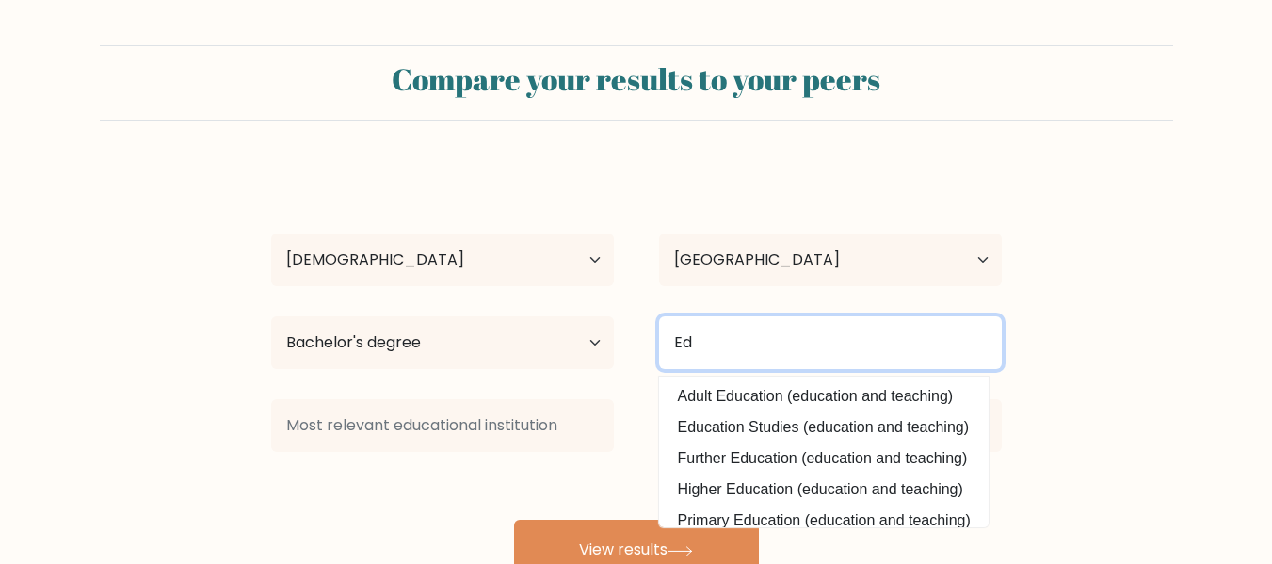
type input "E"
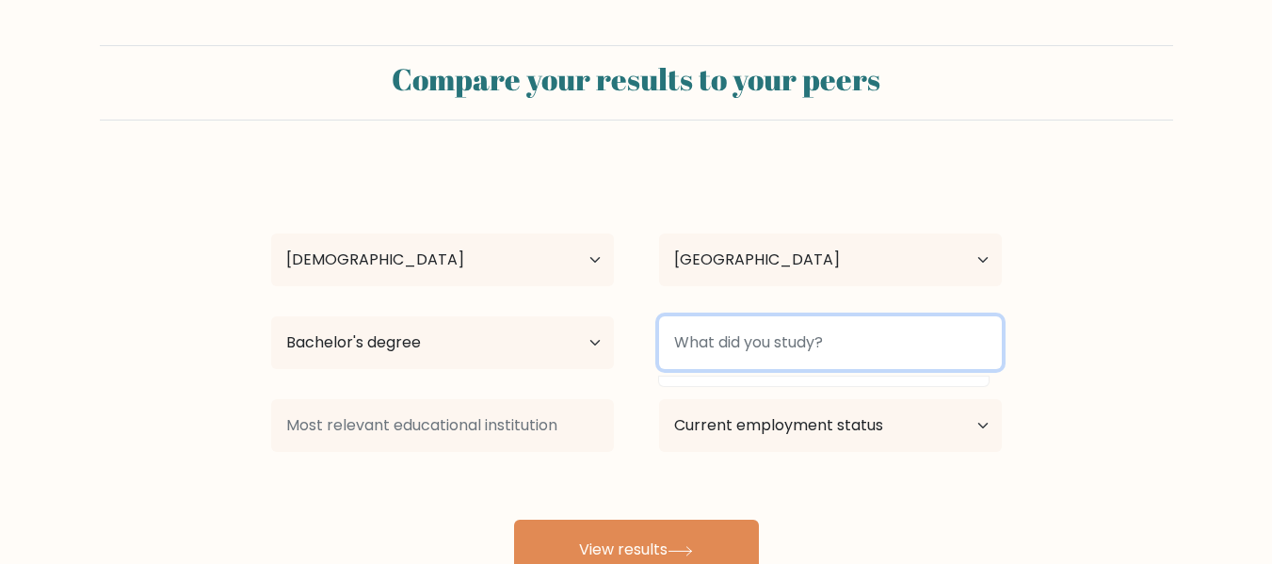
type input "B"
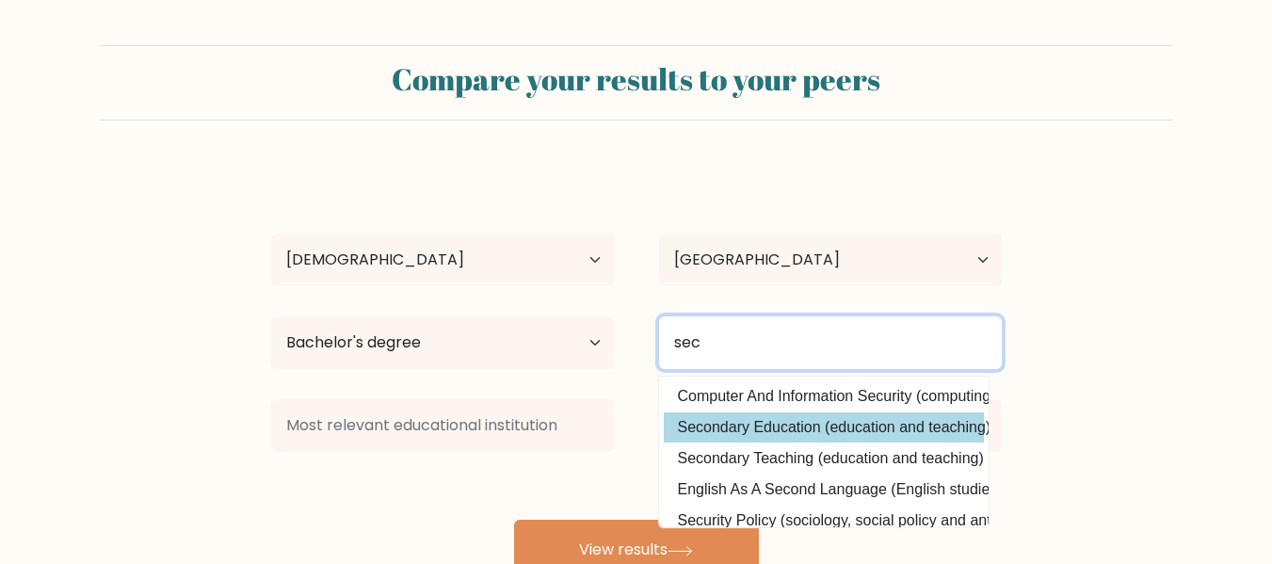
type input "sec"
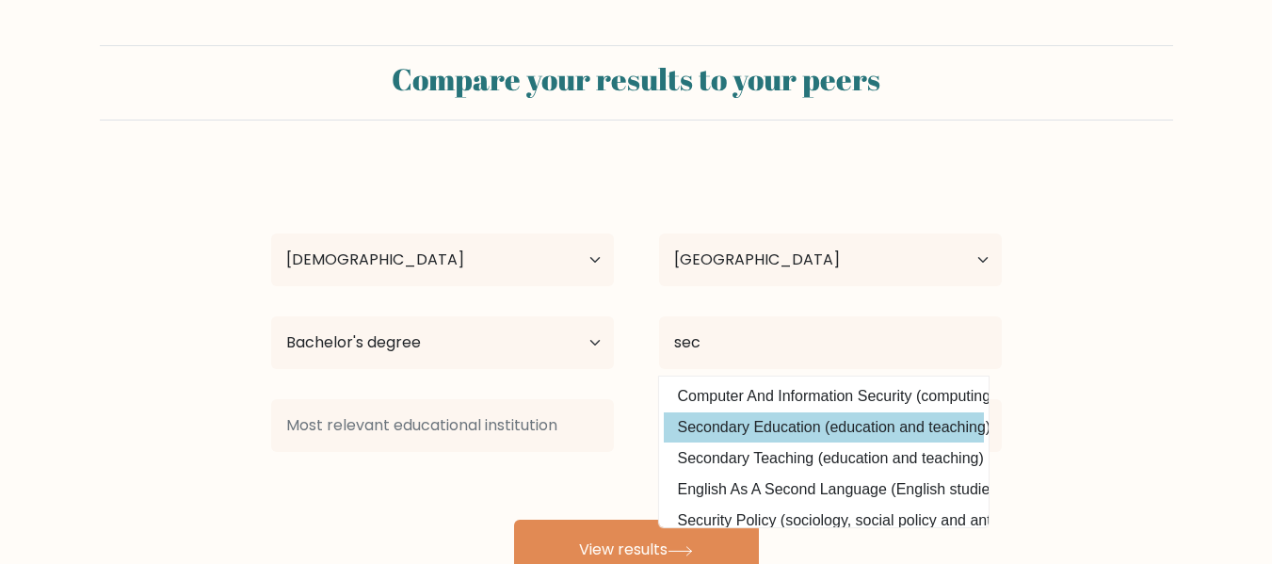
click at [763, 418] on div "Laila Pagligaran Age Under 18 years old 18-24 years old 25-34 years old 35-44 y…" at bounding box center [636, 373] width 753 height 414
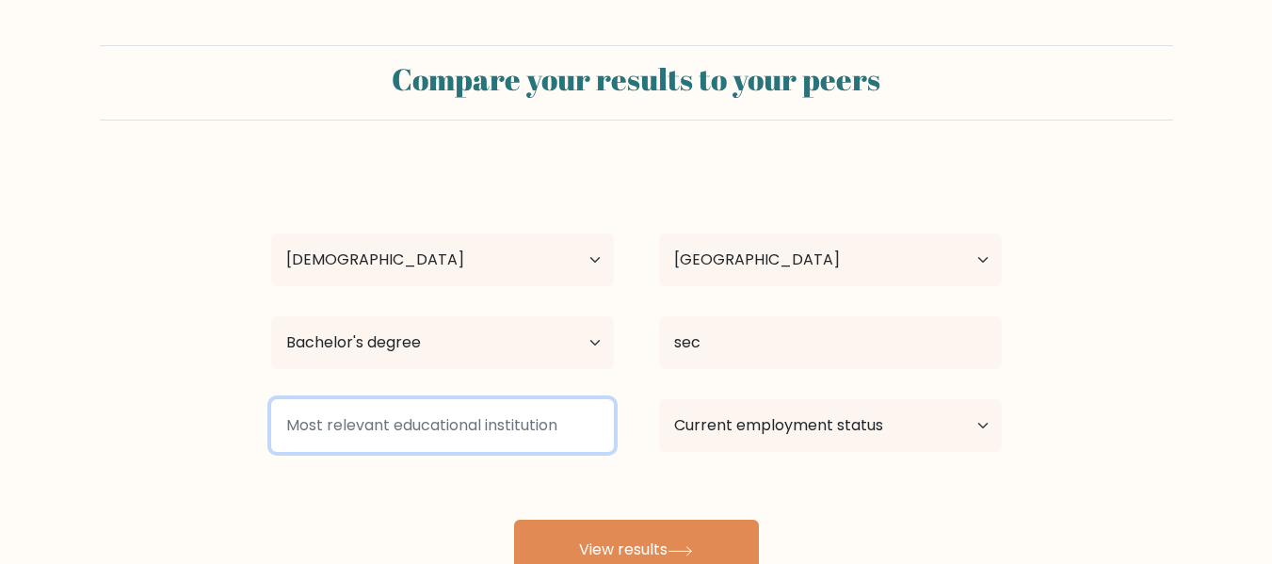
click at [511, 426] on input at bounding box center [442, 425] width 343 height 53
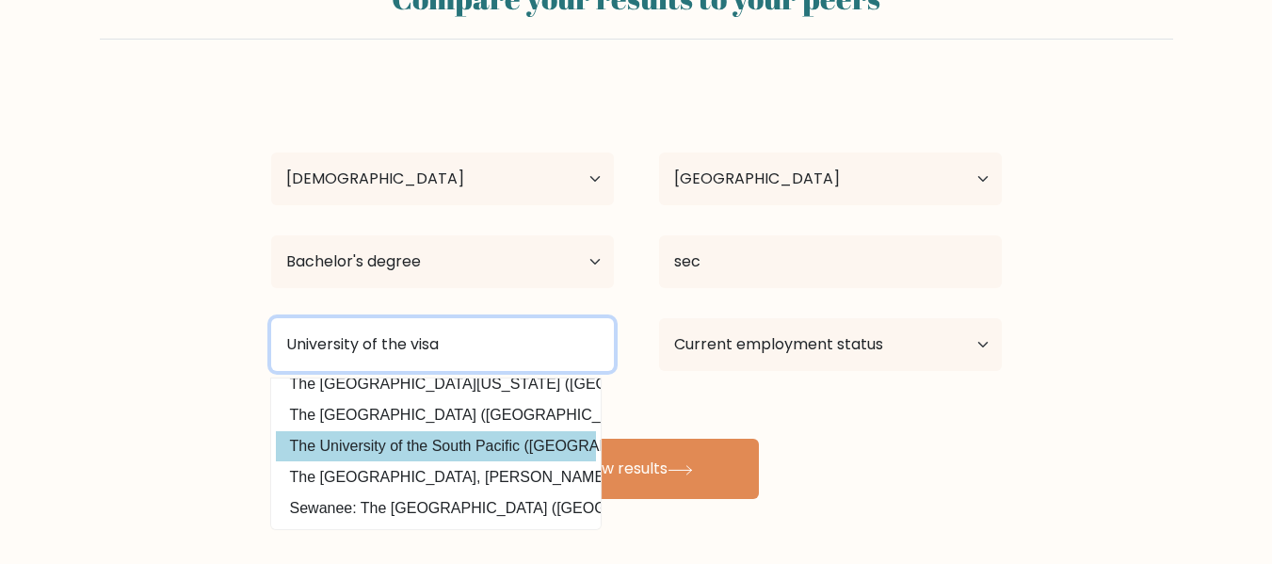
scroll to position [89, 0]
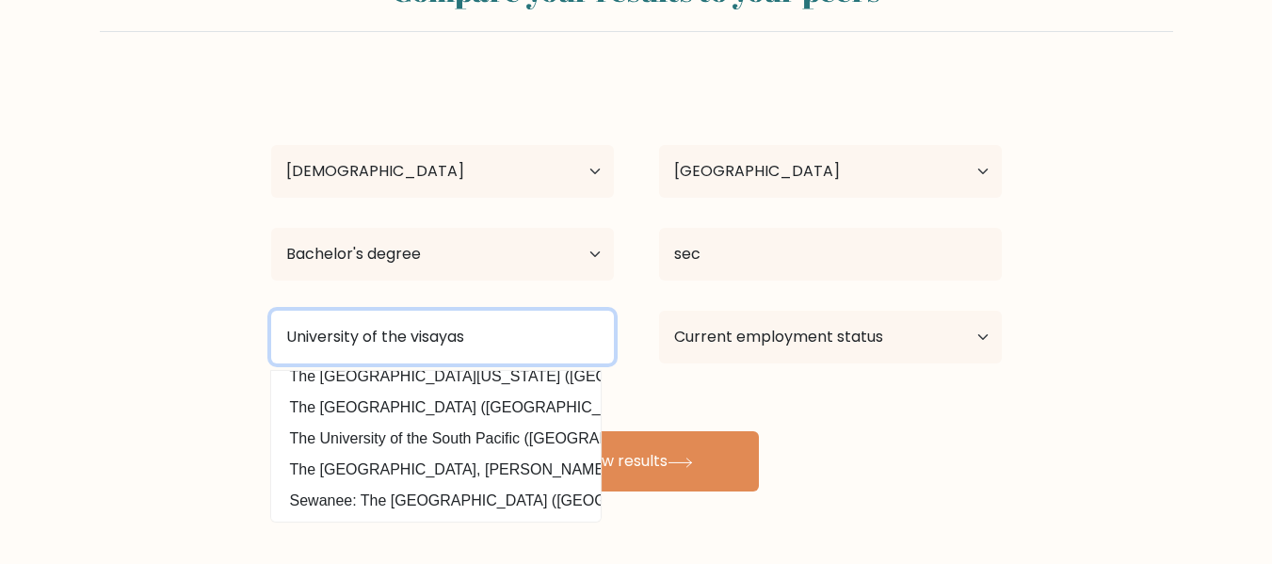
drag, startPoint x: 475, startPoint y: 346, endPoint x: 242, endPoint y: 348, distance: 232.6
click at [242, 348] on form "Compare your results to your peers Laila Pagligaran Age Under 18 years old 18-2…" at bounding box center [636, 224] width 1272 height 535
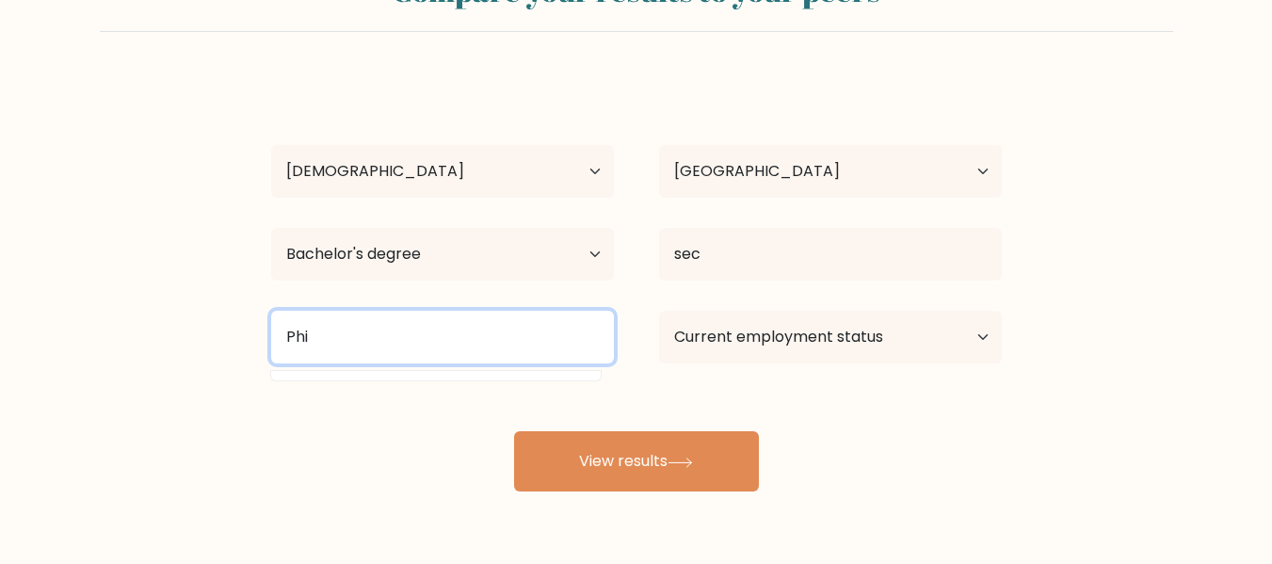
scroll to position [0, 0]
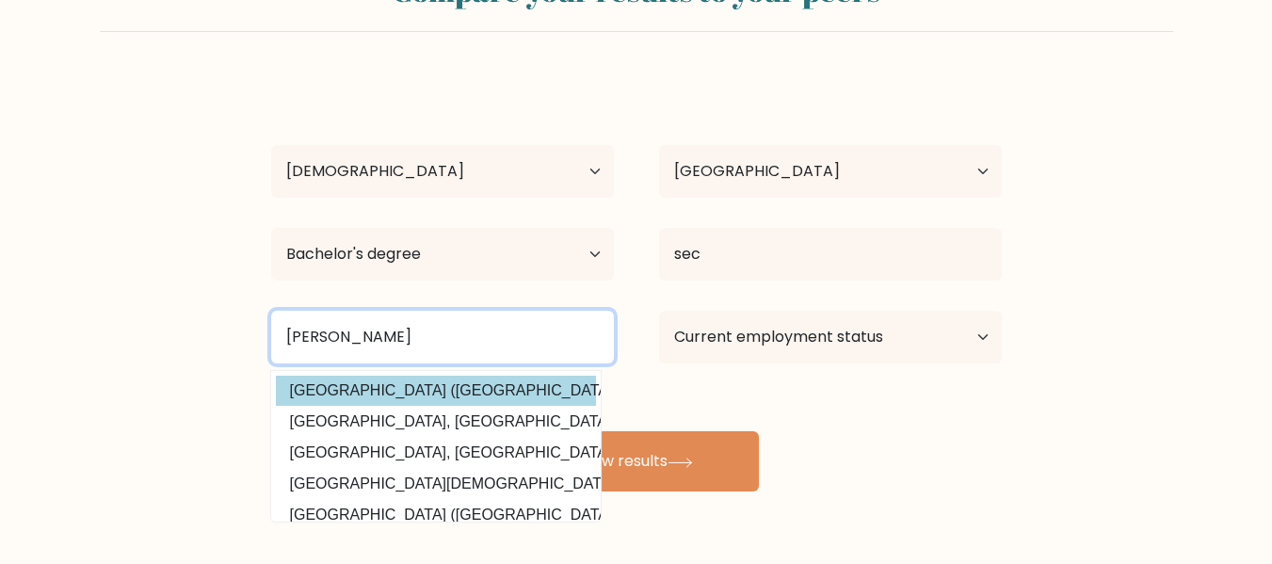
type input "Philipp"
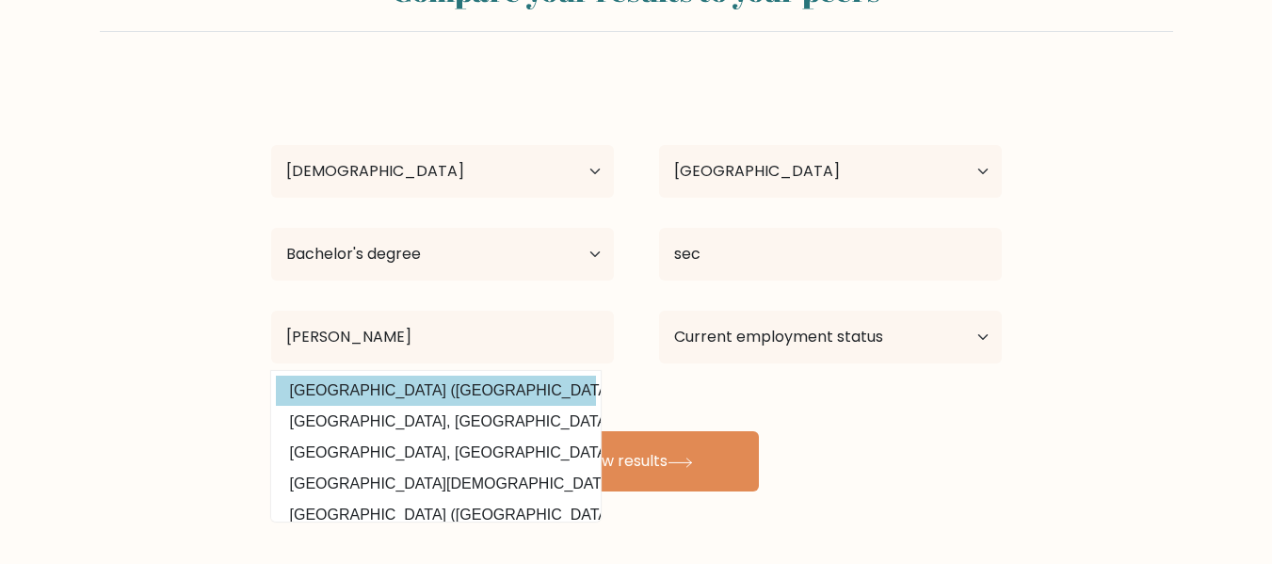
click at [304, 405] on div "Laila Pagligaran Age Under 18 years old 18-24 years old 25-34 years old 35-44 y…" at bounding box center [636, 284] width 753 height 414
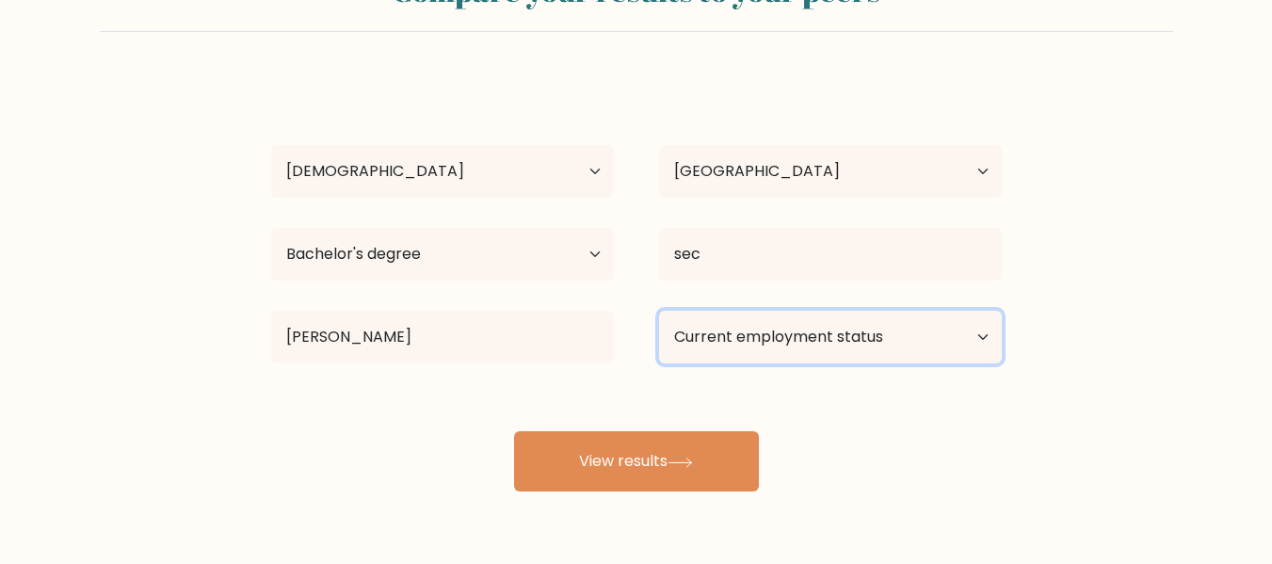
click at [757, 321] on select "Current employment status Employed Student Retired Other / prefer not to answer" at bounding box center [830, 337] width 343 height 53
select select "employed"
click at [659, 311] on select "Current employment status Employed Student Retired Other / prefer not to answer" at bounding box center [830, 337] width 343 height 53
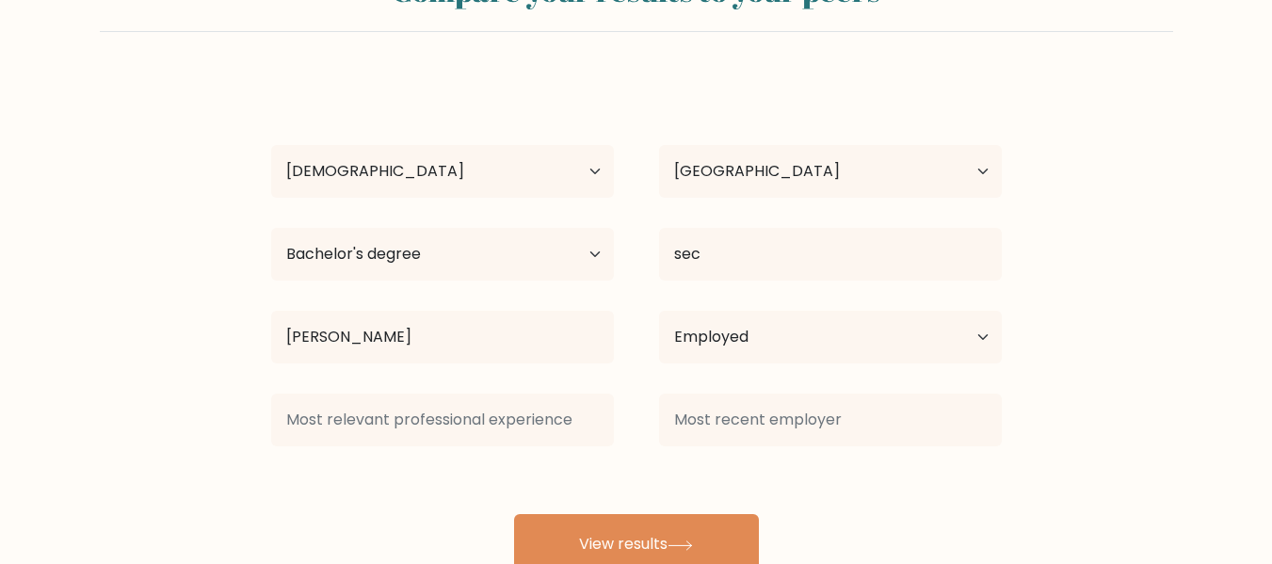
click at [640, 455] on div "Laila Pagligaran Age Under 18 years old 18-24 years old 25-34 years old 35-44 y…" at bounding box center [636, 325] width 753 height 497
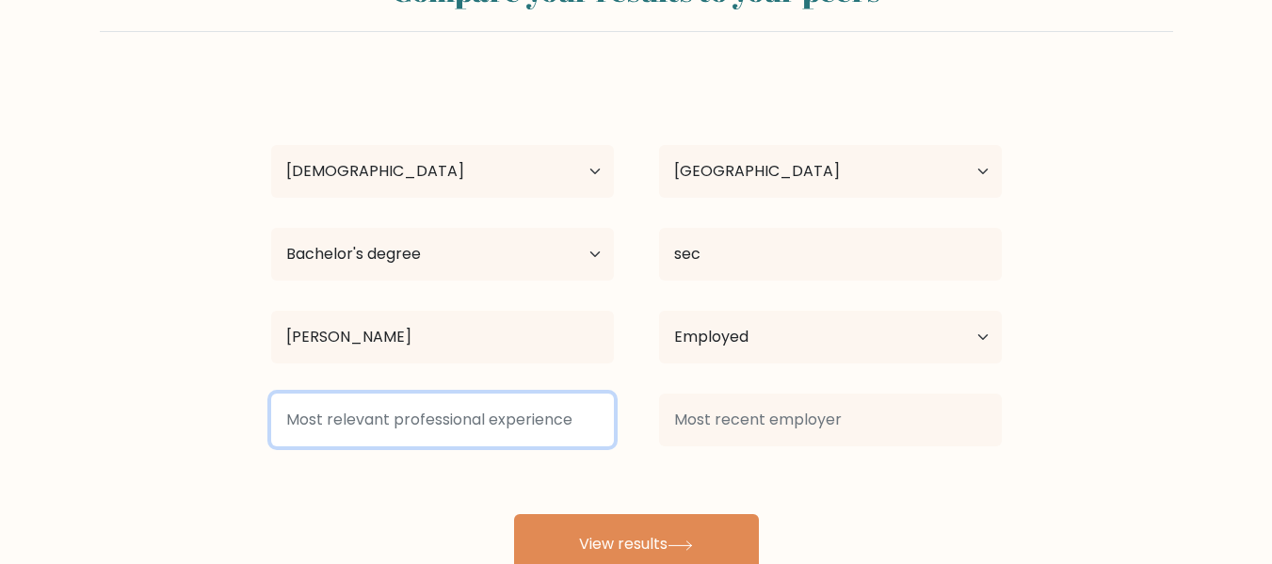
click at [505, 426] on input at bounding box center [442, 420] width 343 height 53
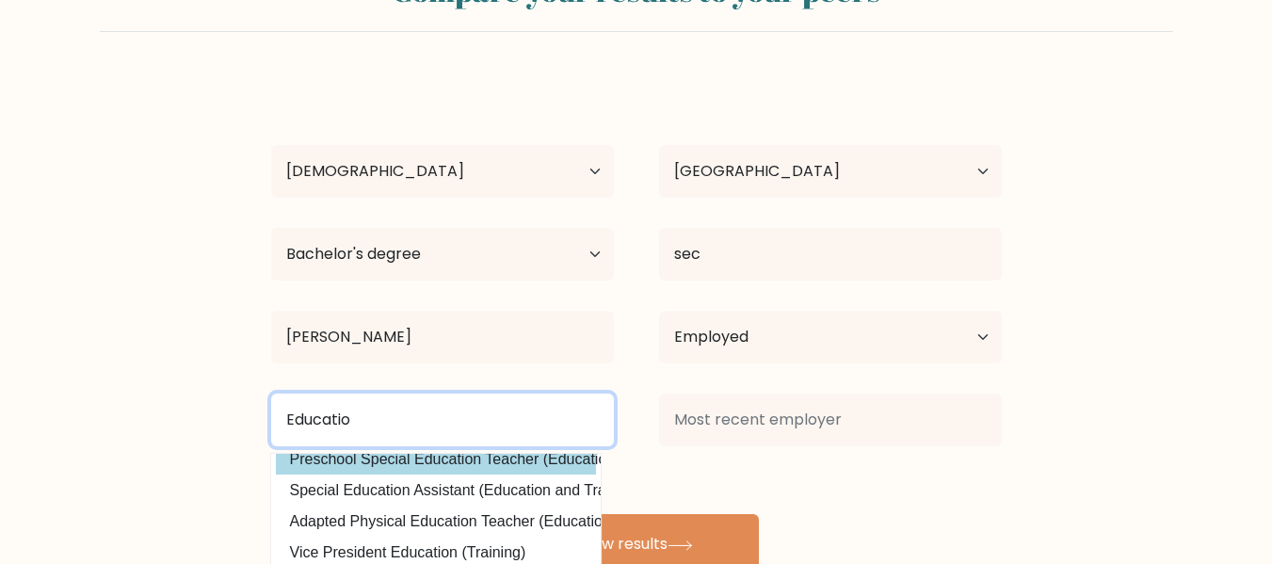
scroll to position [178, 0]
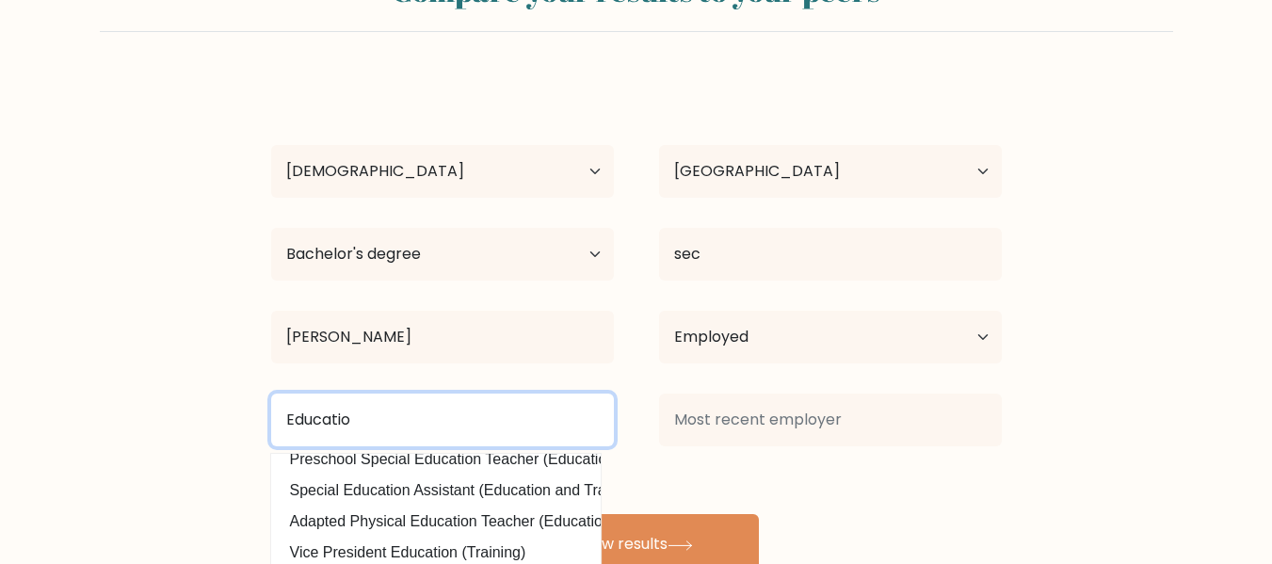
click at [379, 423] on input "Educatio" at bounding box center [442, 420] width 343 height 53
drag, startPoint x: 379, startPoint y: 423, endPoint x: 203, endPoint y: 428, distance: 175.2
click at [203, 428] on form "Compare your results to your peers Laila Pagligaran Age Under 18 years old 18-2…" at bounding box center [636, 266] width 1272 height 618
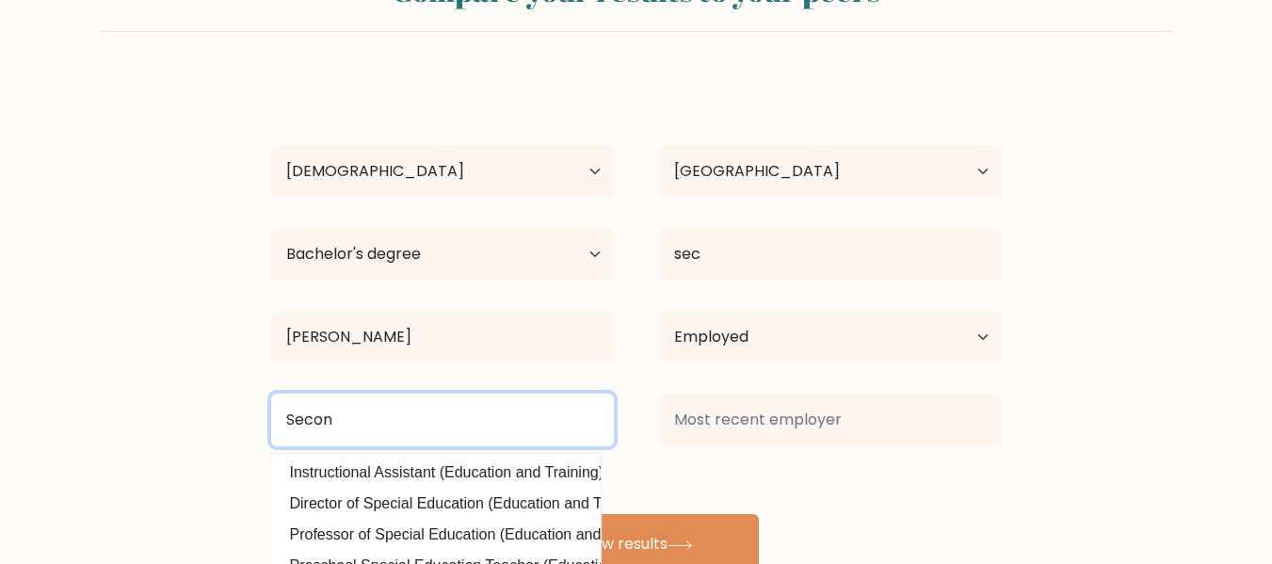
scroll to position [62, 0]
type input "Secon"
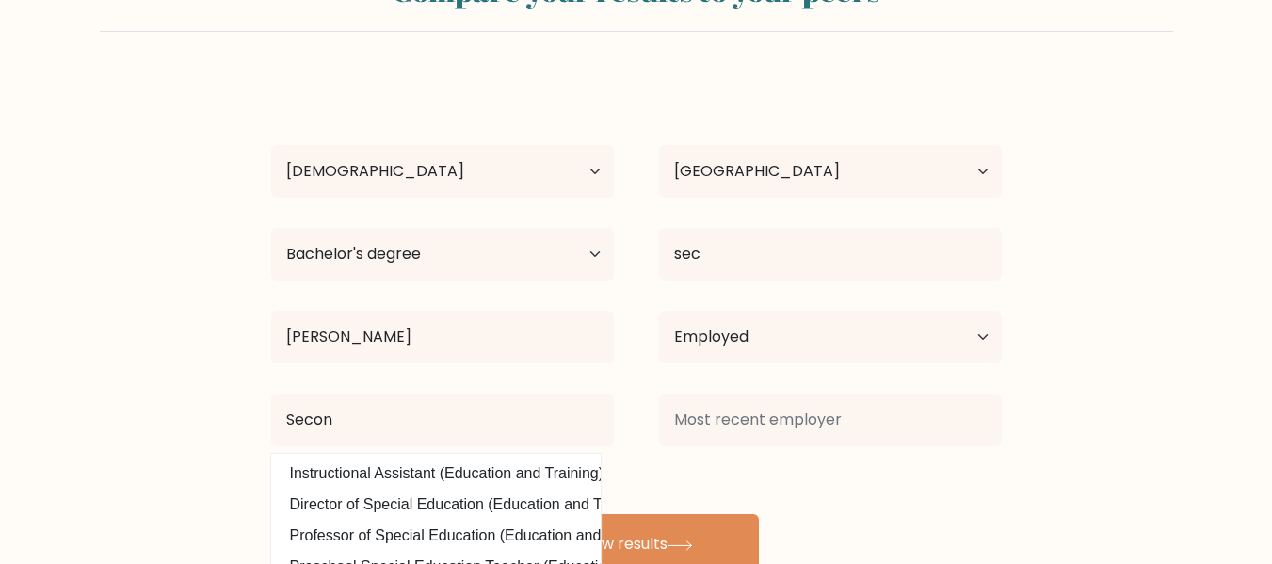
click at [331, 478] on div "Laila Pagligaran Age Under 18 years old 18-24 years old 25-34 years old 35-44 y…" at bounding box center [636, 325] width 753 height 497
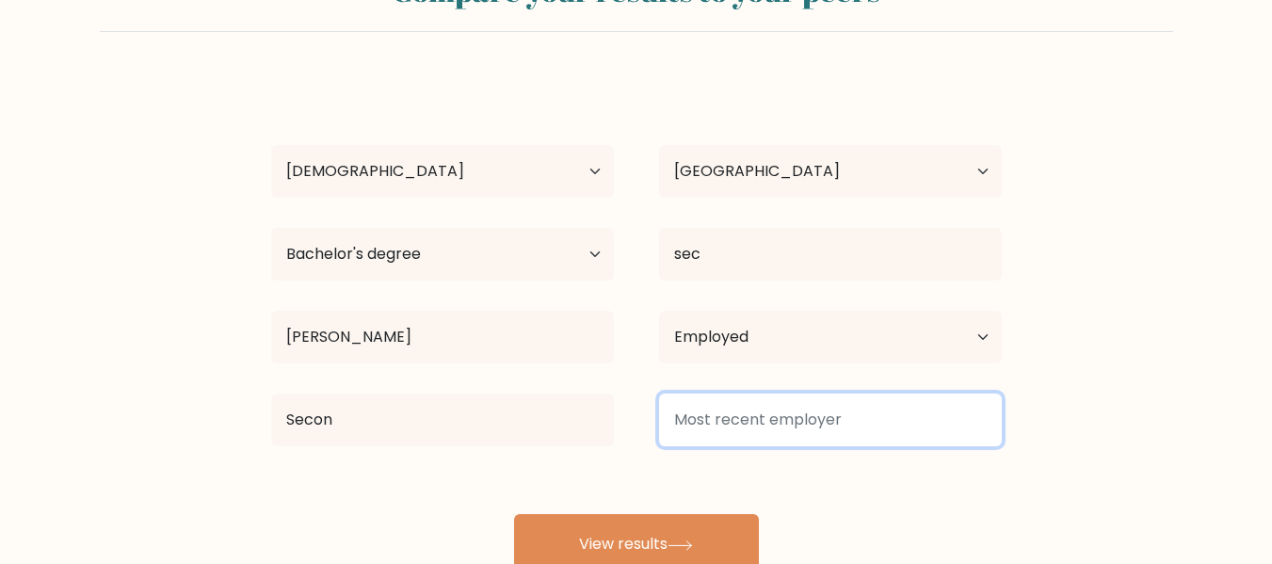
click at [735, 431] on input at bounding box center [830, 420] width 343 height 53
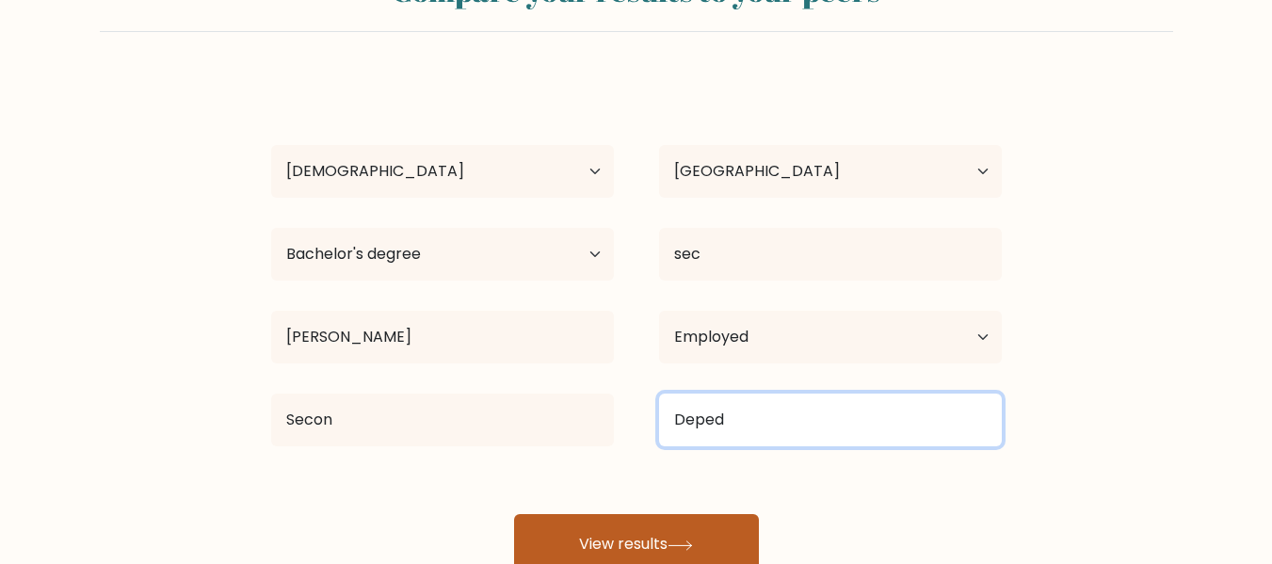
type input "Deped"
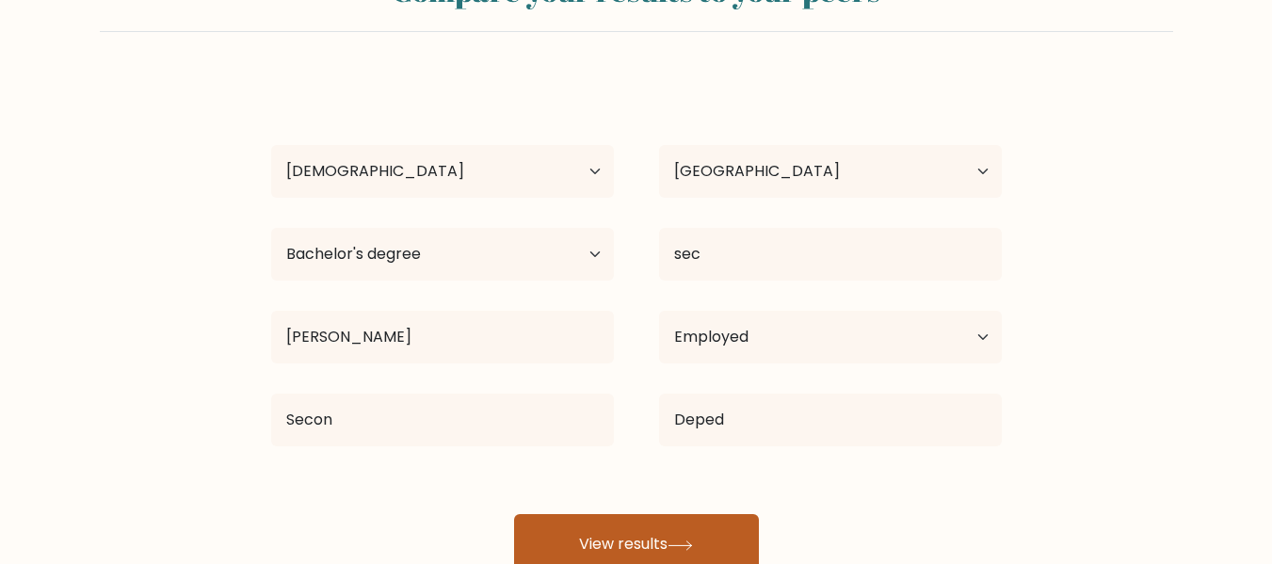
click at [671, 527] on button "View results" at bounding box center [636, 544] width 245 height 60
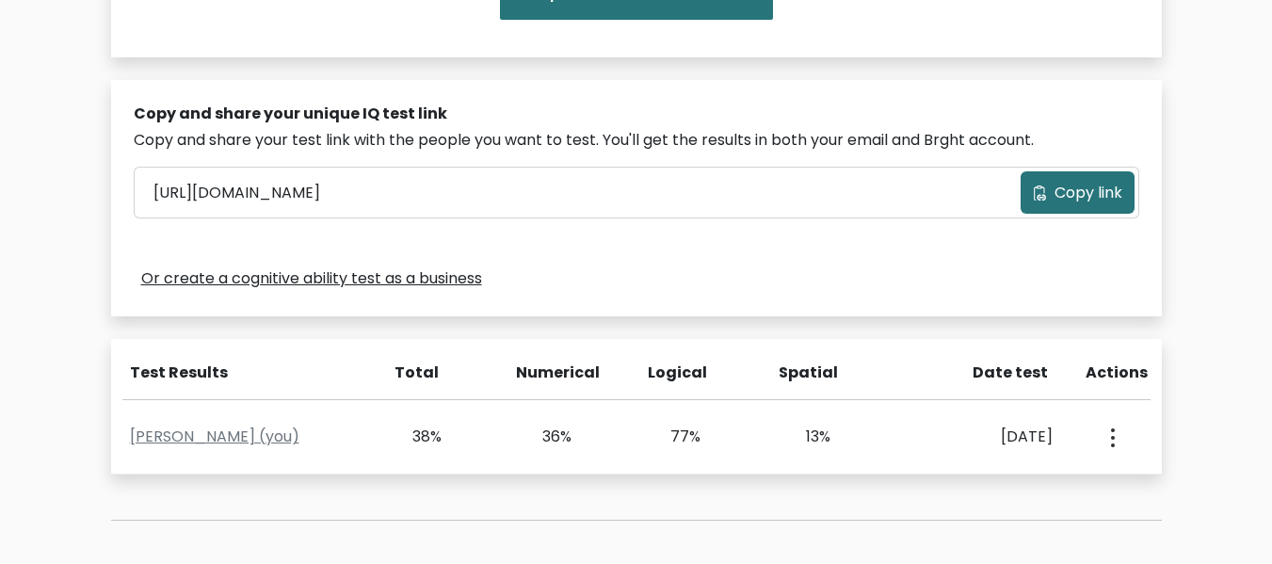
scroll to position [511, 0]
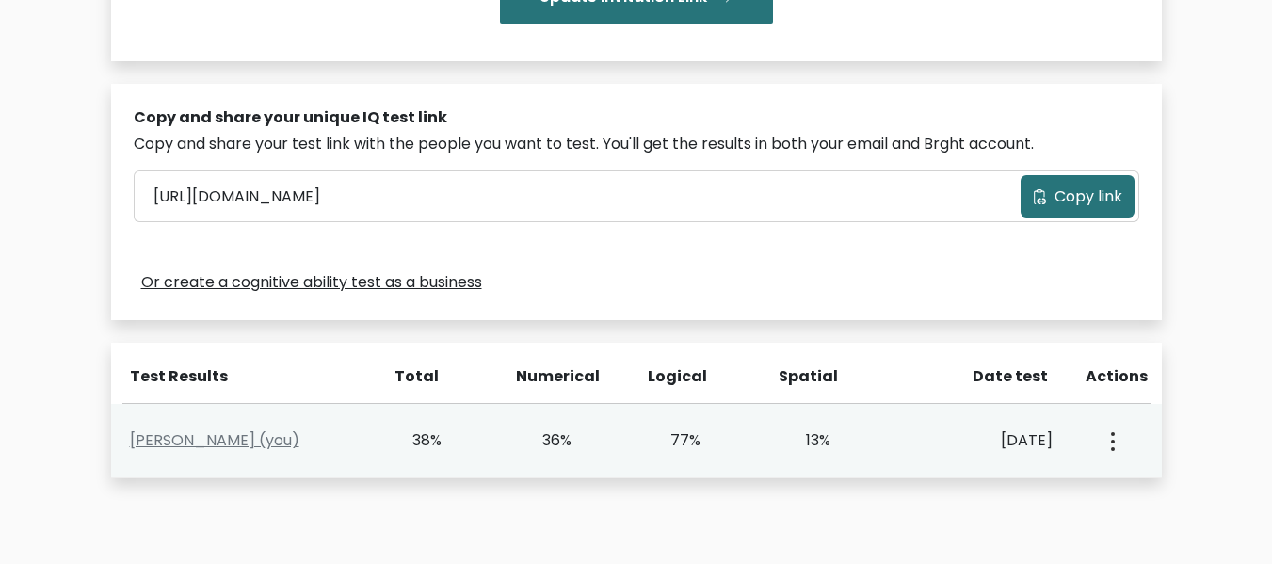
click at [1114, 444] on icon "button" at bounding box center [1113, 441] width 4 height 19
click at [1141, 485] on link "View Profile" at bounding box center [1179, 495] width 149 height 30
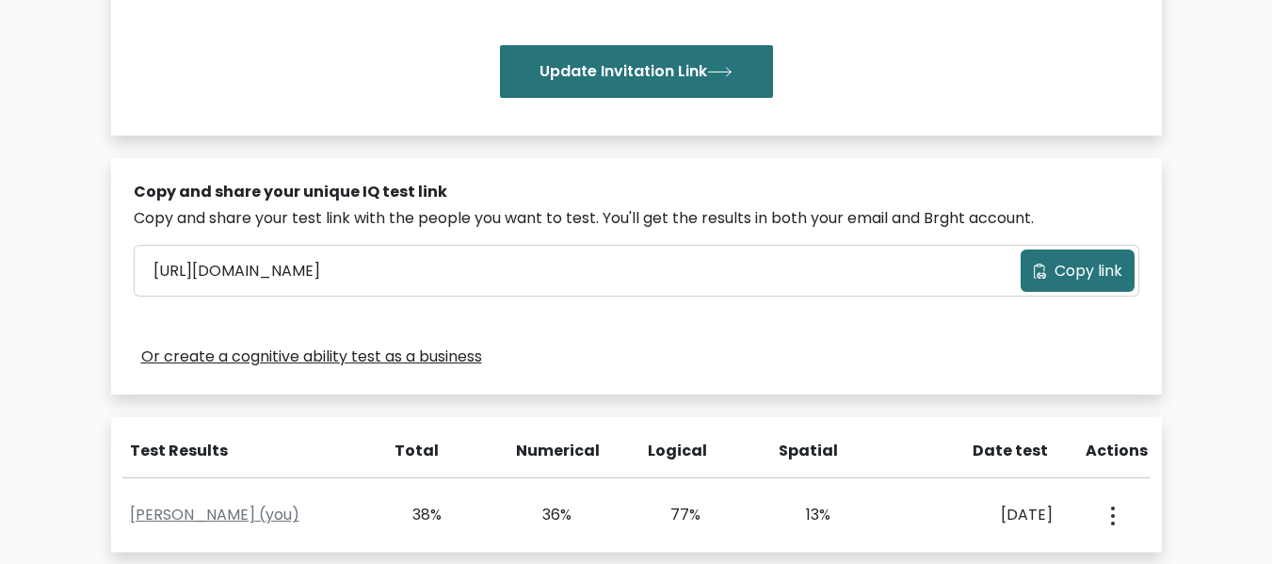
scroll to position [436, 0]
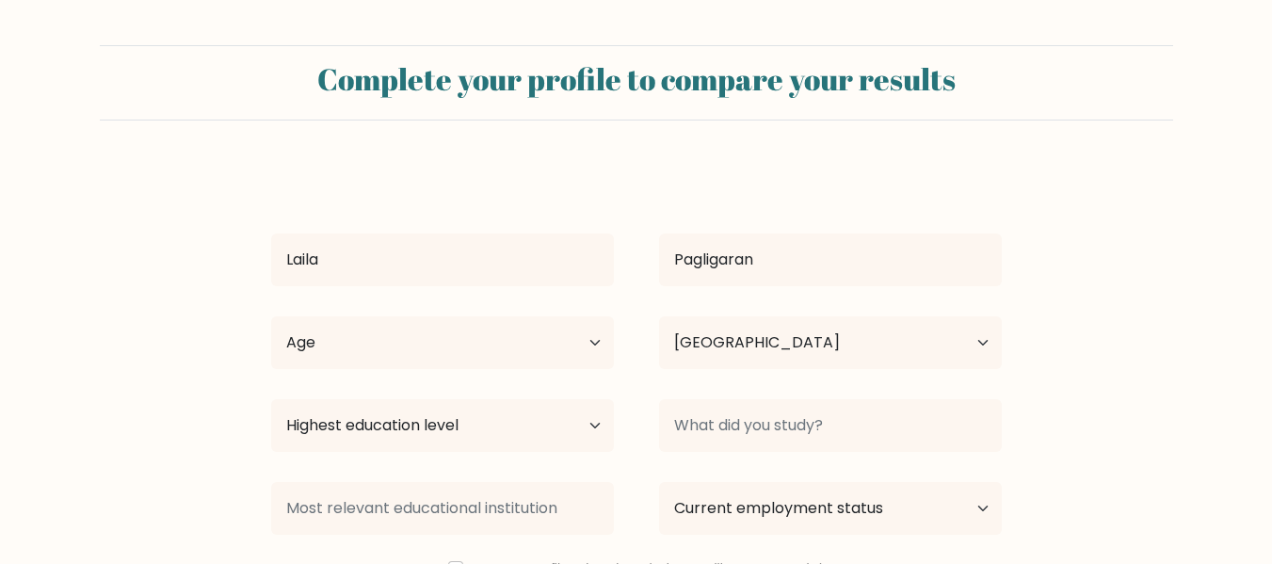
select select "PH"
